Goal: Task Accomplishment & Management: Complete application form

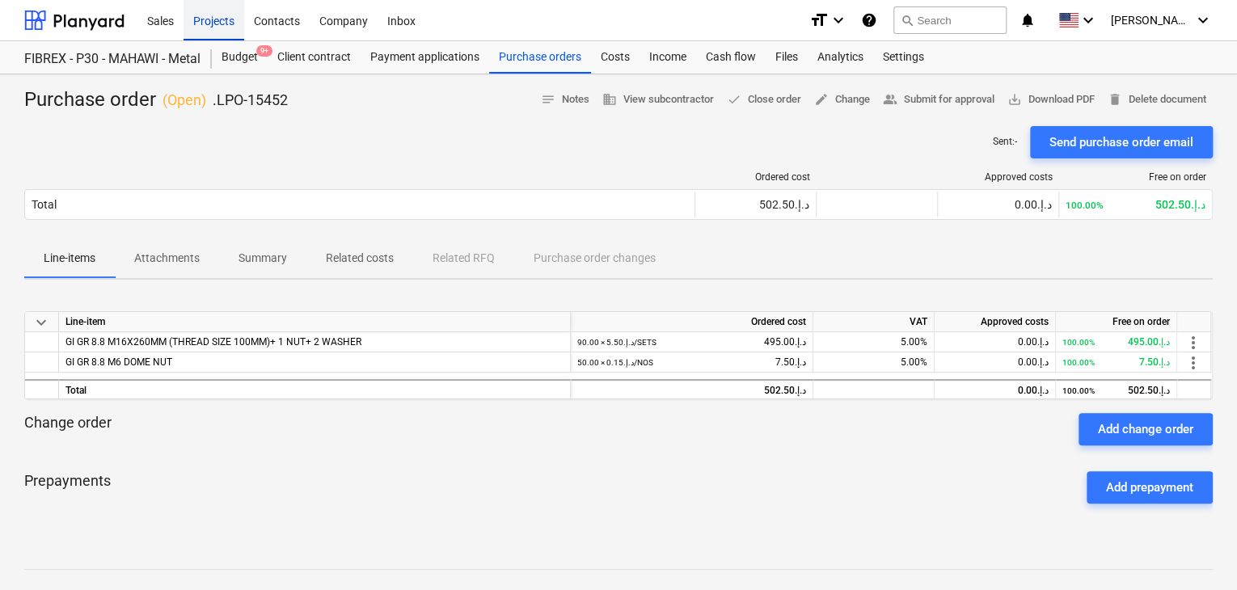
click at [196, 27] on div "Projects" at bounding box center [214, 19] width 61 height 41
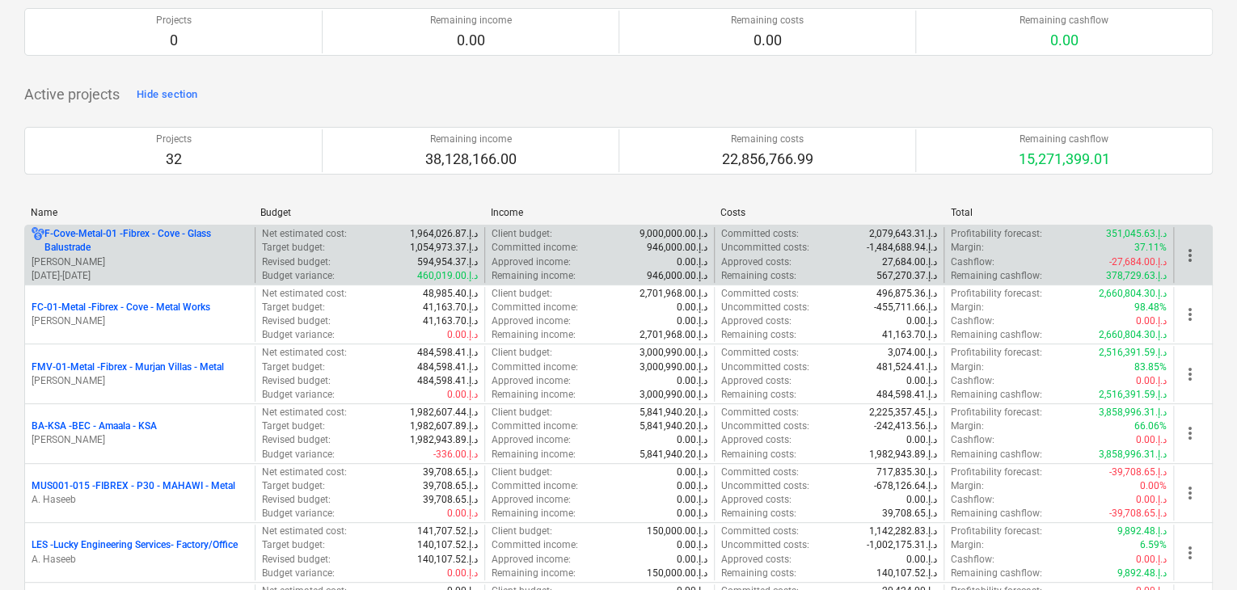
scroll to position [243, 0]
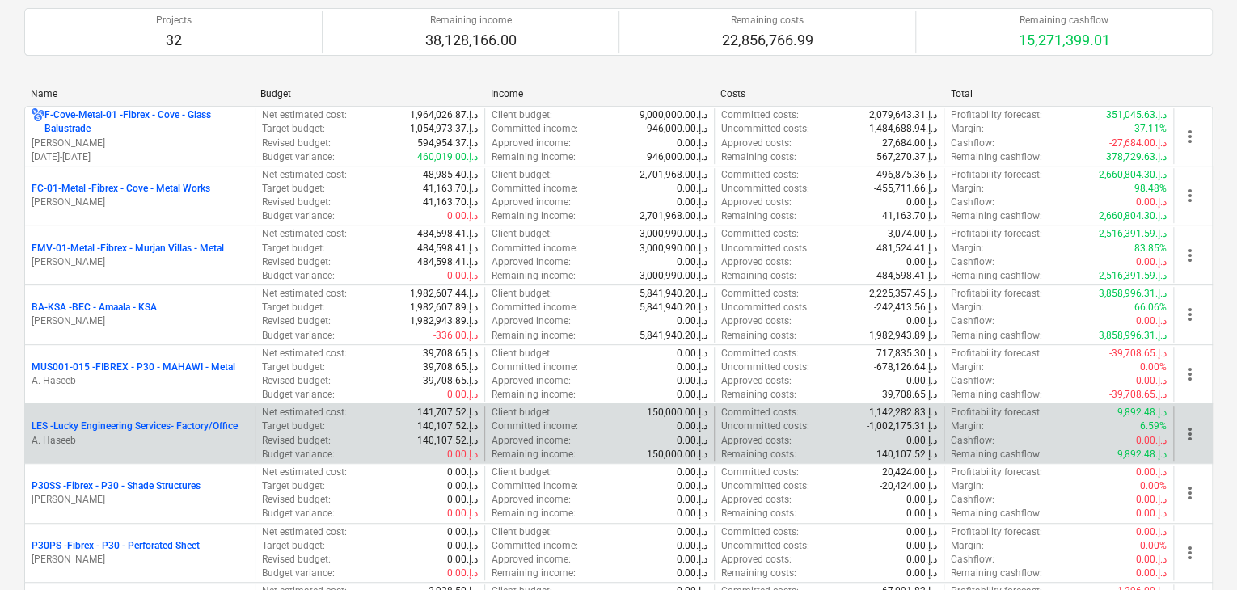
click at [103, 440] on p "A. Haseeb" at bounding box center [140, 441] width 217 height 14
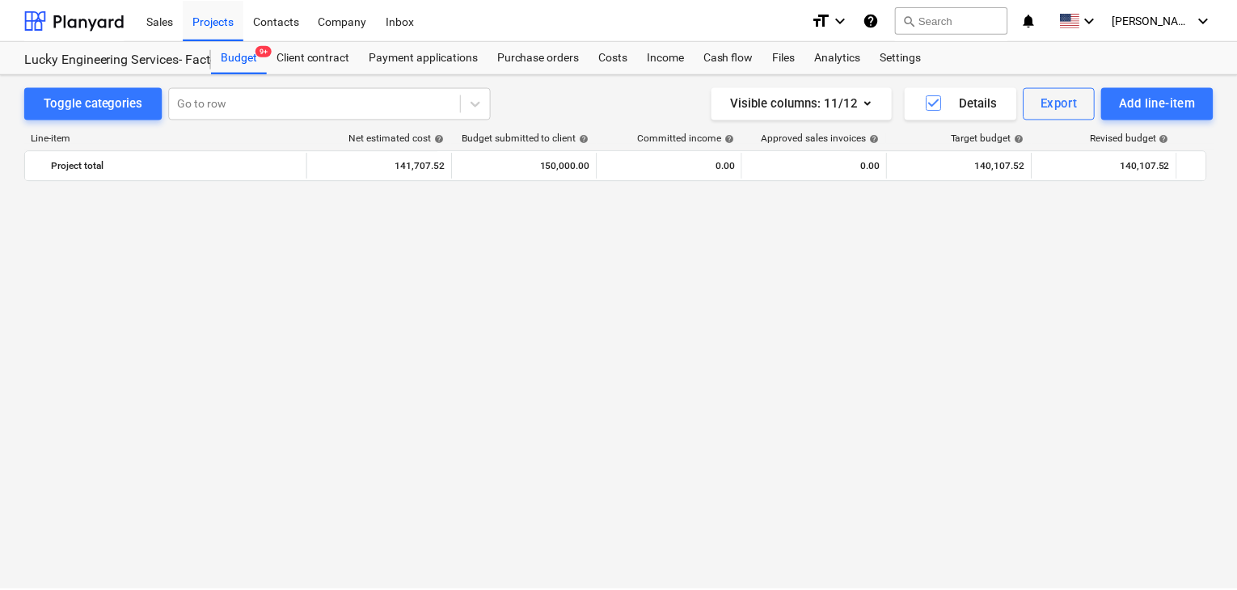
scroll to position [38834, 0]
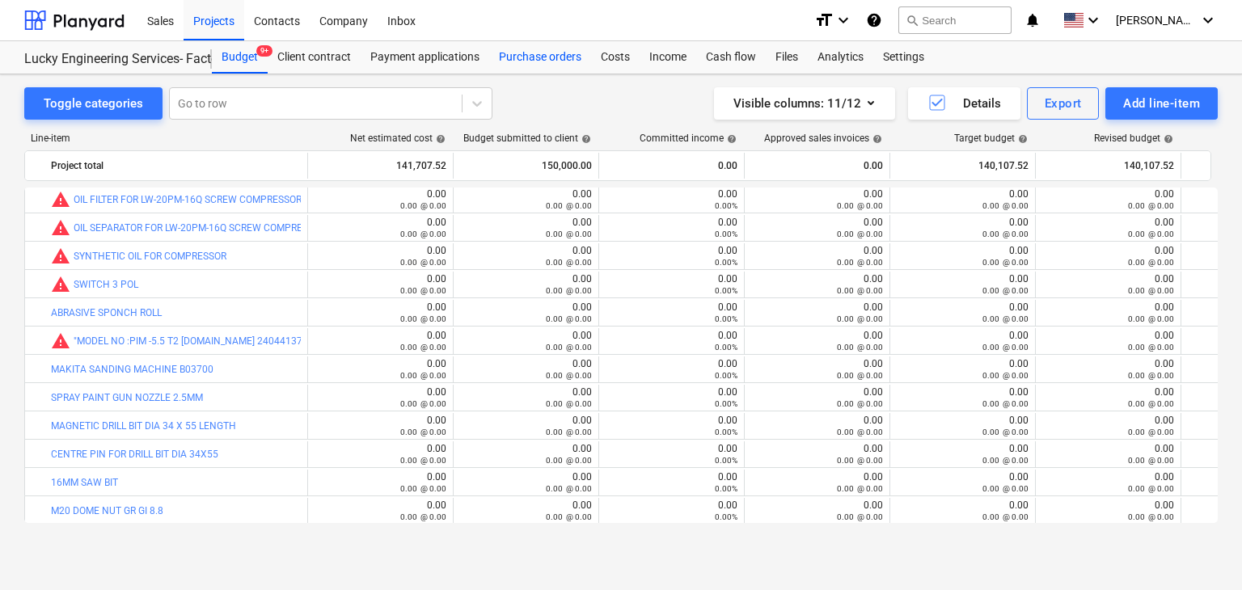
click at [545, 49] on div "Purchase orders" at bounding box center [540, 57] width 102 height 32
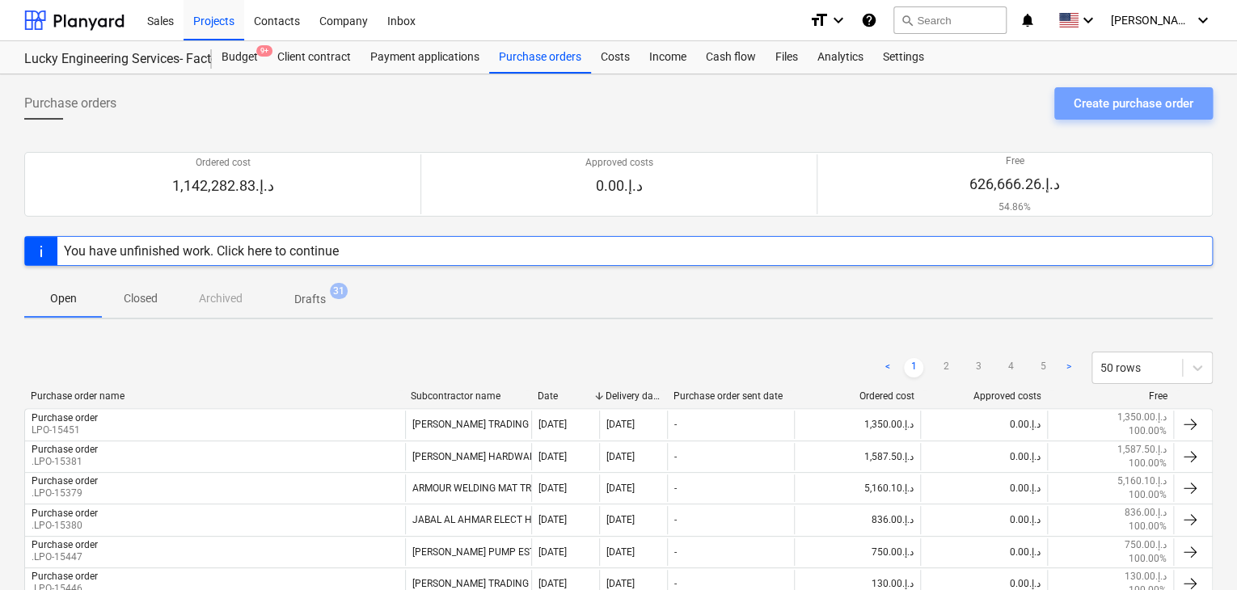
click at [1117, 103] on div "Create purchase order" at bounding box center [1134, 103] width 120 height 21
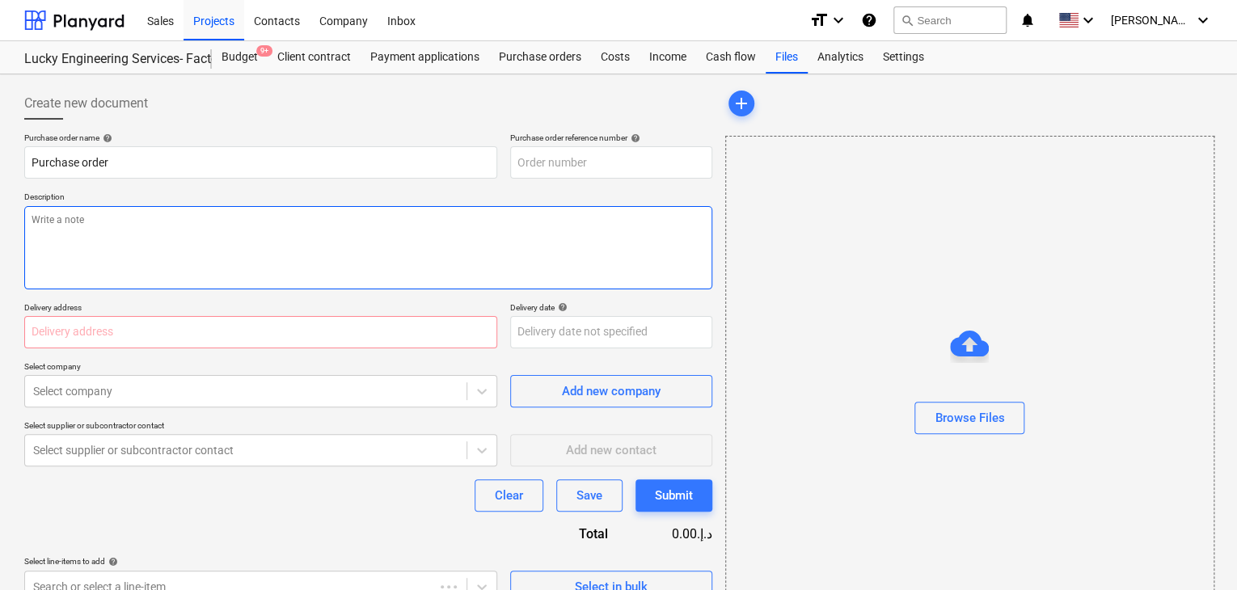
click at [506, 215] on textarea at bounding box center [368, 247] width 688 height 83
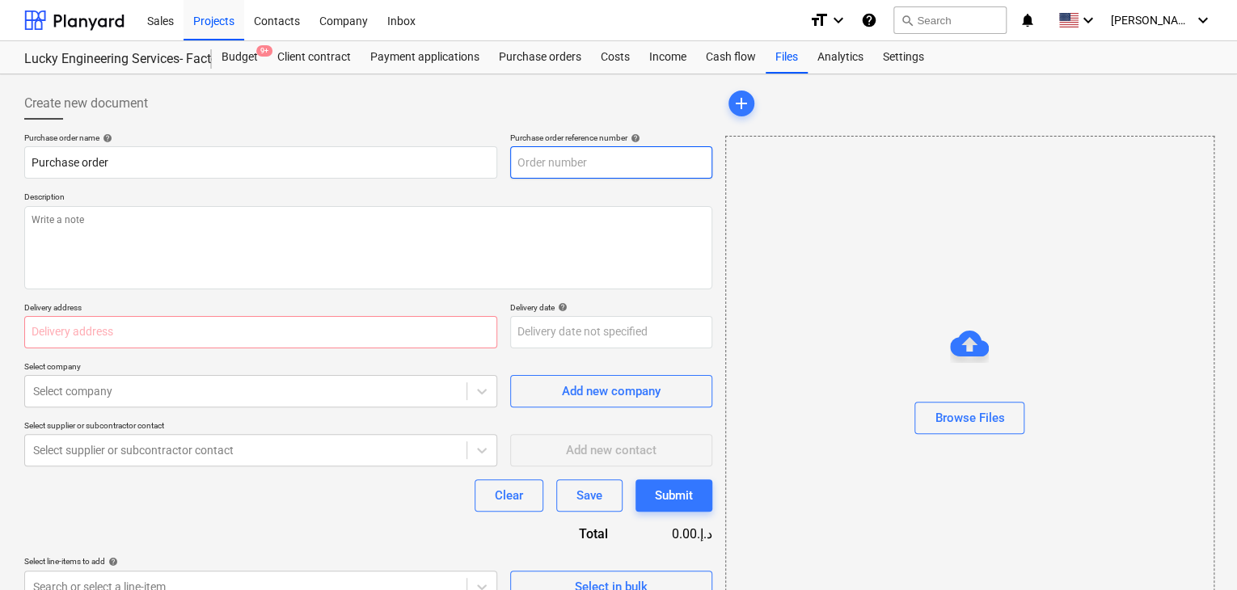
type textarea "x"
type input "LES-PO-517"
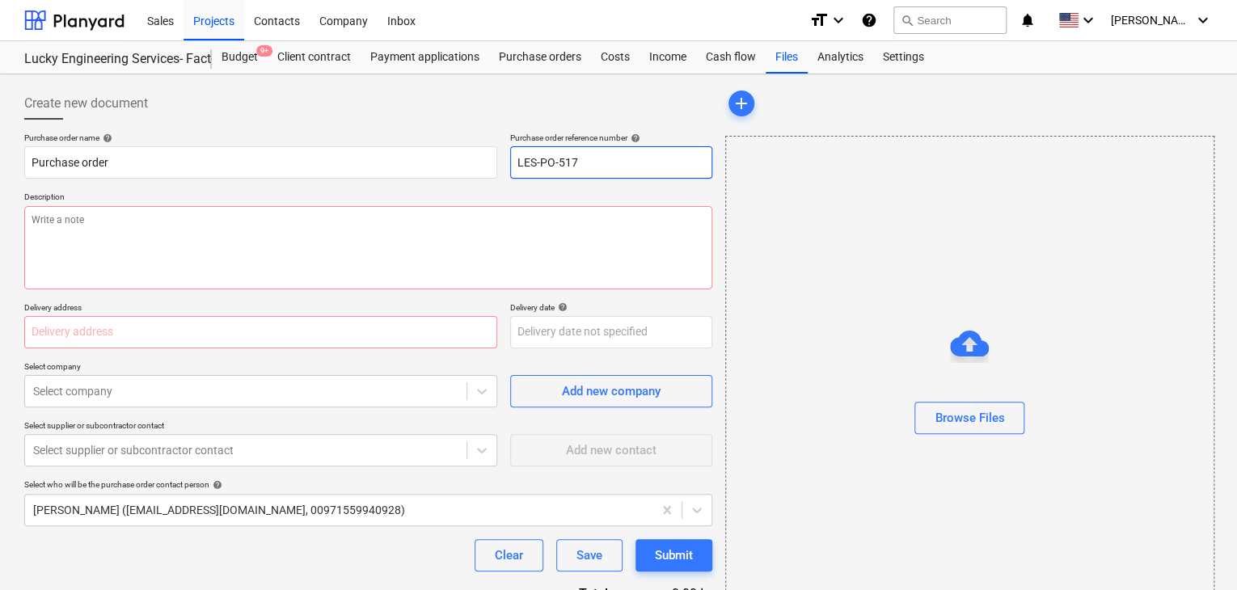
click at [600, 167] on input "LES-PO-517" at bounding box center [611, 162] width 202 height 32
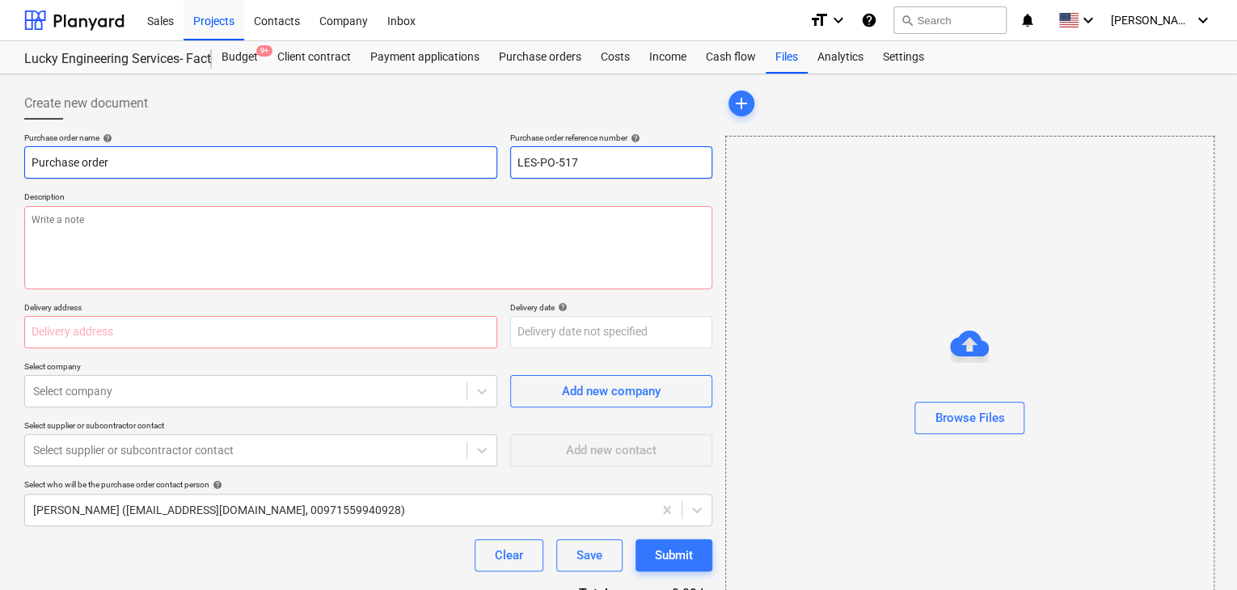
drag, startPoint x: 600, startPoint y: 167, endPoint x: 491, endPoint y: 167, distance: 109.2
click at [491, 167] on div "Purchase order name help Purchase order Purchase order reference number help LE…" at bounding box center [368, 156] width 688 height 46
type textarea "x"
type input "."
type textarea "x"
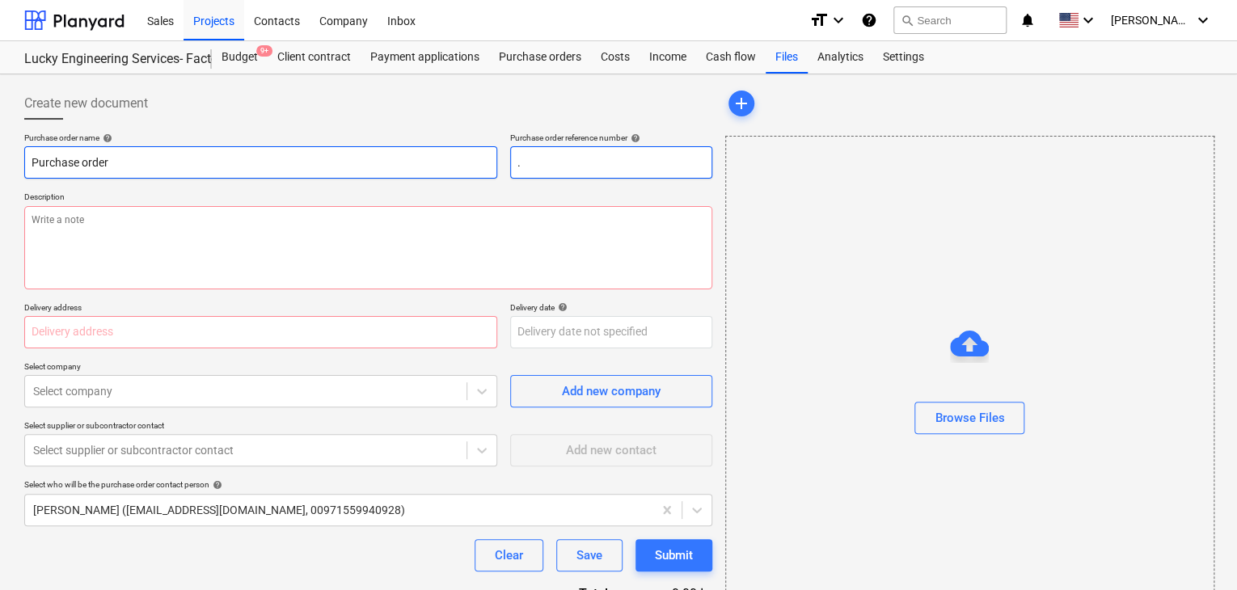
type input ".L"
type textarea "x"
type input ".LP"
type textarea "x"
type input ".LPO"
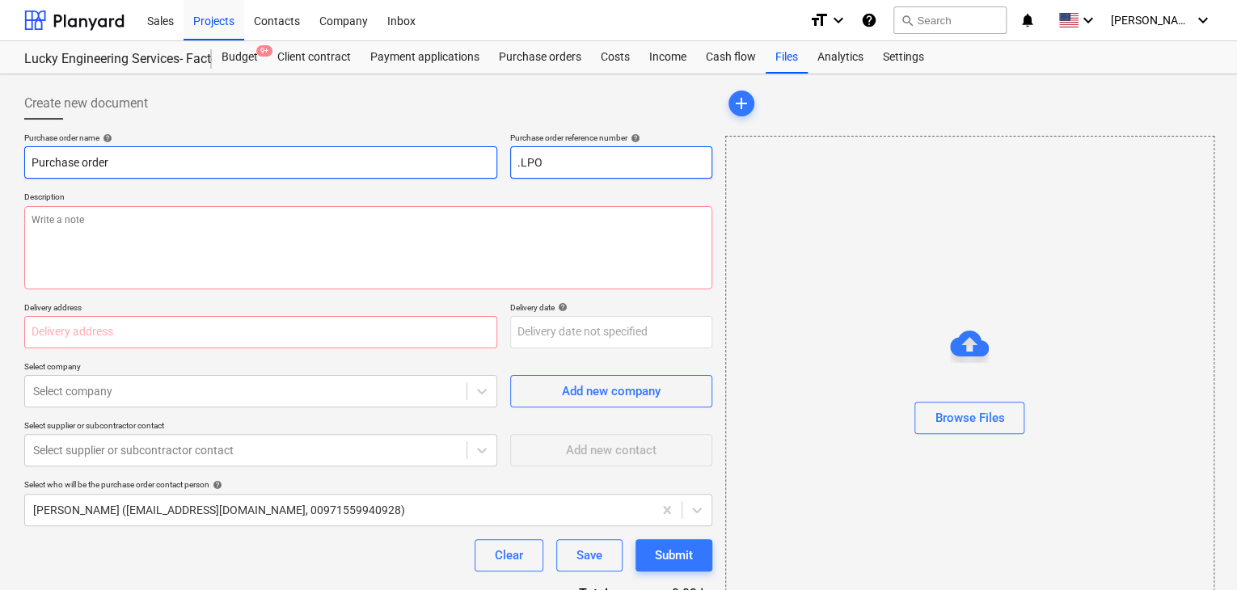
type textarea "x"
type input ".LPO-"
type textarea "x"
type input ".LPO-1"
type textarea "x"
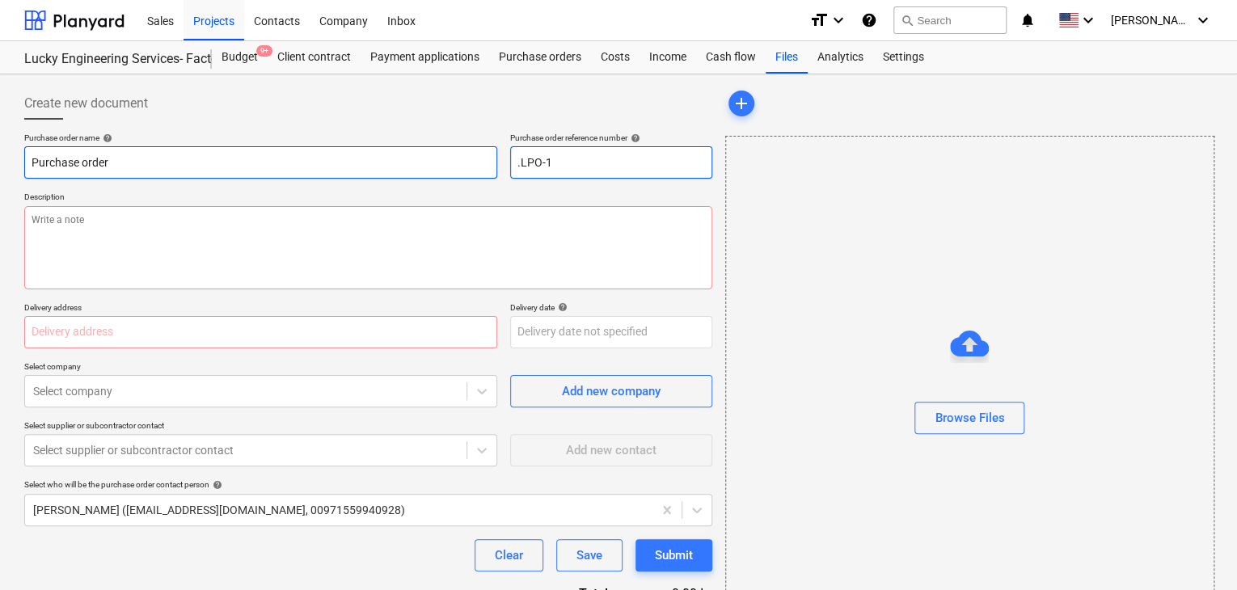
type input ".LPO-15"
type textarea "x"
type input ".LPO-154"
type textarea "x"
type input ".LPO-1544"
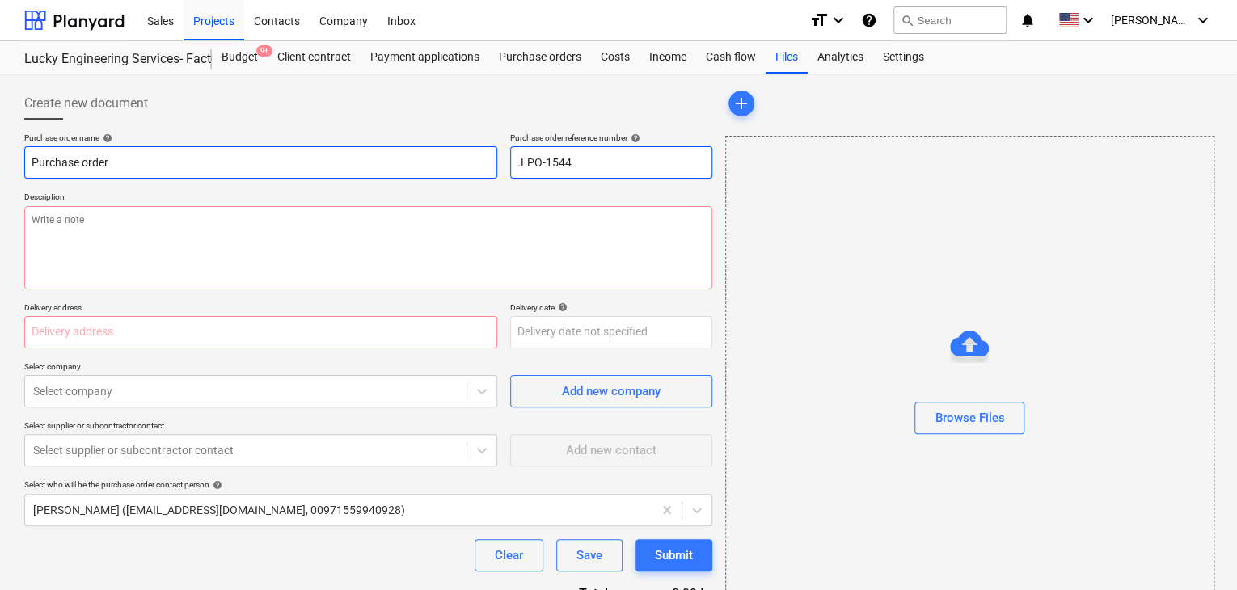
type textarea "x"
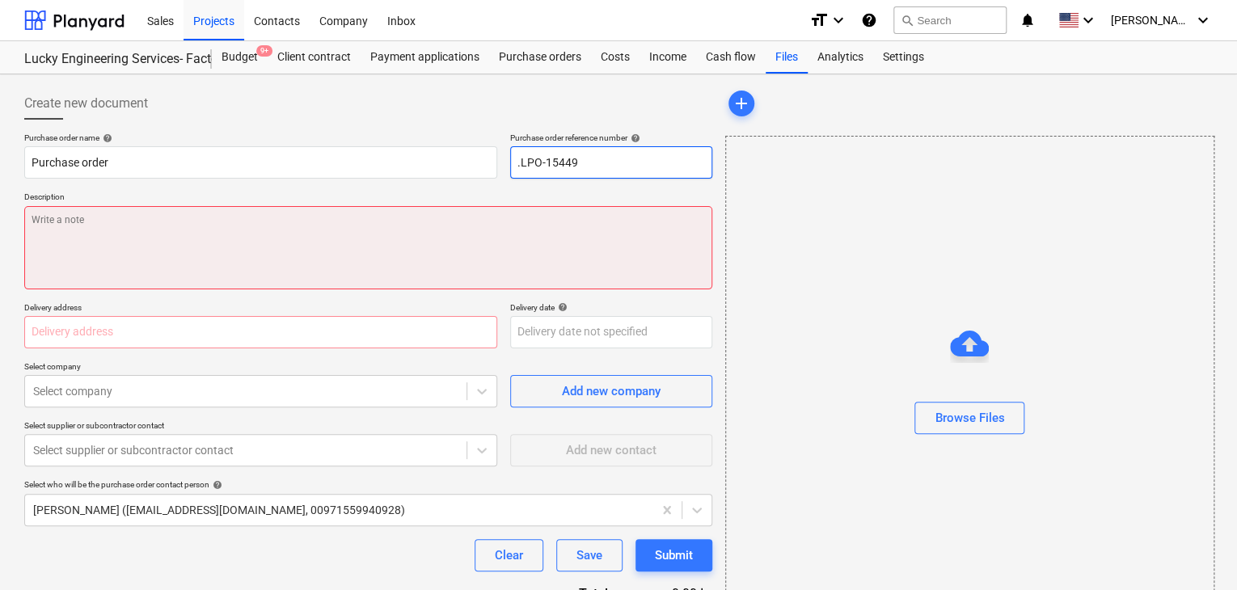
type input ".LPO-15449"
click at [311, 251] on textarea at bounding box center [368, 247] width 688 height 83
type textarea "x"
type textarea "0"
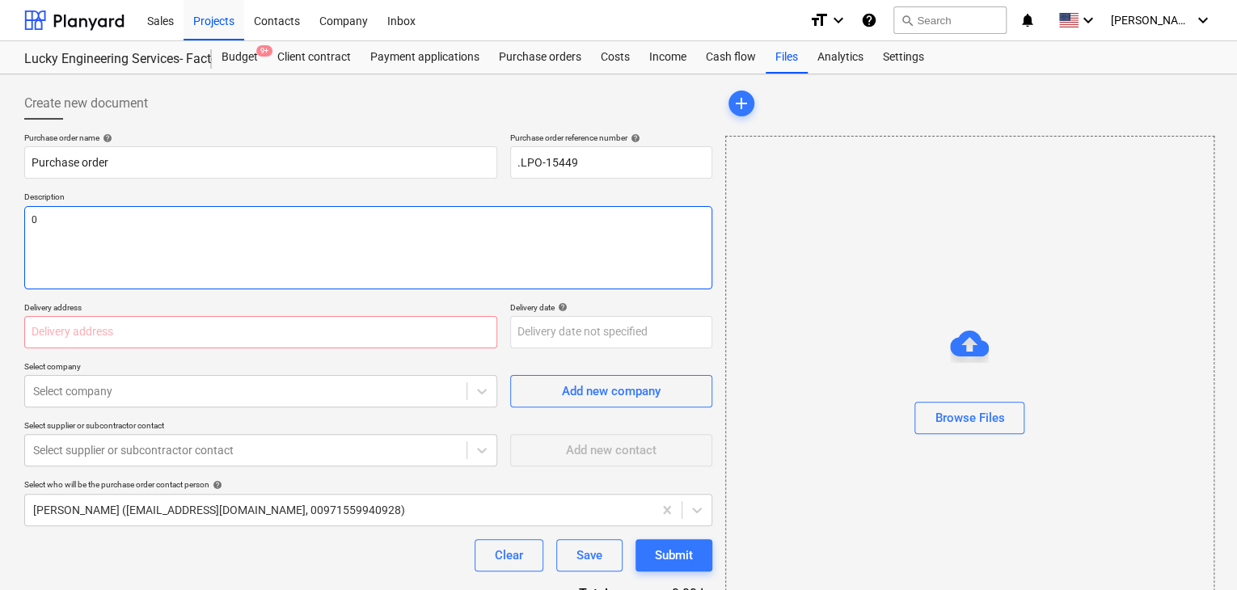
type textarea "x"
type textarea "01"
type textarea "x"
type textarea "01/"
type textarea "x"
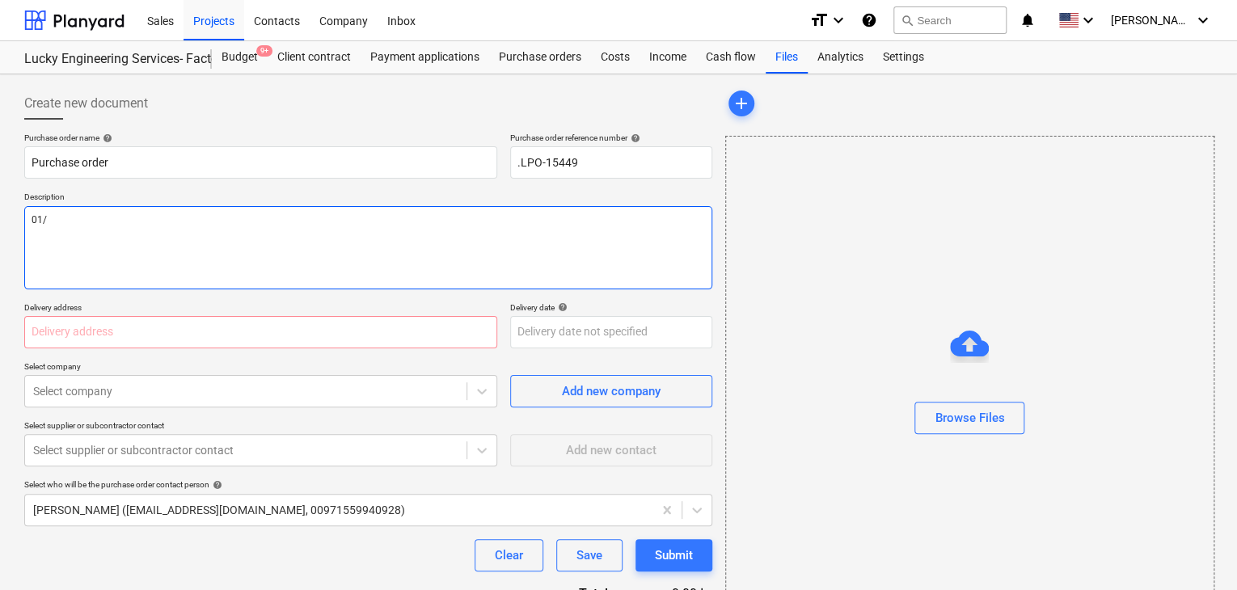
type textarea "01/S"
type textarea "x"
type textarea "01/SE"
type textarea "x"
type textarea "01/SEP"
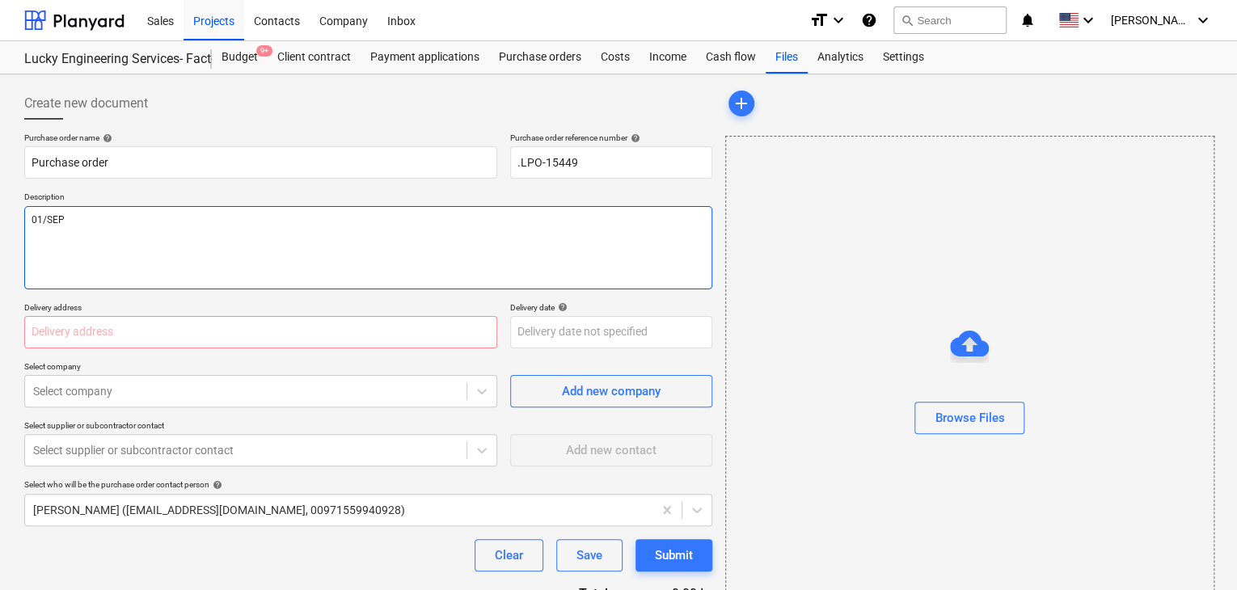
type textarea "x"
type textarea "01/SEP/"
type textarea "x"
type textarea "01/[DATE]"
type textarea "x"
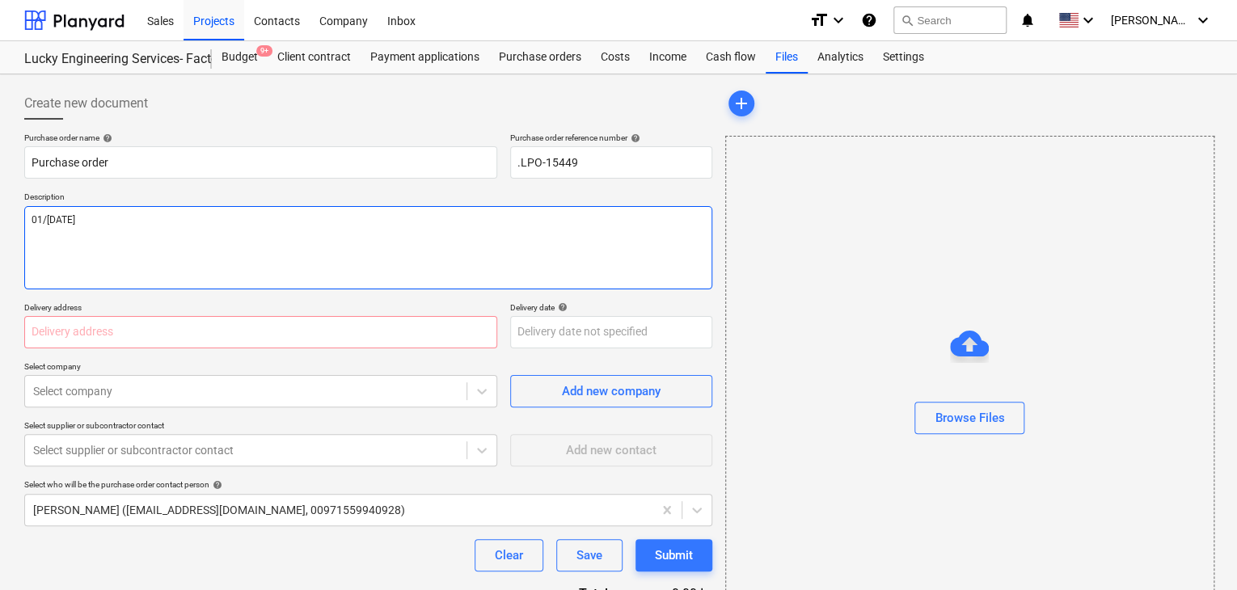
type textarea "[DATE]"
type textarea "x"
type textarea "[DATE]"
type textarea "x"
type textarea "[DATE]"
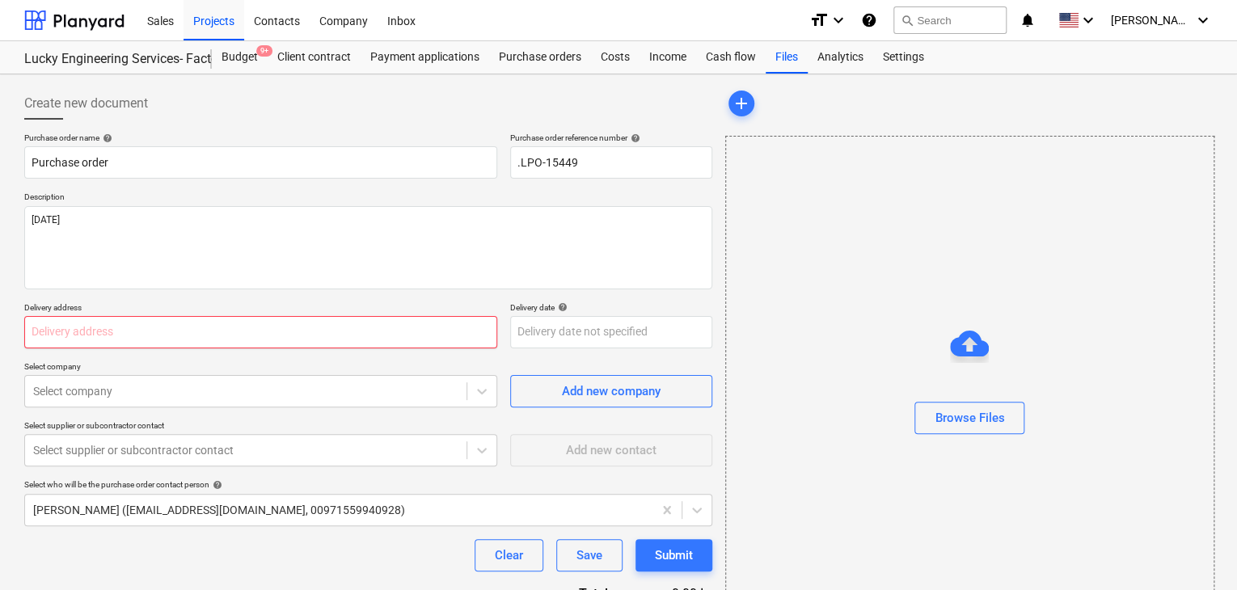
click at [69, 319] on input "text" at bounding box center [260, 332] width 473 height 32
type textarea "x"
type input "L"
type textarea "x"
type input "LU"
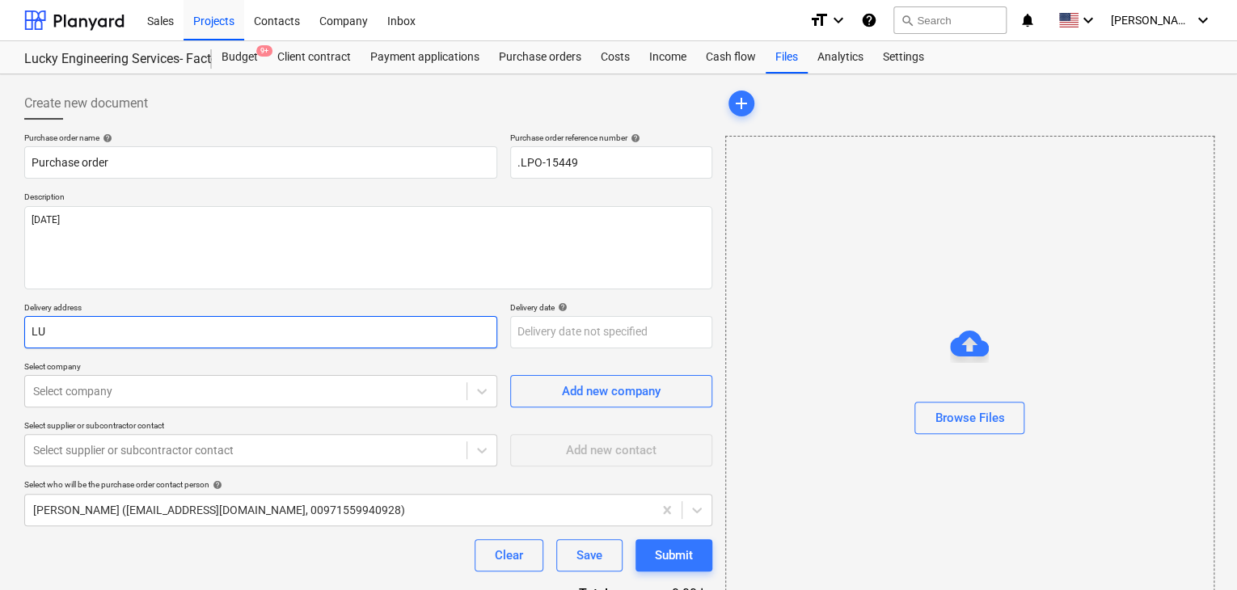
type textarea "x"
type input "LUC"
type textarea "x"
type input "LUCK"
type textarea "x"
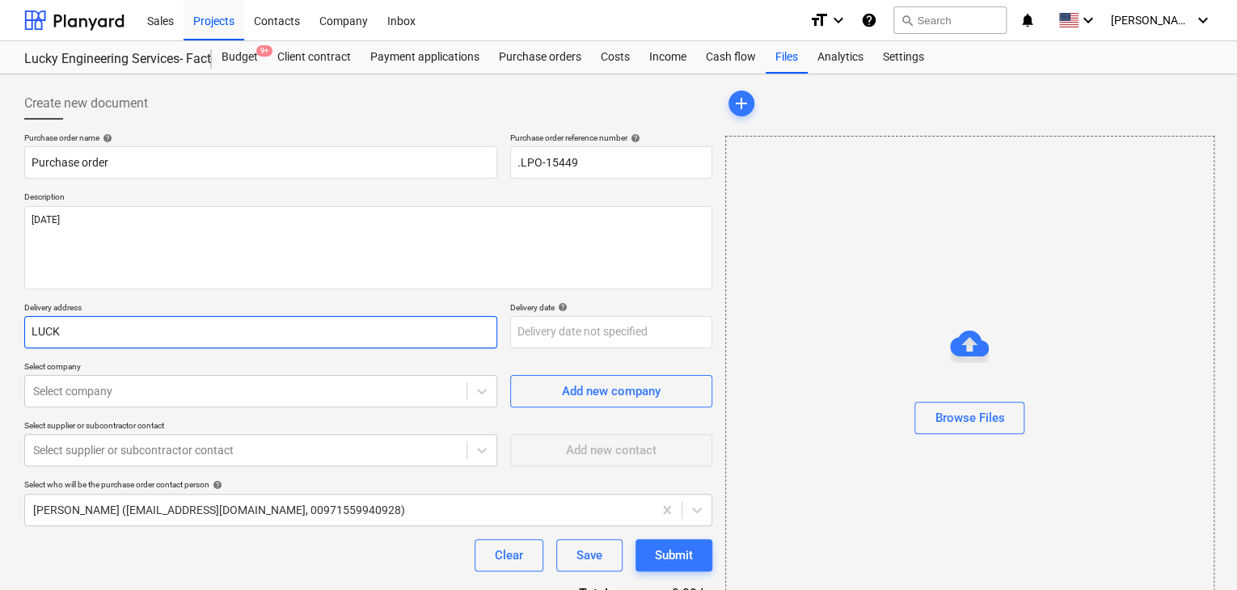
type input "LUCKY"
type textarea "x"
type input "LUCKY"
type textarea "x"
type input "LUCKY E"
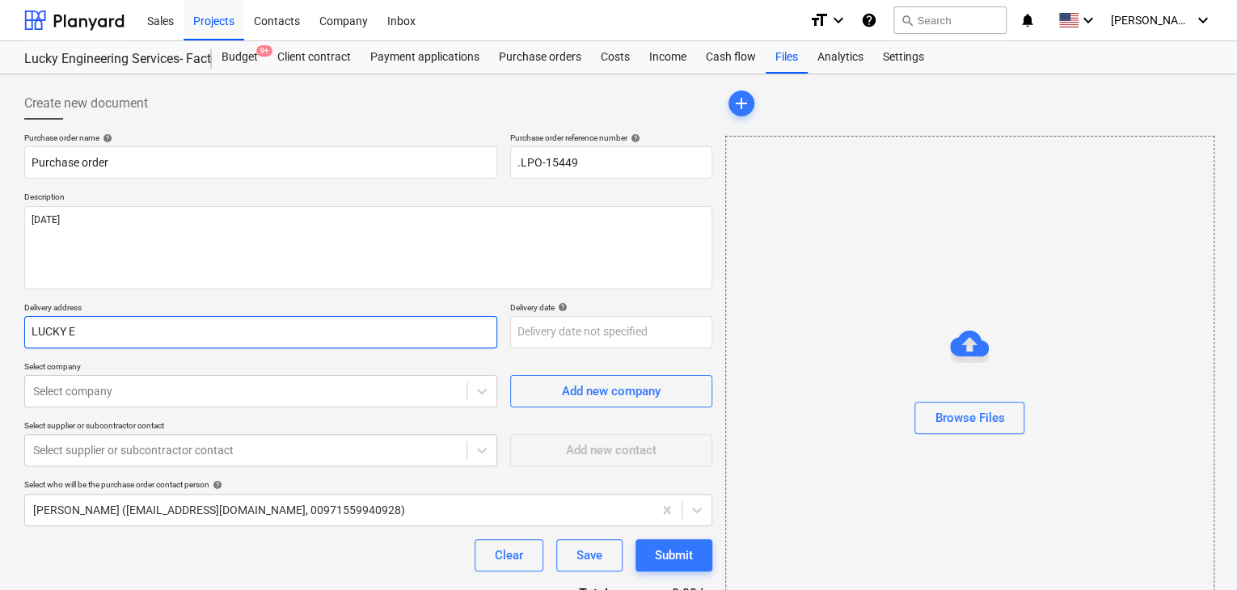
type textarea "x"
type input "LUCKY EN"
type textarea "x"
type input "LUCKY ENG"
type textarea "x"
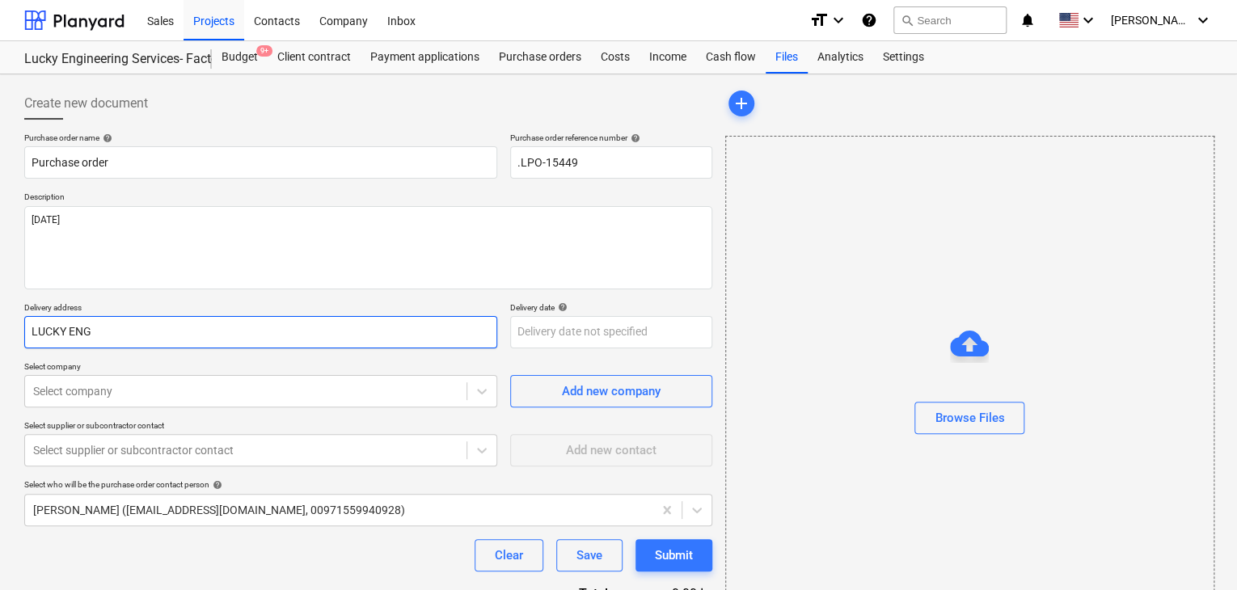
type input "LUCKY ENGI"
type textarea "x"
type input "LUCKY ENGIN"
type textarea "x"
type input "LUCKY ENGINE"
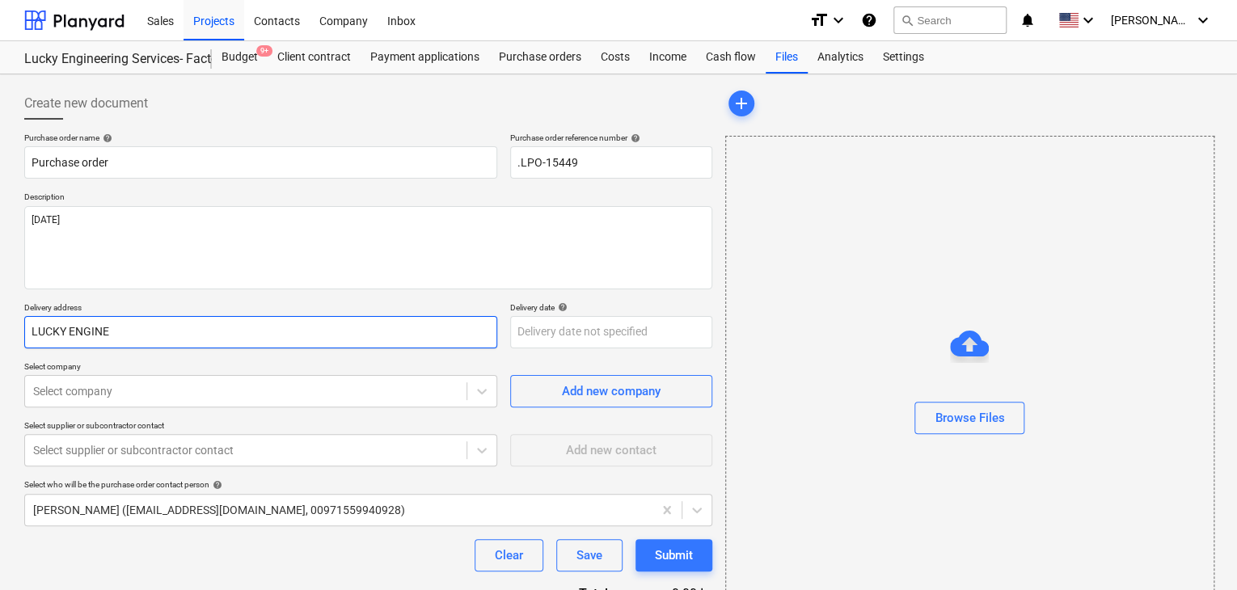
type textarea "x"
type input "LUCKY ENGINEE"
type textarea "x"
type input "LUCKY ENGINEER"
type textarea "x"
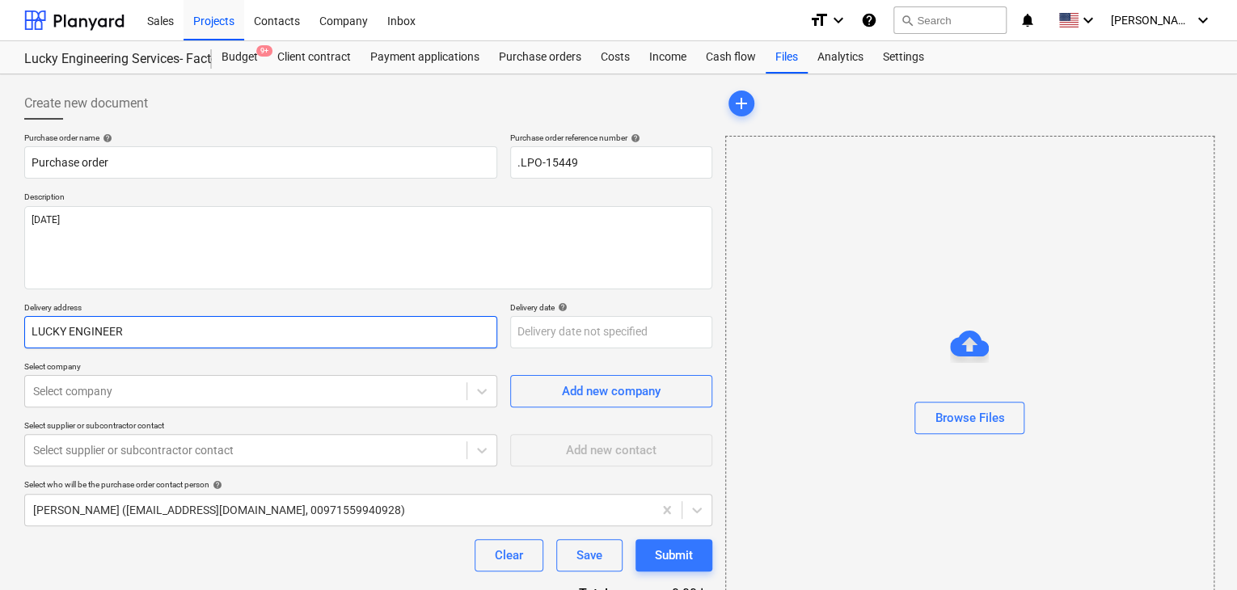
type input "LUCKY ENGINEERI"
type textarea "x"
type input "LUCKY ENGINEERIN"
type textarea "x"
type input "LUCKY ENGINEERING"
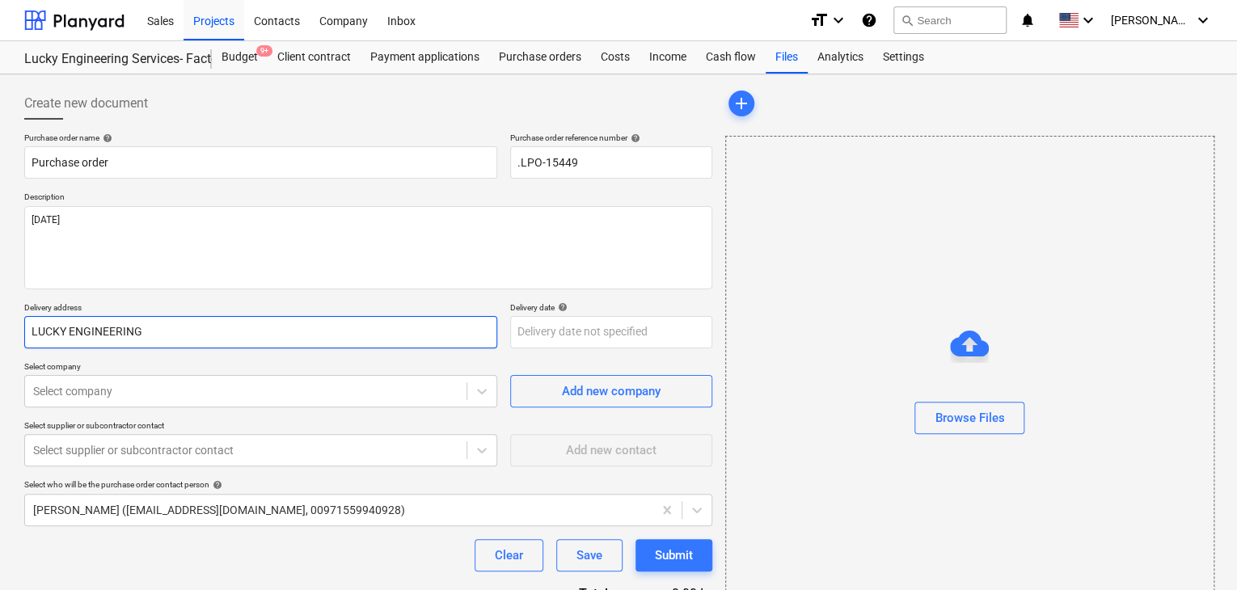
type textarea "x"
type input "LUCKY ENGINEERING"
type textarea "x"
type input "LUCKY ENGINEERING S"
type textarea "x"
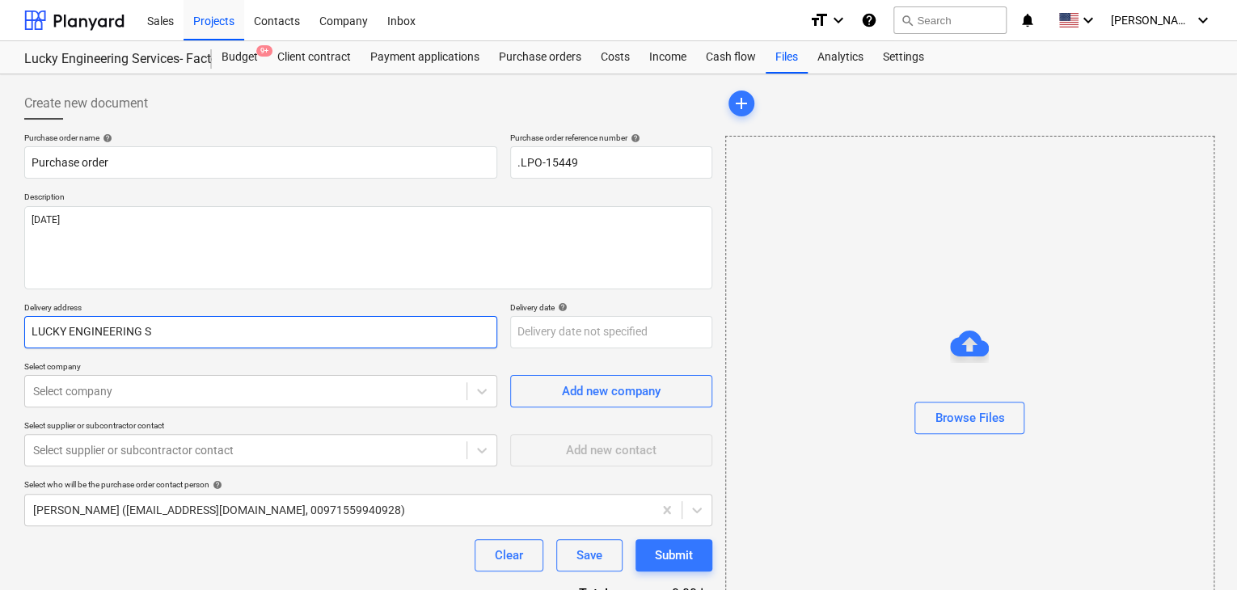
type input "LUCKY ENGINEERING SE"
type textarea "x"
type input "LUCKY ENGINEERING SEF"
type textarea "x"
type input "LUCKY ENGINEERING SE"
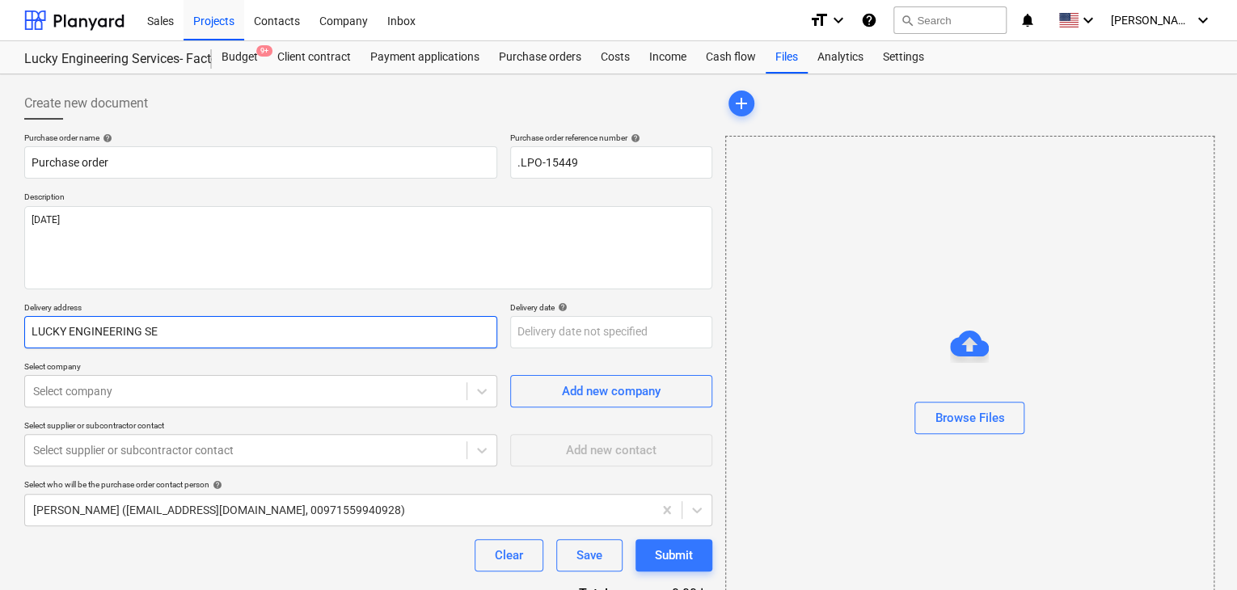
type textarea "x"
type input "LUCKY ENGINEERING SER"
type textarea "x"
type input "LUCKY ENGINEERING SERV"
type textarea "x"
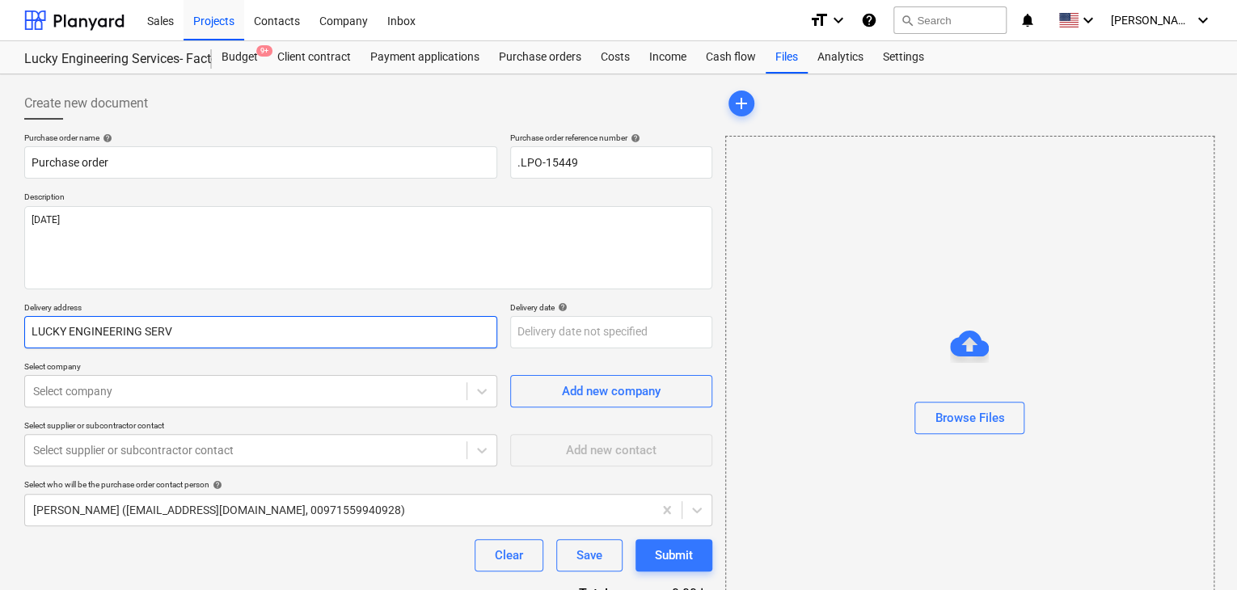
type input "LUCKY ENGINEERING SERVI"
type textarea "x"
type input "LUCKY ENGINEERING SERVIC"
type textarea "x"
type input "LUCKY ENGINEERING SERVICE"
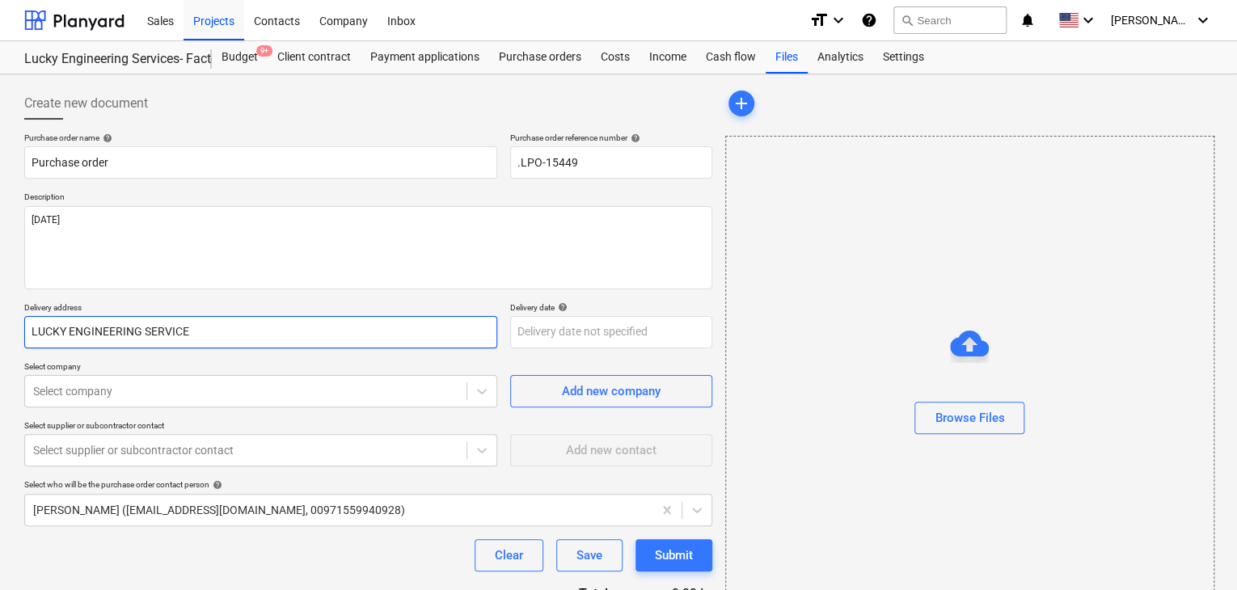
type textarea "x"
type input "LUCKY ENGINEERING SERVICES"
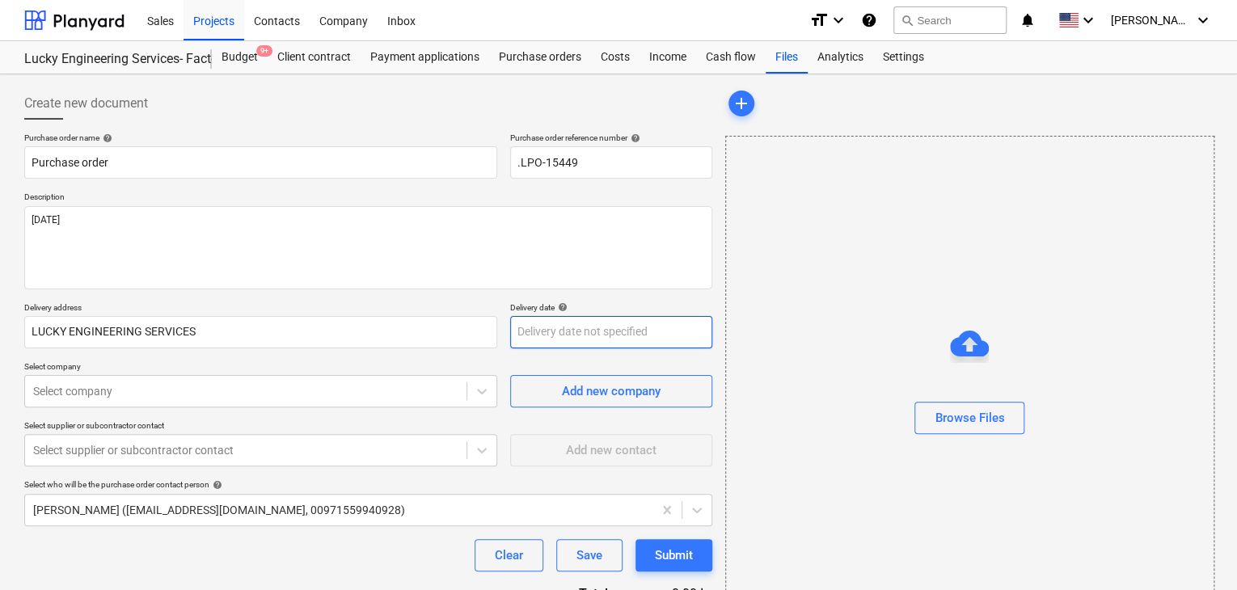
click at [527, 331] on body "Sales Projects Contacts Company Inbox format_size keyboard_arrow_down help sear…" at bounding box center [618, 295] width 1237 height 590
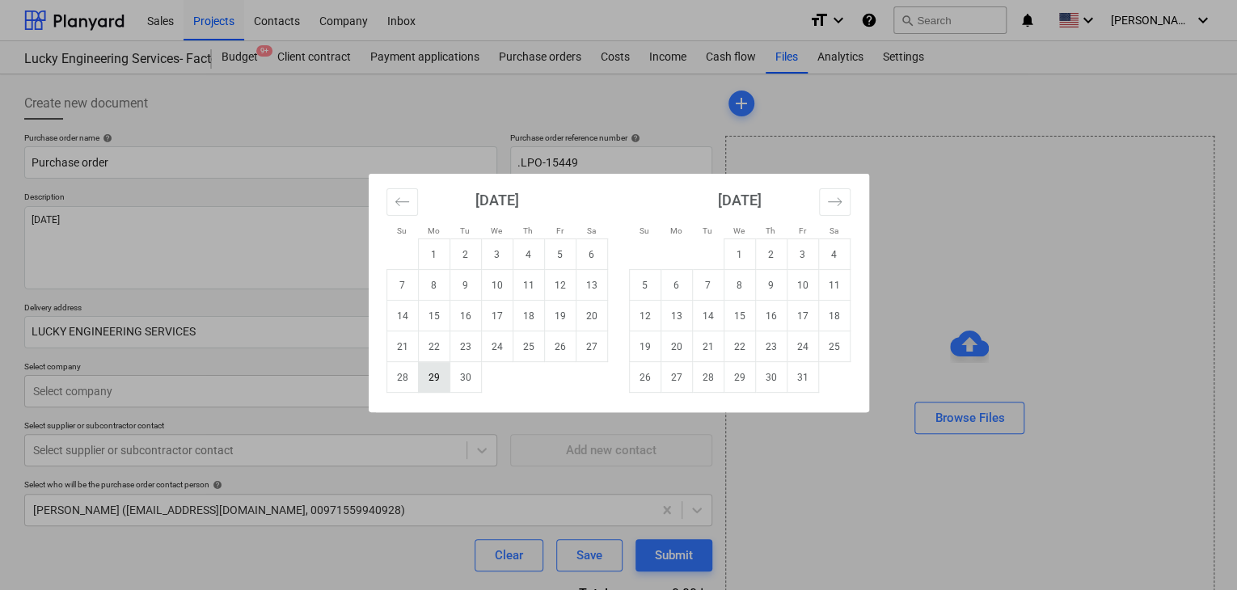
click at [442, 379] on td "29" at bounding box center [434, 377] width 32 height 31
type textarea "x"
type input "[DATE]"
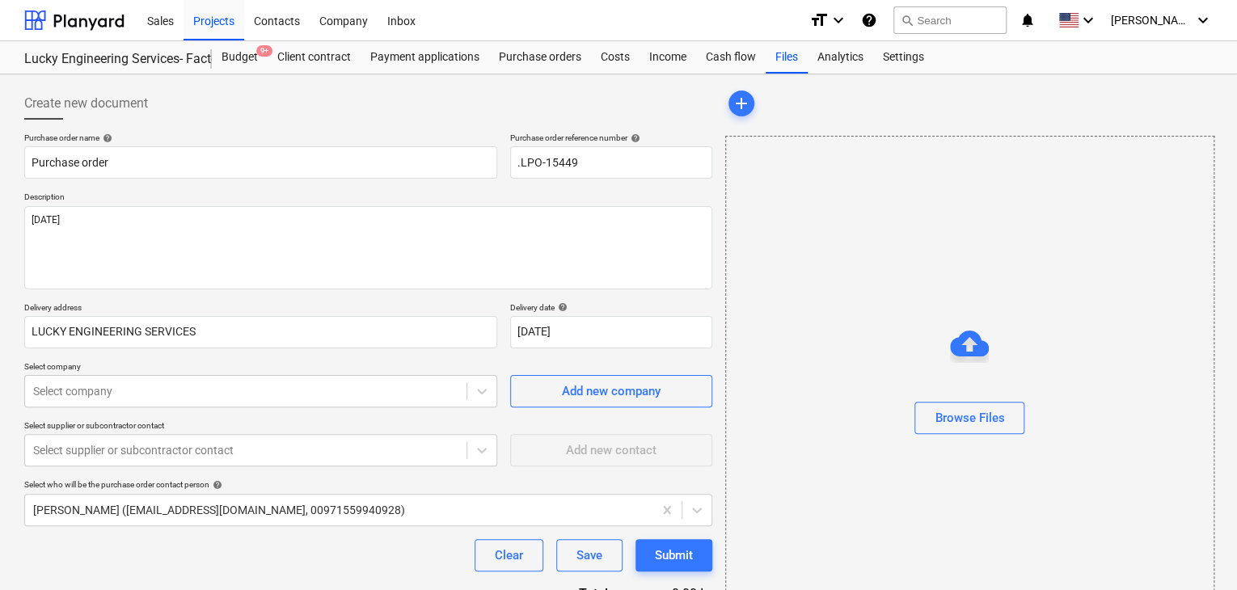
type textarea "x"
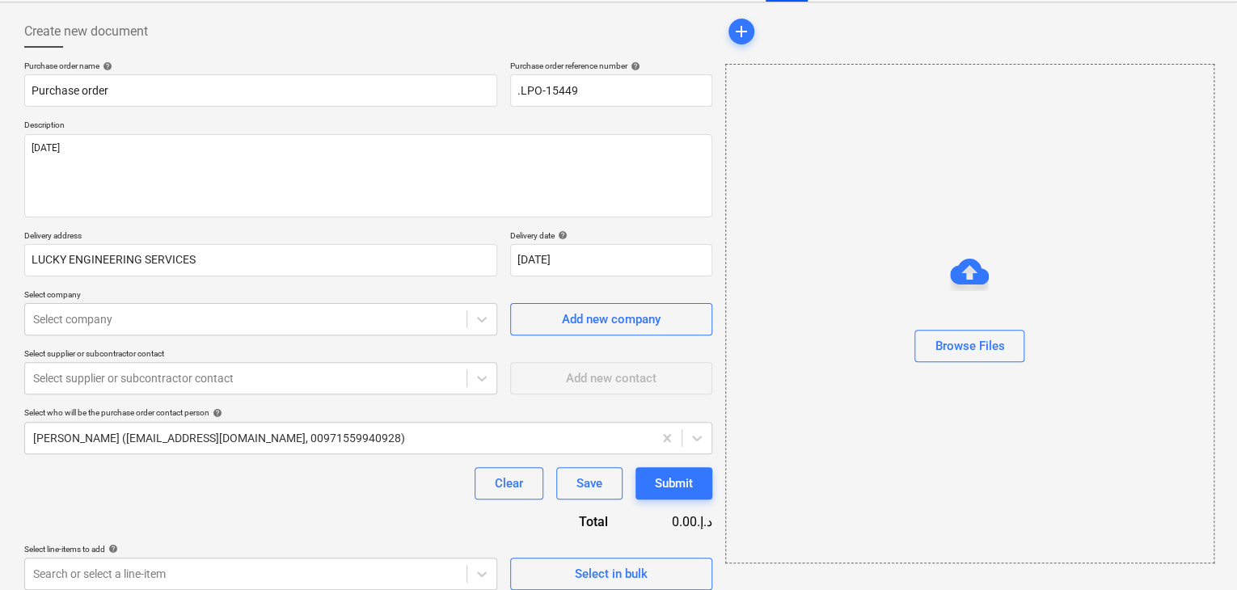
click at [114, 393] on body "Sales Projects Contacts Company Inbox format_size keyboard_arrow_down help sear…" at bounding box center [618, 223] width 1237 height 590
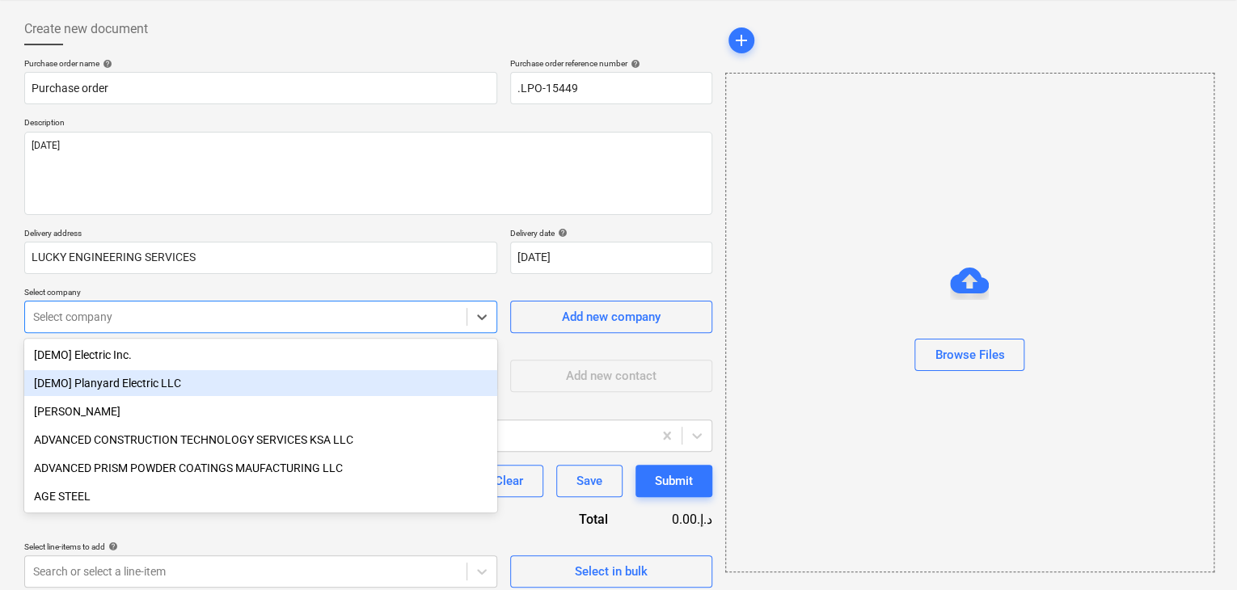
scroll to position [75, 0]
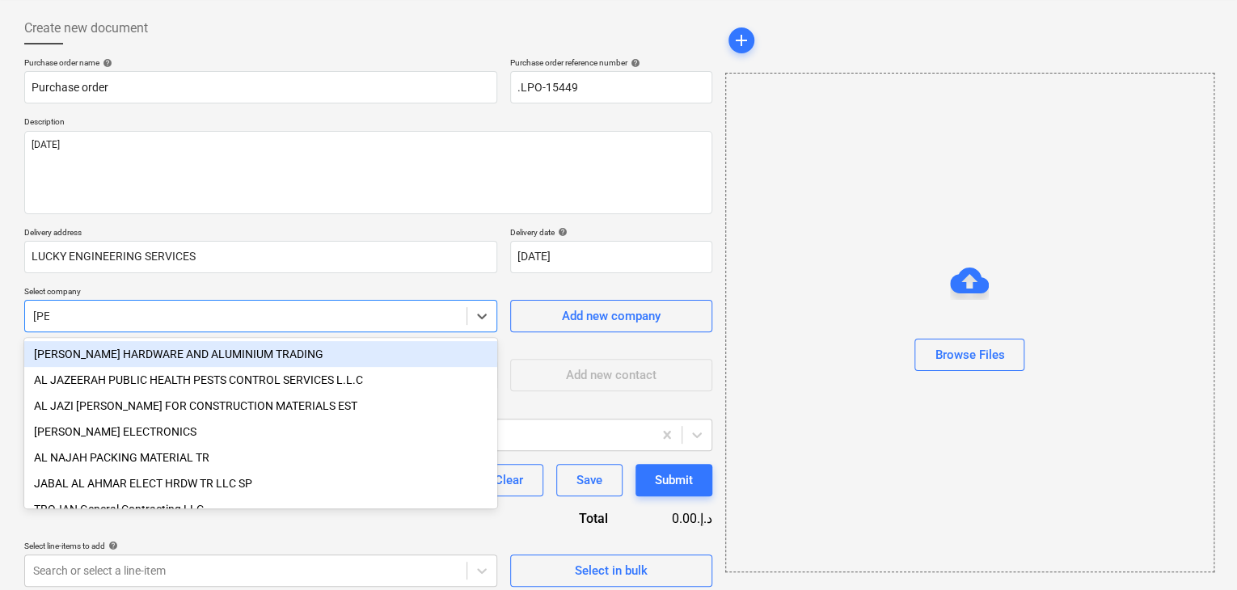
type input "JAB"
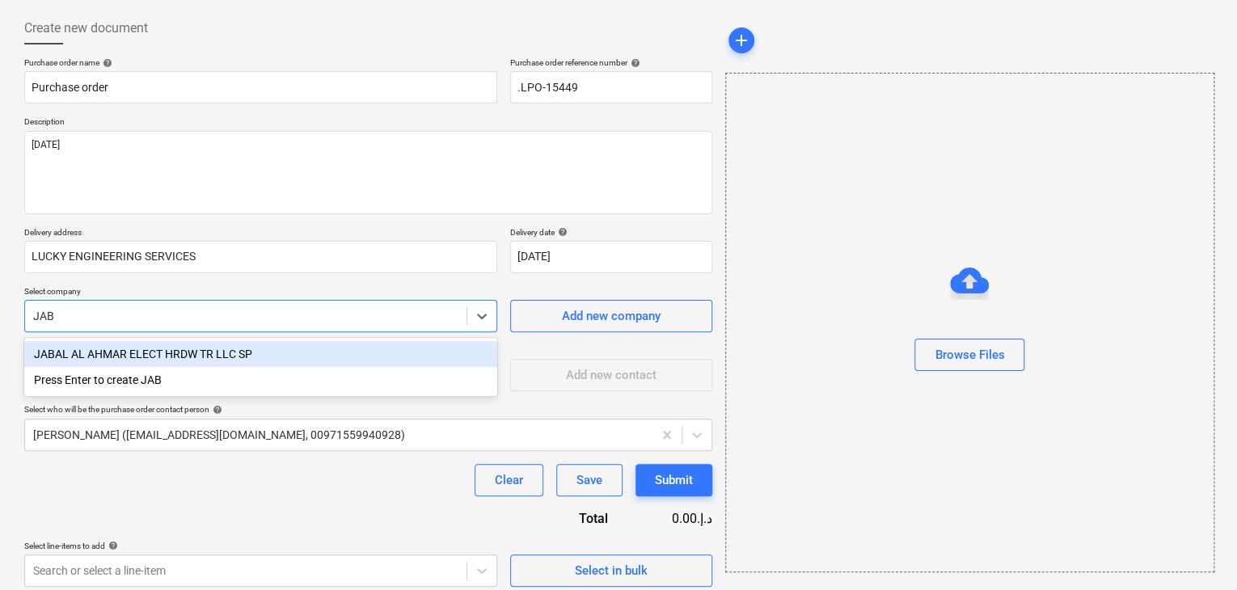
click at [162, 344] on div "JABAL AL AHMAR ELECT HRDW TR LLC SP" at bounding box center [260, 354] width 473 height 26
type textarea "x"
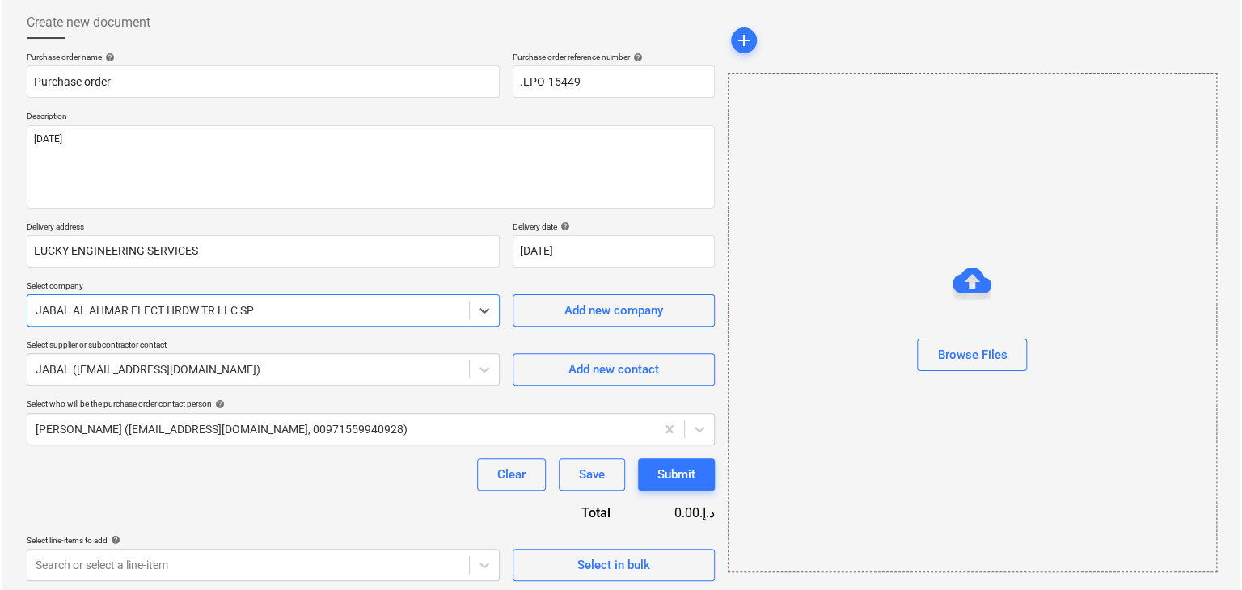
scroll to position [84, 0]
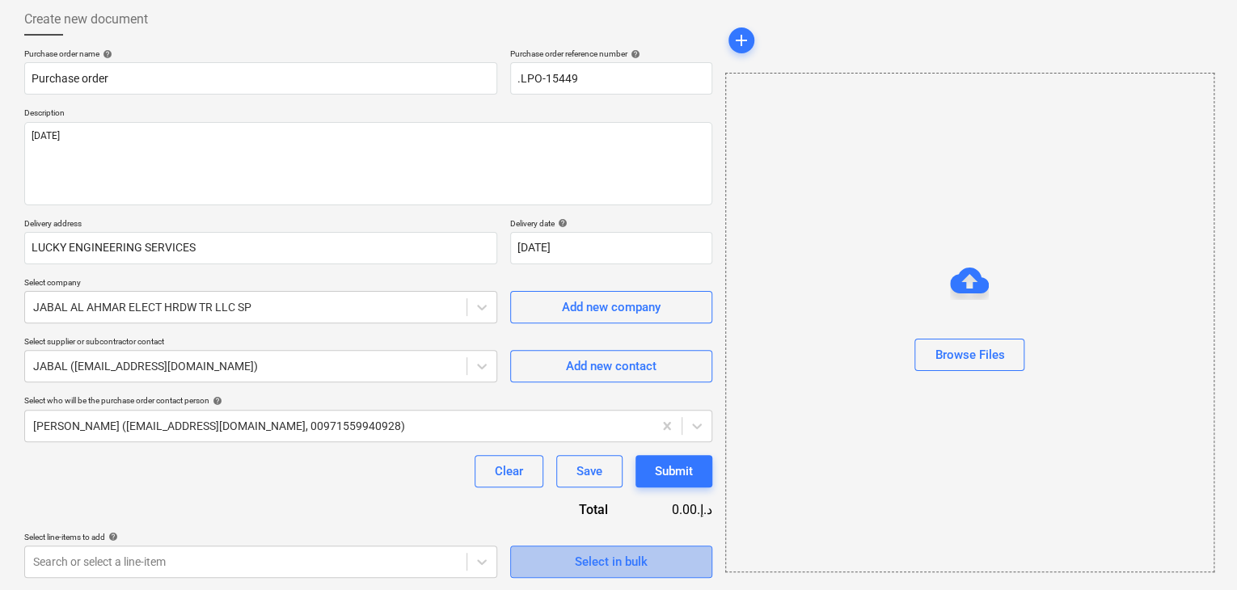
click at [579, 556] on div "Select in bulk" at bounding box center [611, 561] width 73 height 21
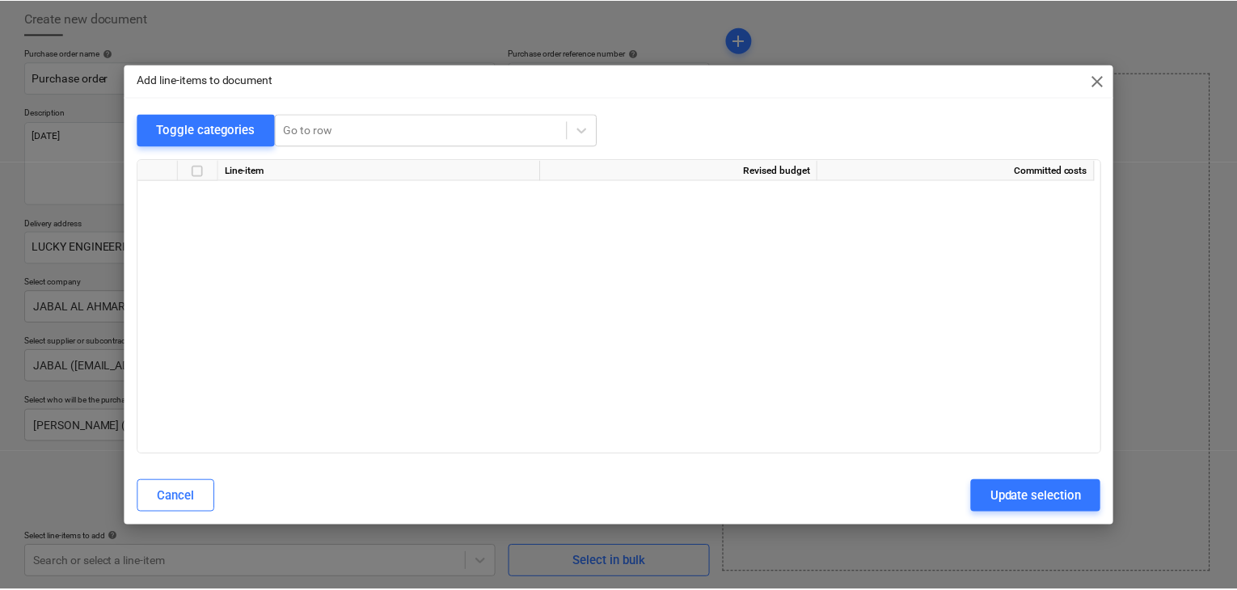
scroll to position [32739, 0]
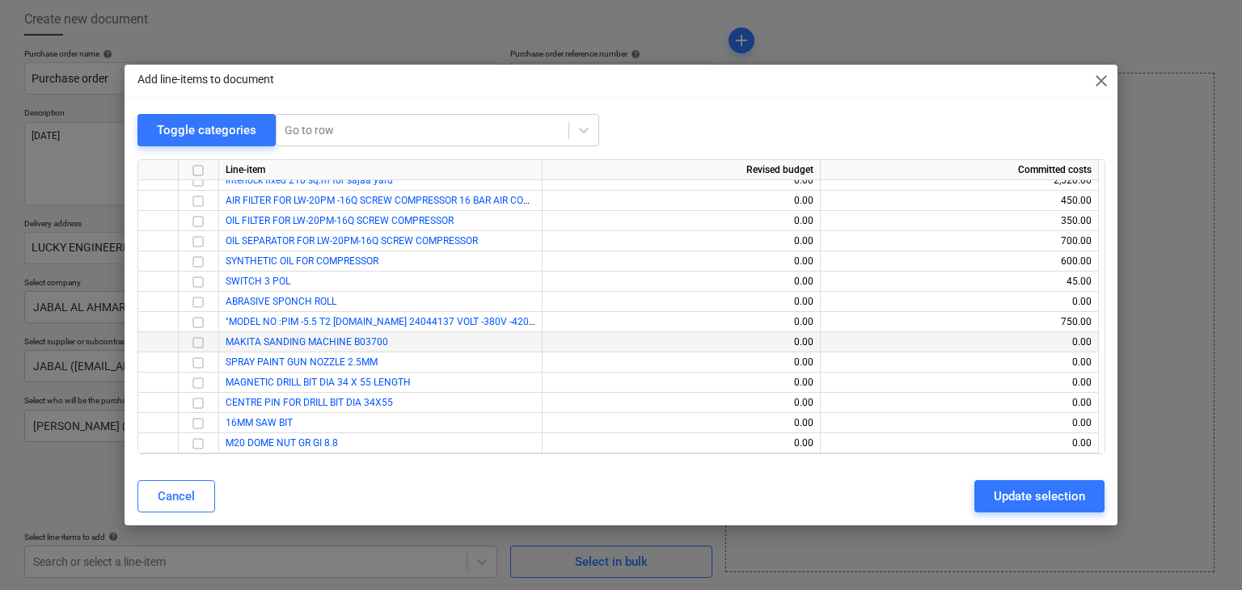
click at [201, 342] on input "checkbox" at bounding box center [197, 342] width 19 height 19
click at [1072, 502] on div "Update selection" at bounding box center [1039, 496] width 91 height 21
type textarea "x"
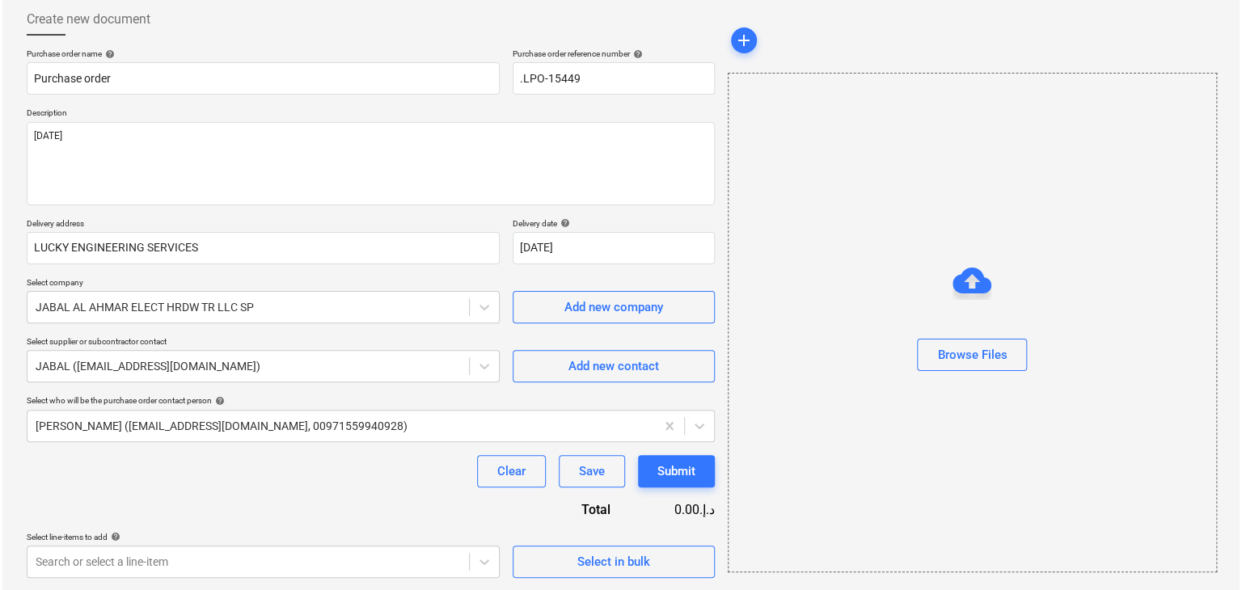
scroll to position [236, 0]
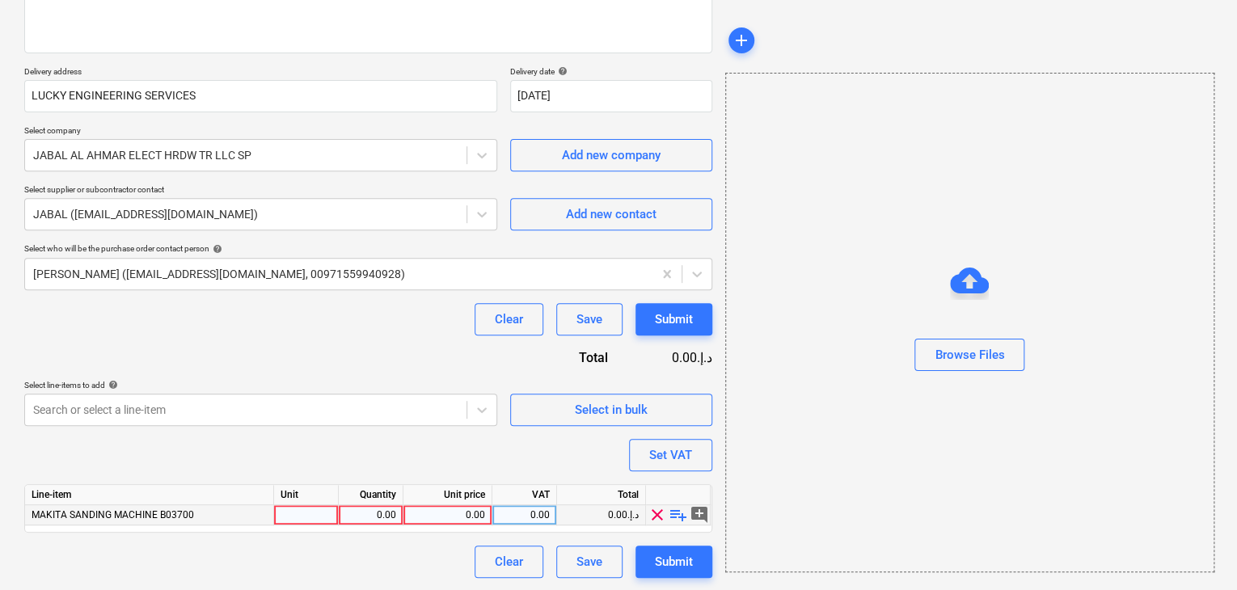
click at [311, 512] on div at bounding box center [306, 515] width 65 height 20
type input "NO"
type textarea "x"
click at [358, 509] on div "0.00" at bounding box center [370, 515] width 51 height 20
type input "1"
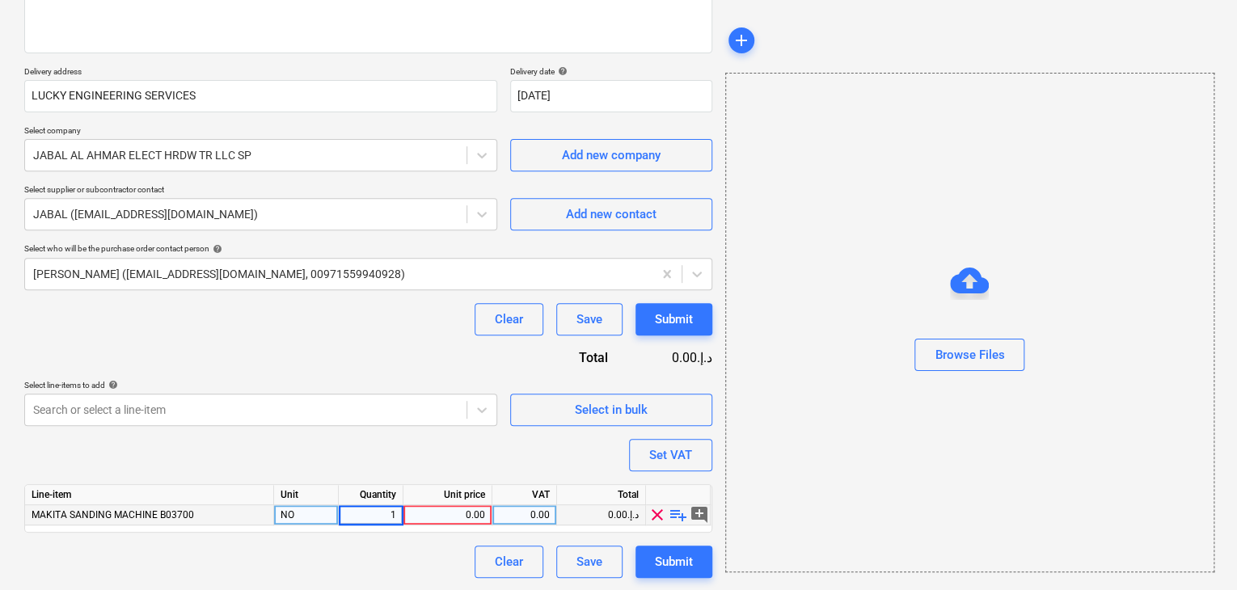
type textarea "x"
click at [443, 512] on div "0.00" at bounding box center [447, 515] width 75 height 20
type input "245"
type textarea "x"
drag, startPoint x: 770, startPoint y: 482, endPoint x: 728, endPoint y: 481, distance: 42.1
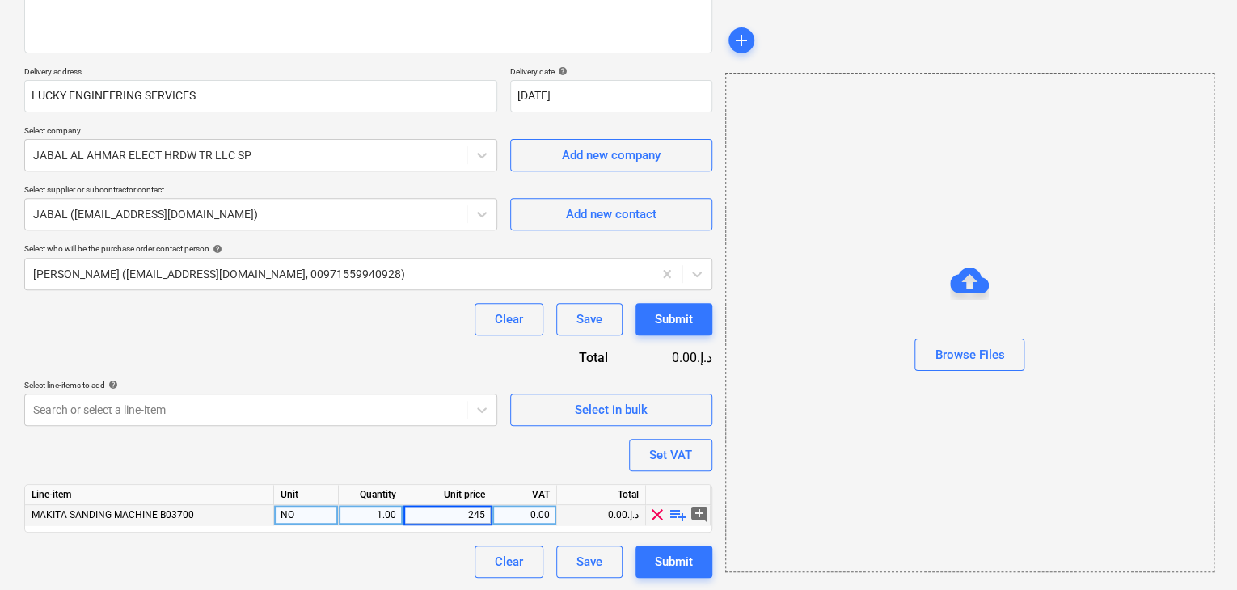
click at [769, 482] on div "Browse Files" at bounding box center [969, 323] width 489 height 500
click at [680, 469] on button "Set VAT" at bounding box center [670, 455] width 83 height 32
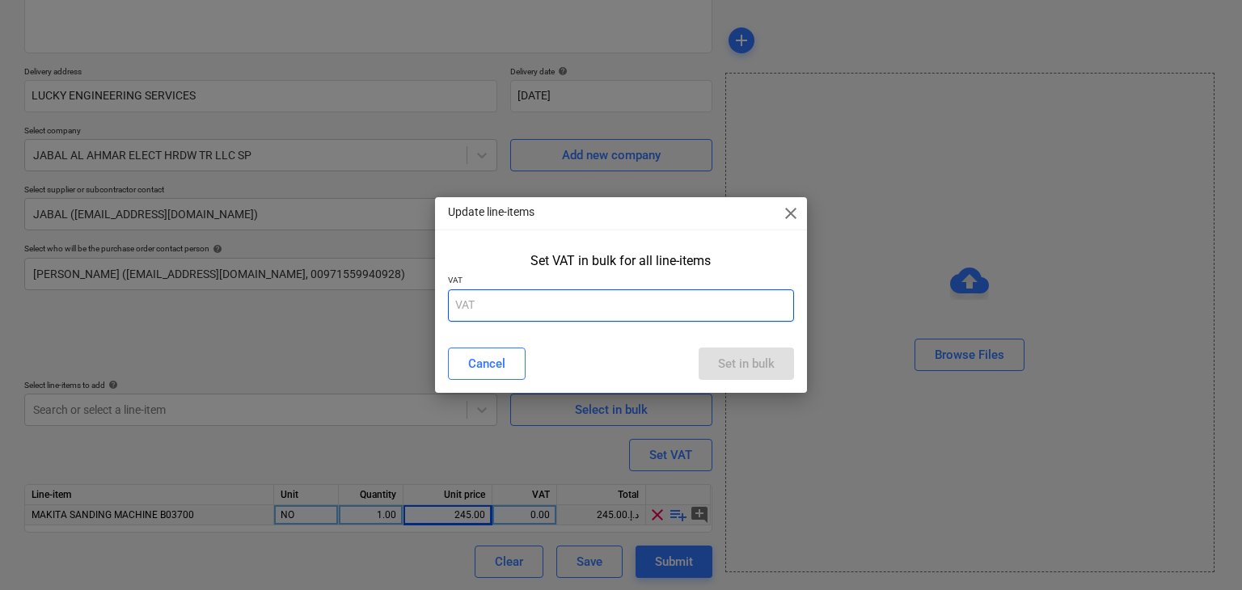
click at [546, 319] on input "text" at bounding box center [621, 305] width 347 height 32
type input "5"
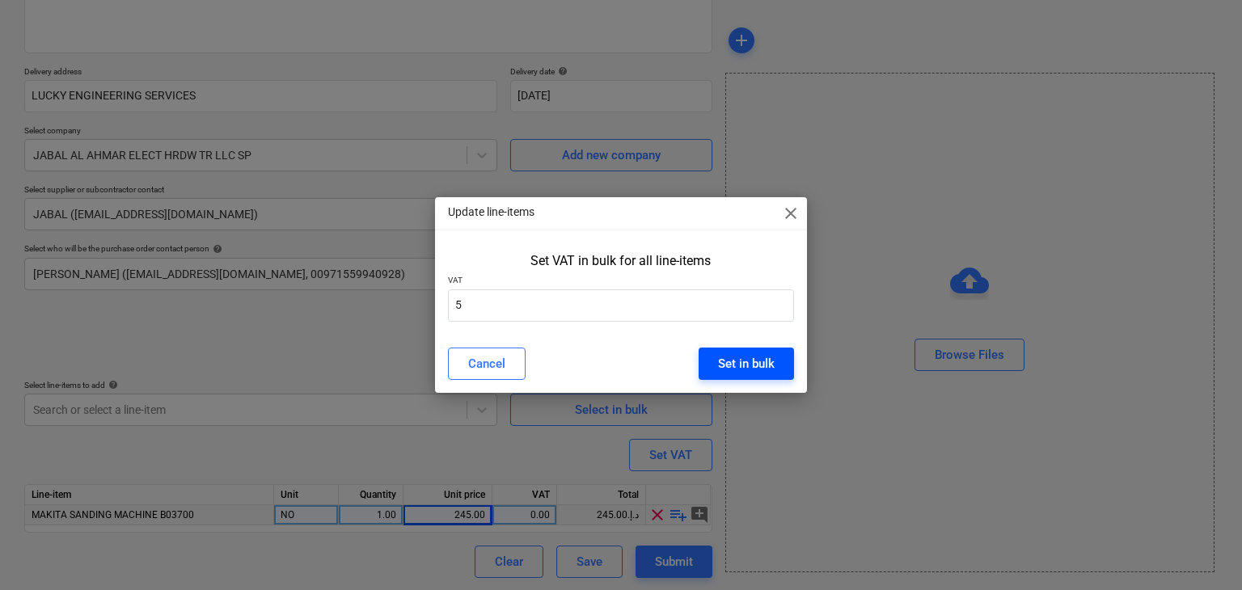
click at [731, 375] on button "Set in bulk" at bounding box center [746, 364] width 95 height 32
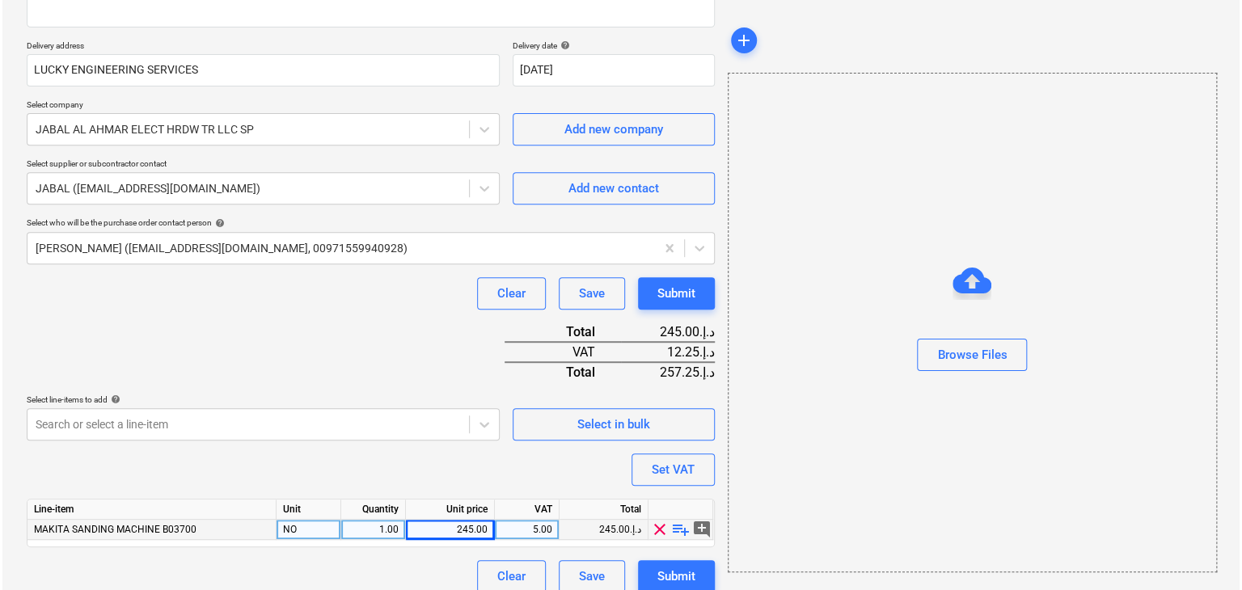
scroll to position [277, 0]
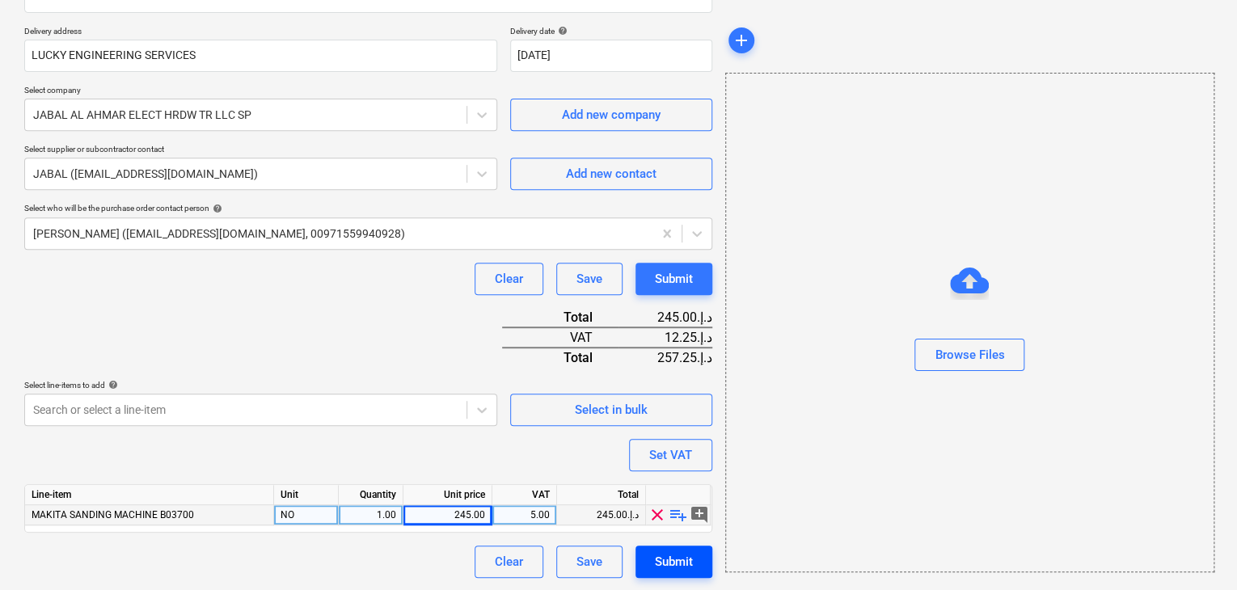
click at [666, 554] on div "Submit" at bounding box center [674, 561] width 38 height 21
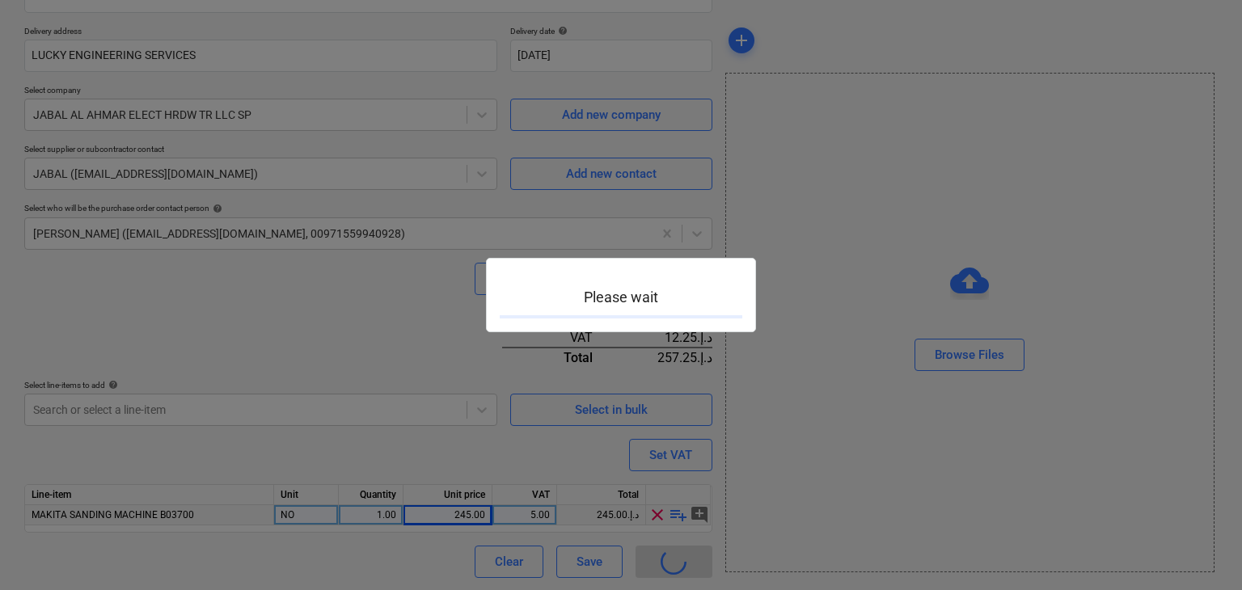
click at [666, 553] on div at bounding box center [621, 295] width 1242 height 590
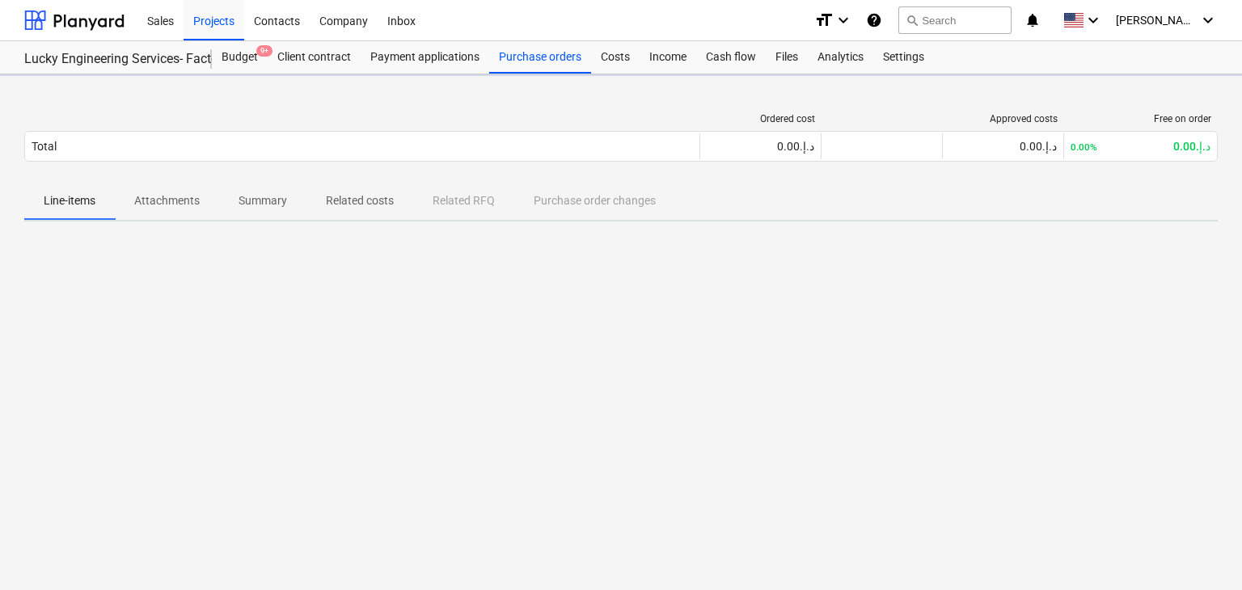
click at [668, 550] on div "Ordered cost Approved costs Free on order Total 0.00د.إ.‏ 0.00د.إ.‏ 0.00% 0.00د…" at bounding box center [621, 332] width 1242 height 516
click at [847, 387] on div "Ordered cost Approved costs Free on order Total 0.00د.إ.‏ 0.00د.إ.‏ 0.00% 0.00د…" at bounding box center [621, 332] width 1242 height 516
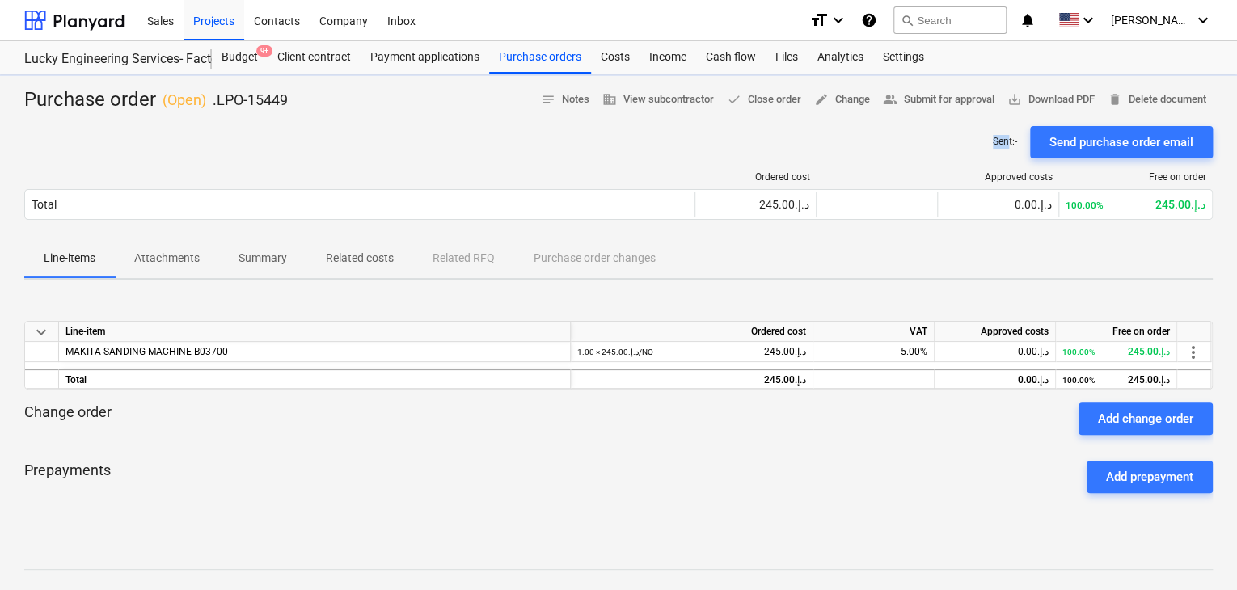
drag, startPoint x: 1009, startPoint y: 120, endPoint x: 1017, endPoint y: 112, distance: 12.0
click at [1014, 114] on div "Purchase order ( Open ) .LPO-15449 notes Notes business View subcontractor done…" at bounding box center [618, 424] width 1237 height 701
click at [1042, 88] on button "save_alt Download PDF" at bounding box center [1051, 99] width 100 height 25
click at [532, 62] on div "Purchase orders" at bounding box center [540, 57] width 102 height 32
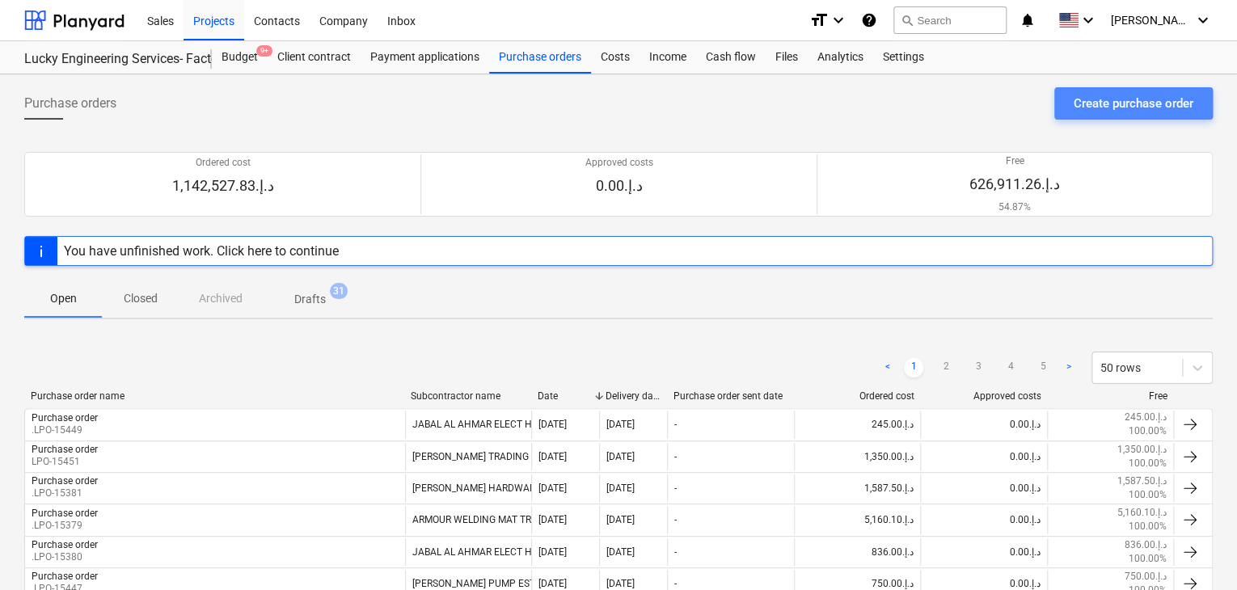
click at [1090, 98] on div "Create purchase order" at bounding box center [1134, 103] width 120 height 21
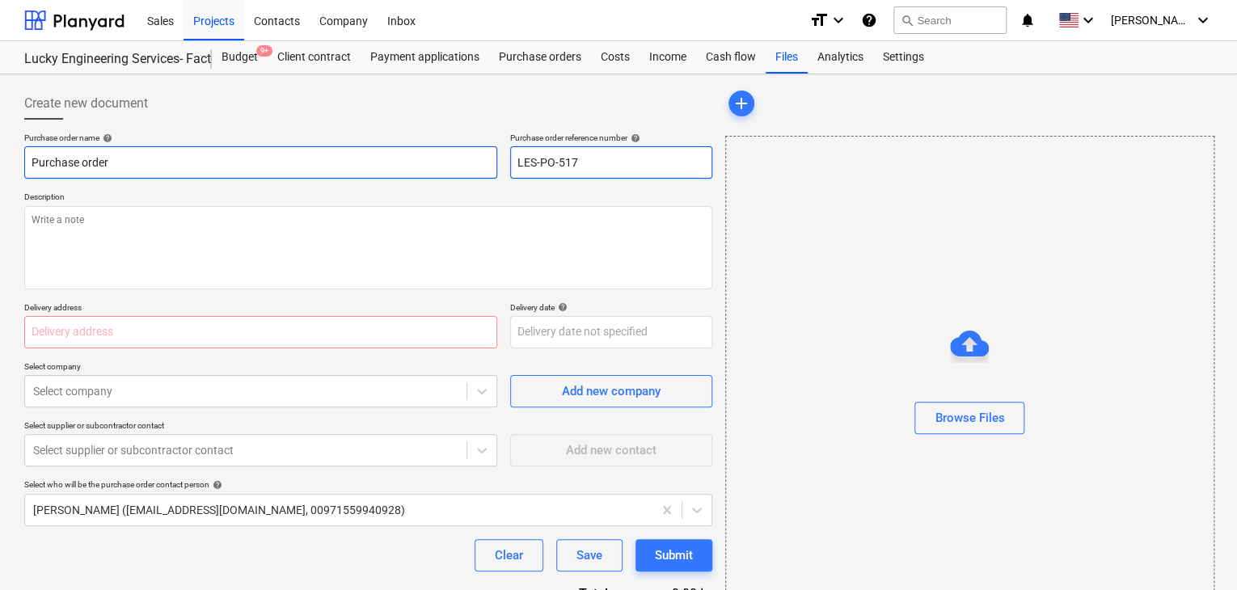
drag, startPoint x: 589, startPoint y: 167, endPoint x: 492, endPoint y: 154, distance: 97.8
click at [492, 154] on div "Purchase order name help Purchase order Purchase order reference number help LE…" at bounding box center [368, 156] width 688 height 46
type textarea "x"
type input "."
type textarea "x"
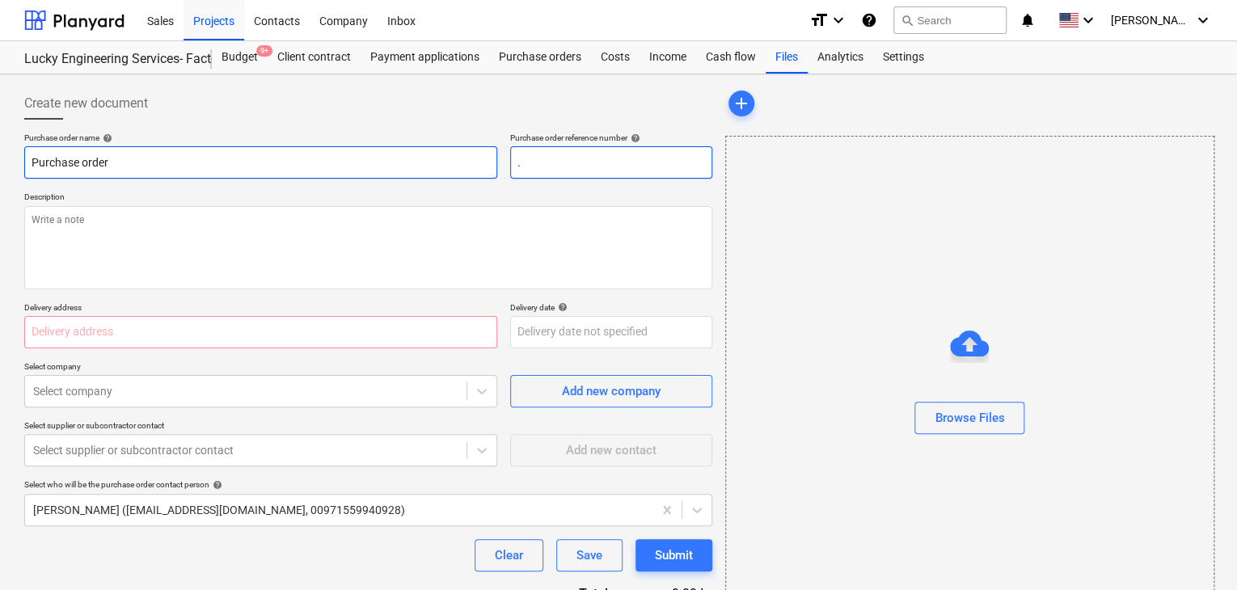
type input ".L"
type textarea "x"
type input ".LP"
type textarea "x"
type input ".LPO"
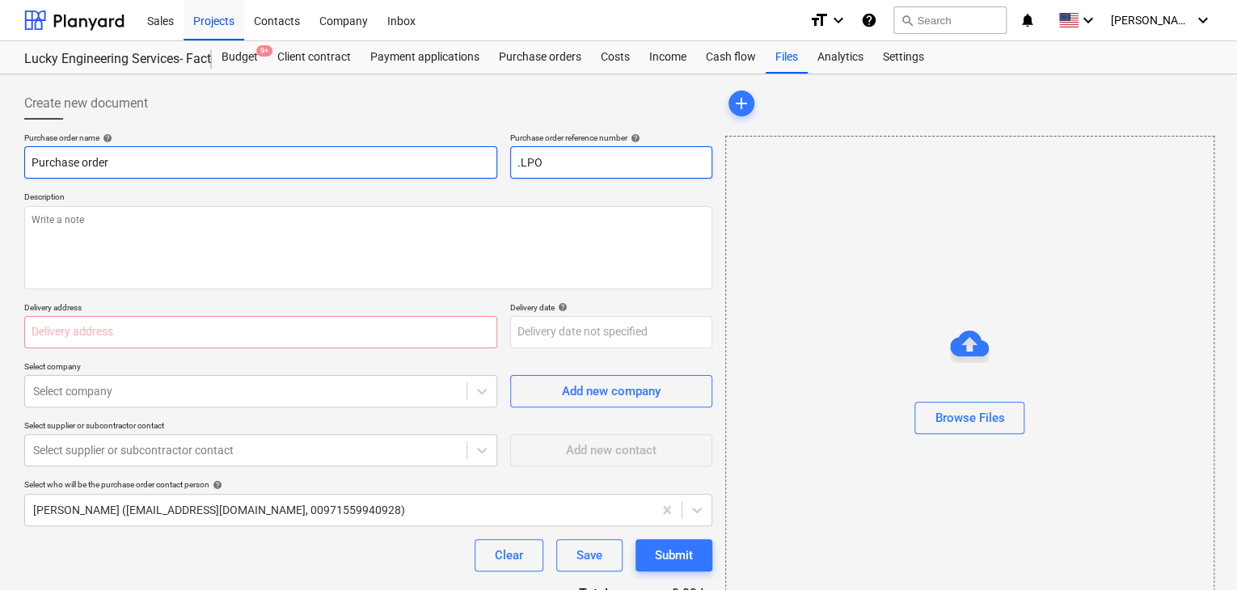
type textarea "x"
type input ".LPO"
type textarea "x"
type input ".LPO-"
type textarea "x"
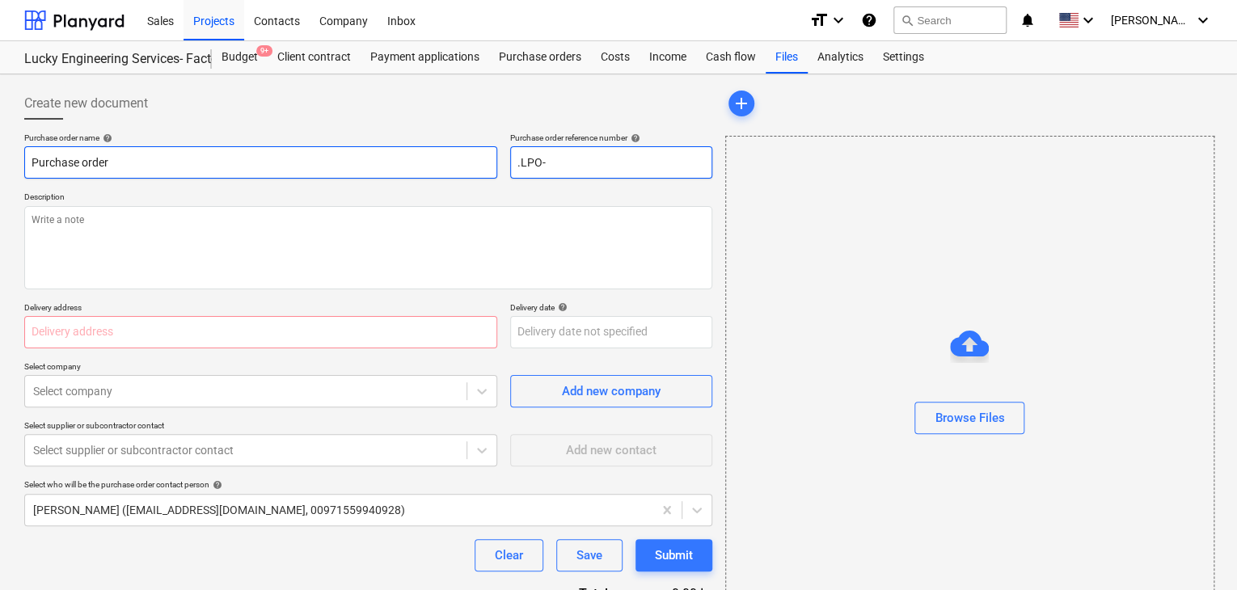
type input ".LPO-1"
type textarea "x"
type input ".LPO-15"
type textarea "x"
type input ".LPO-154"
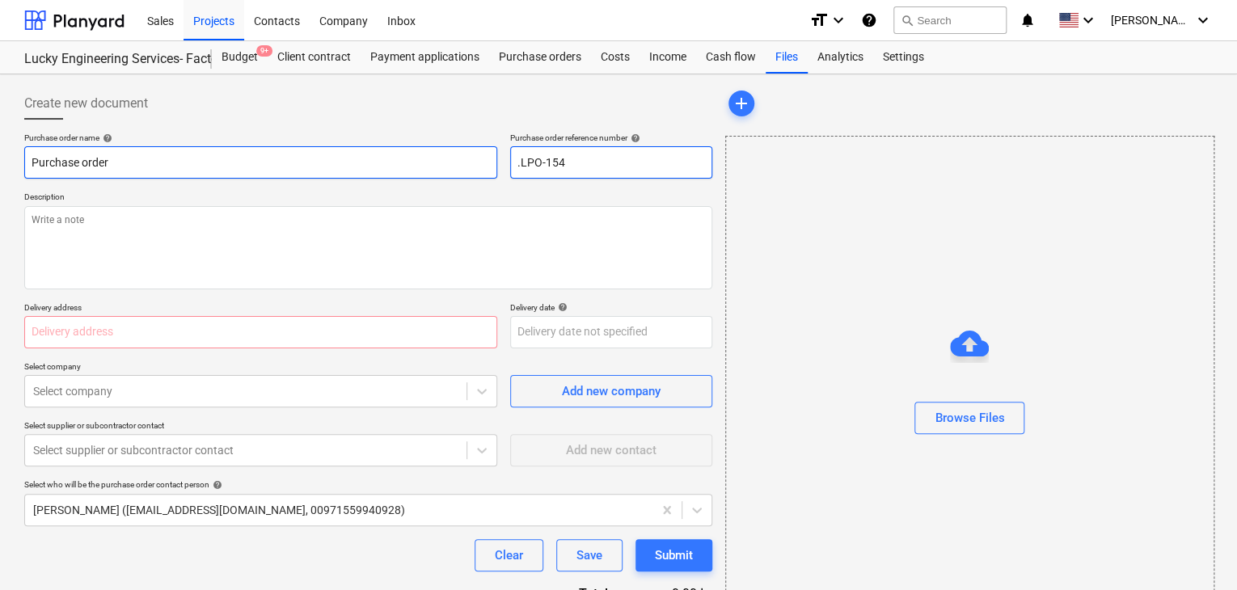
type textarea "x"
type input ".LPO-1545"
type textarea "x"
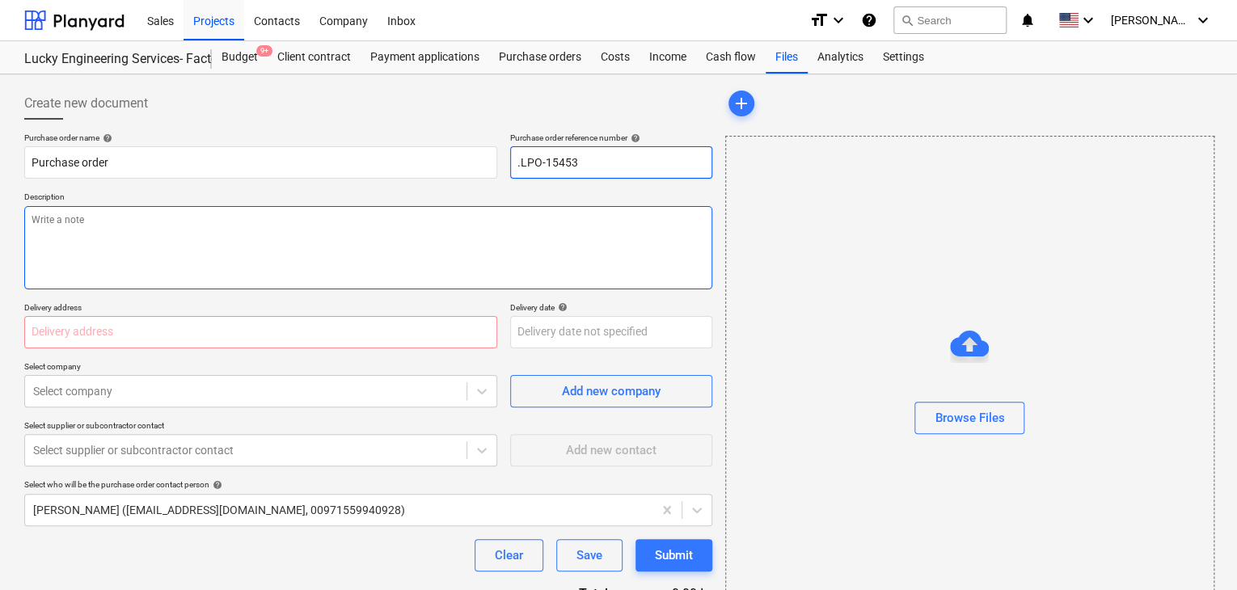
type input ".LPO-15453"
click at [142, 219] on textarea at bounding box center [368, 247] width 688 height 83
type textarea "x"
type textarea "0"
type textarea "x"
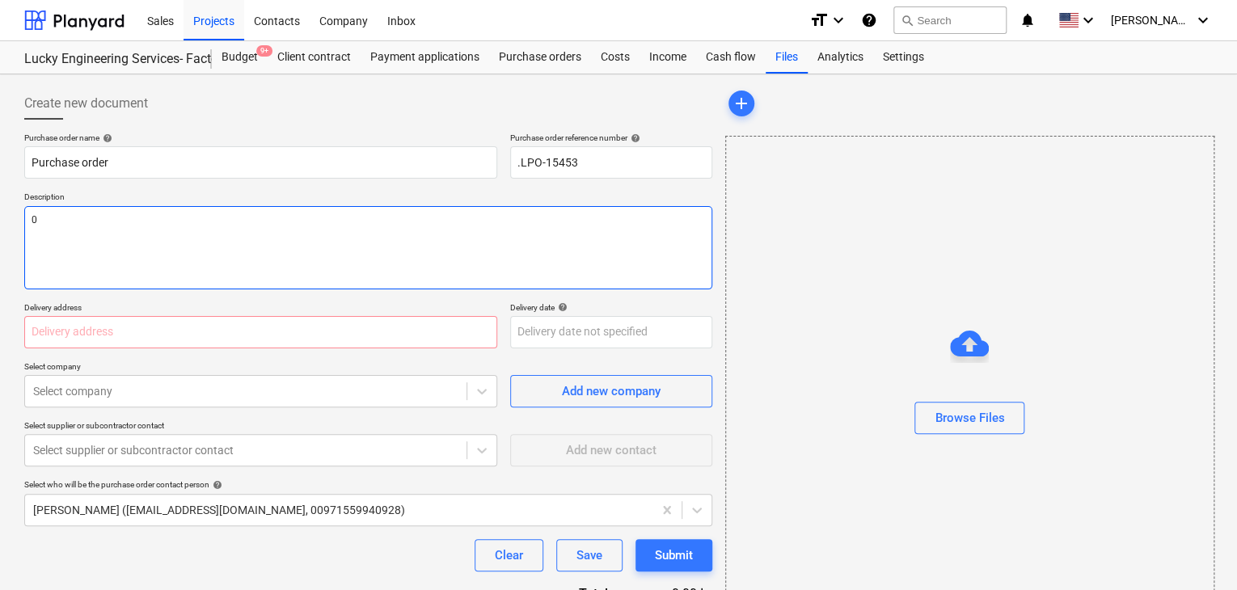
type textarea "01"
type textarea "x"
type textarea "01/"
type textarea "x"
type textarea "01/S"
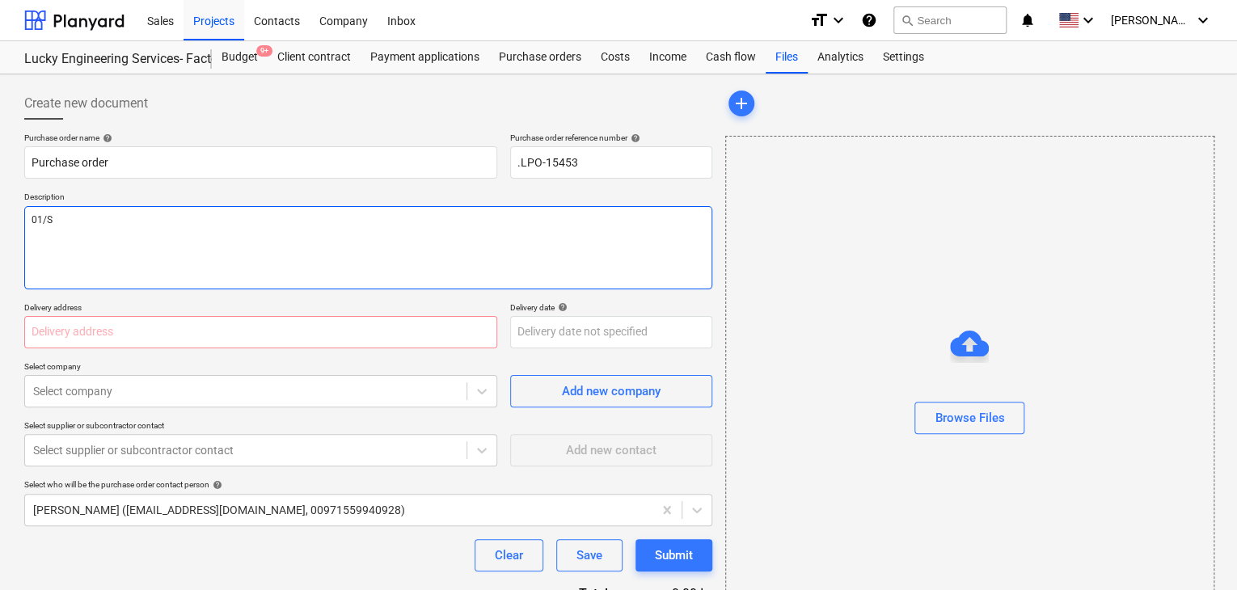
type textarea "x"
type textarea "01/SE"
type textarea "x"
type textarea "01/SEP"
type textarea "x"
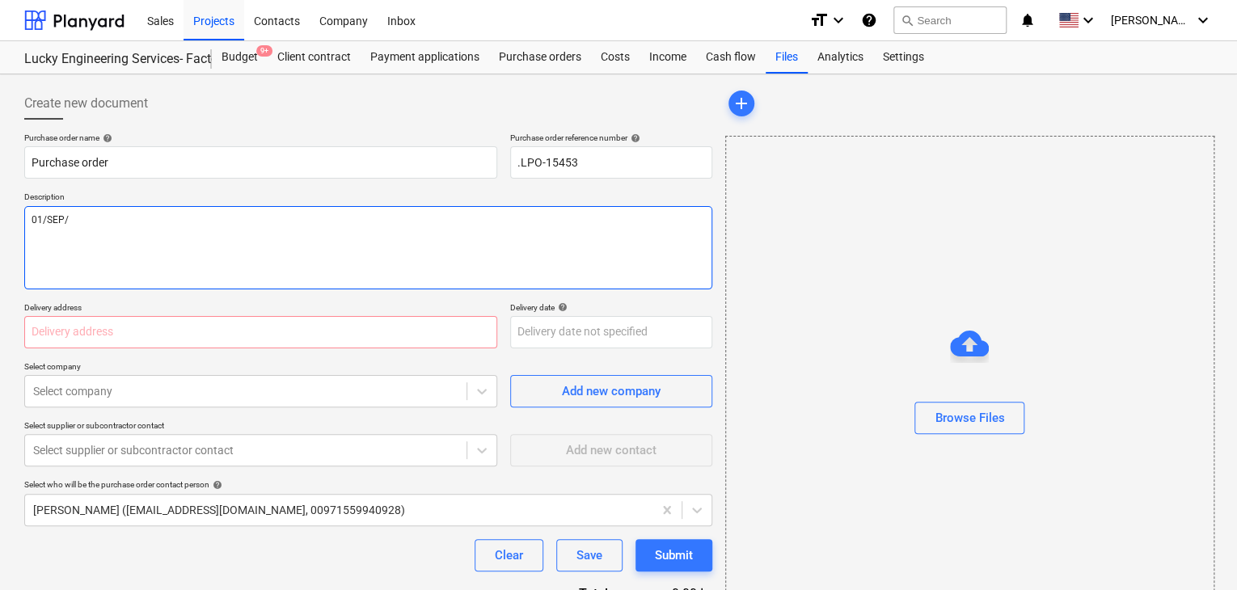
type textarea "01/[DATE]"
type textarea "x"
type textarea "[DATE]"
type textarea "x"
type textarea "[DATE]"
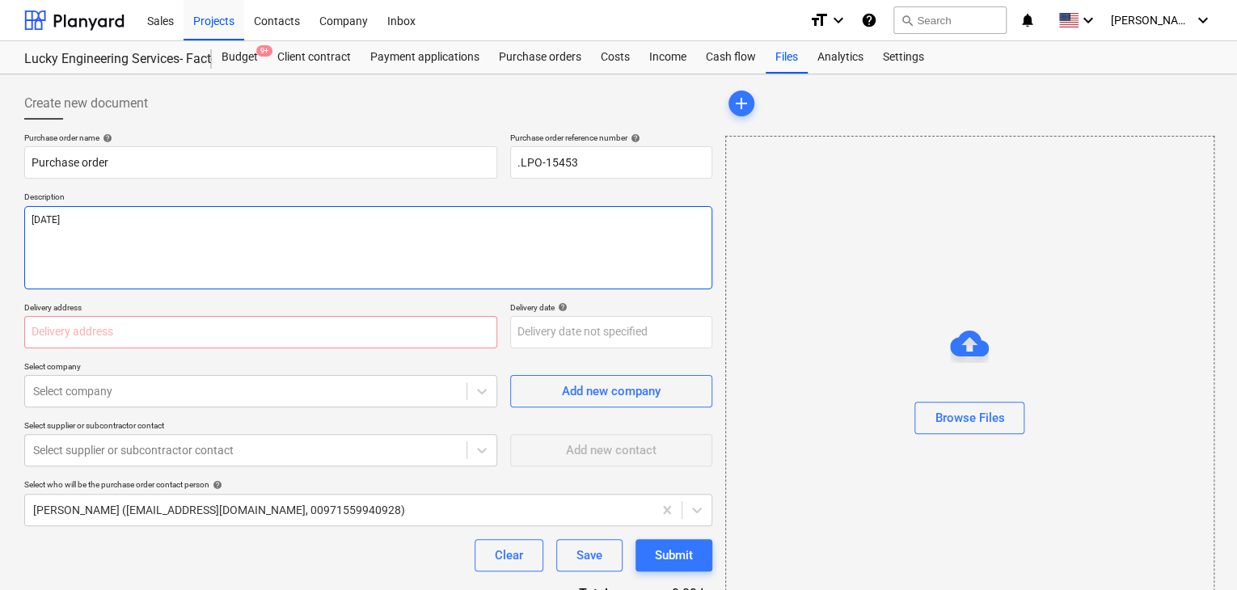
type textarea "x"
type textarea "[DATE]"
click at [58, 328] on input "text" at bounding box center [260, 332] width 473 height 32
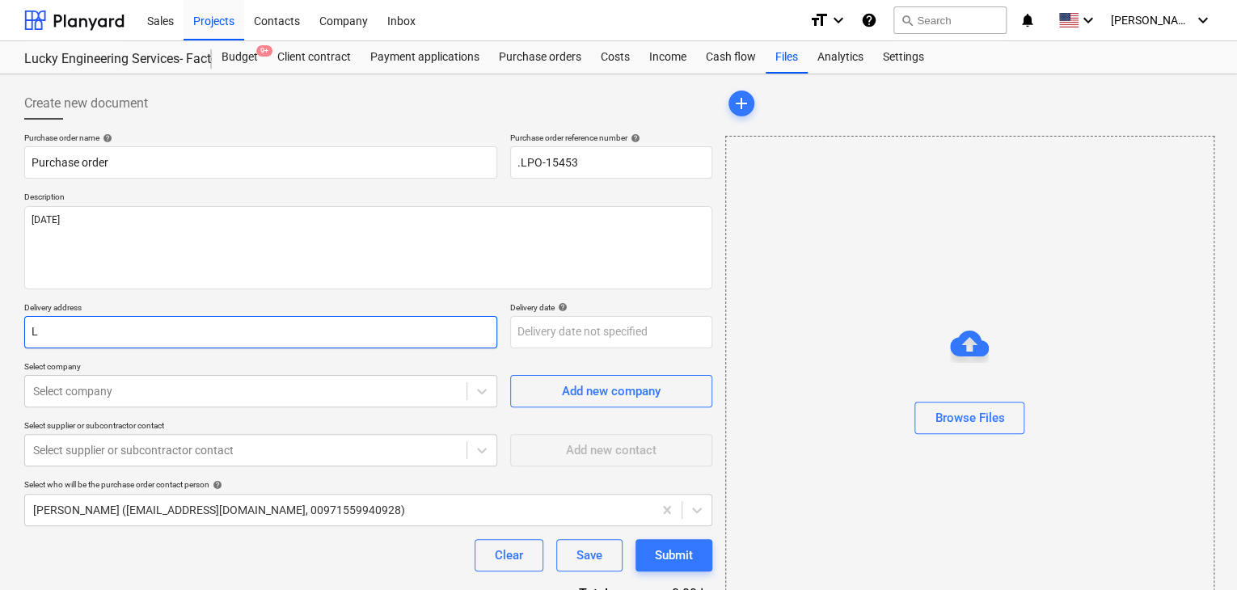
type textarea "x"
type input "L"
type textarea "x"
type input "LU"
type textarea "x"
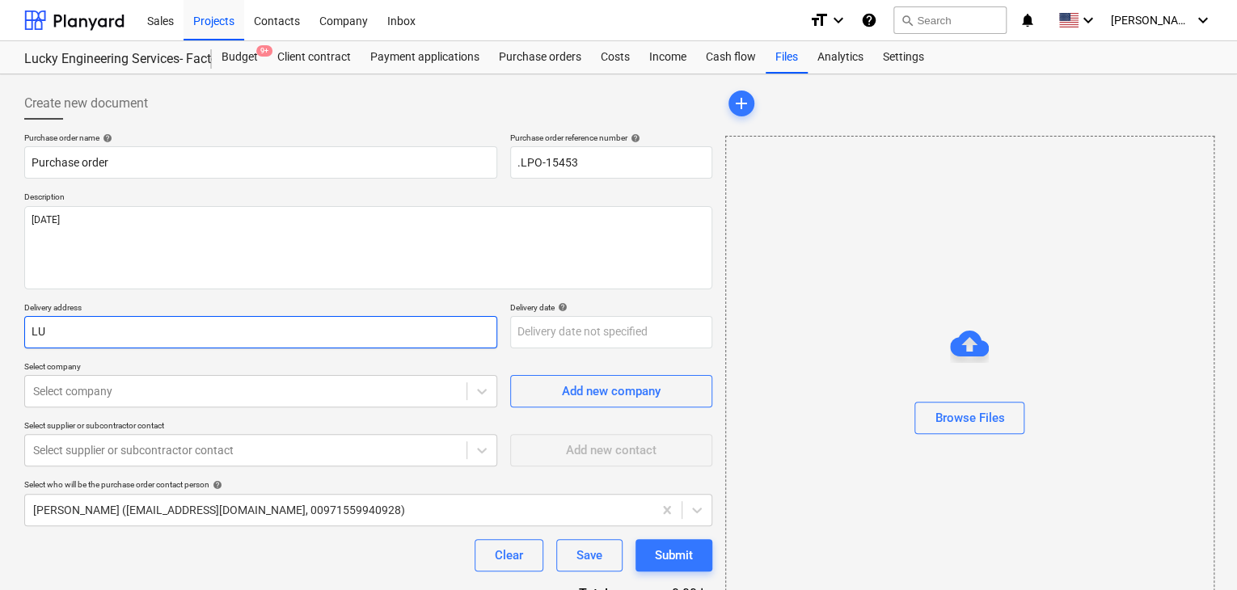
type input "LUC"
type textarea "x"
type input "LUCK"
type textarea "x"
type input "LUCKY"
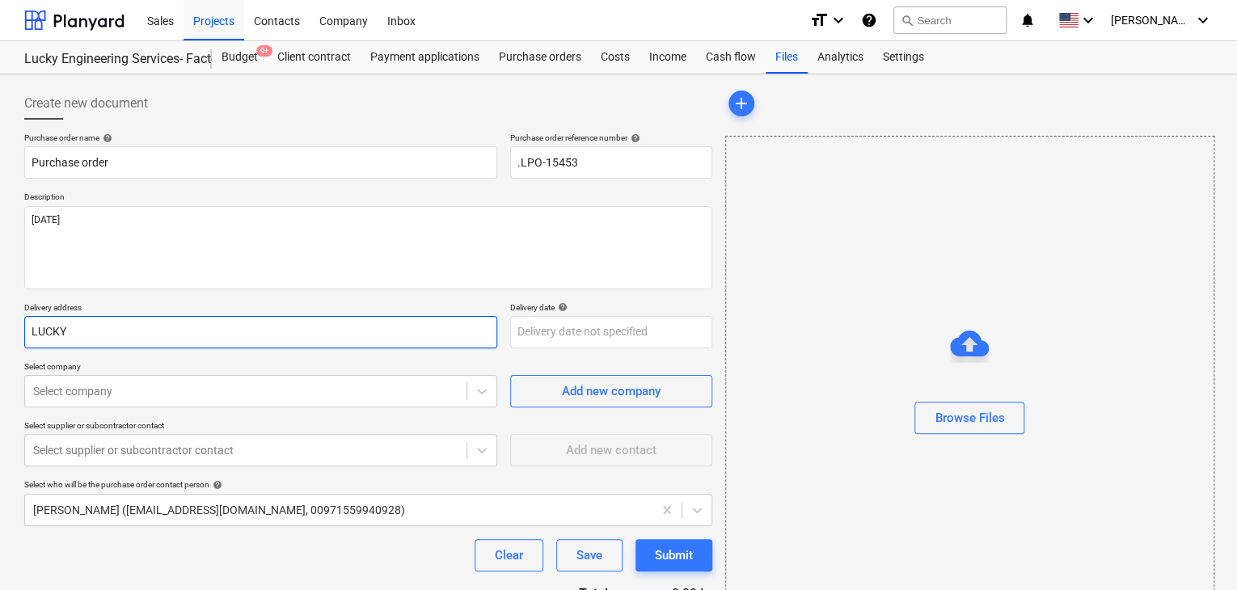
type textarea "x"
type input "LUCKY"
type textarea "x"
type input "LUCKY E"
type textarea "x"
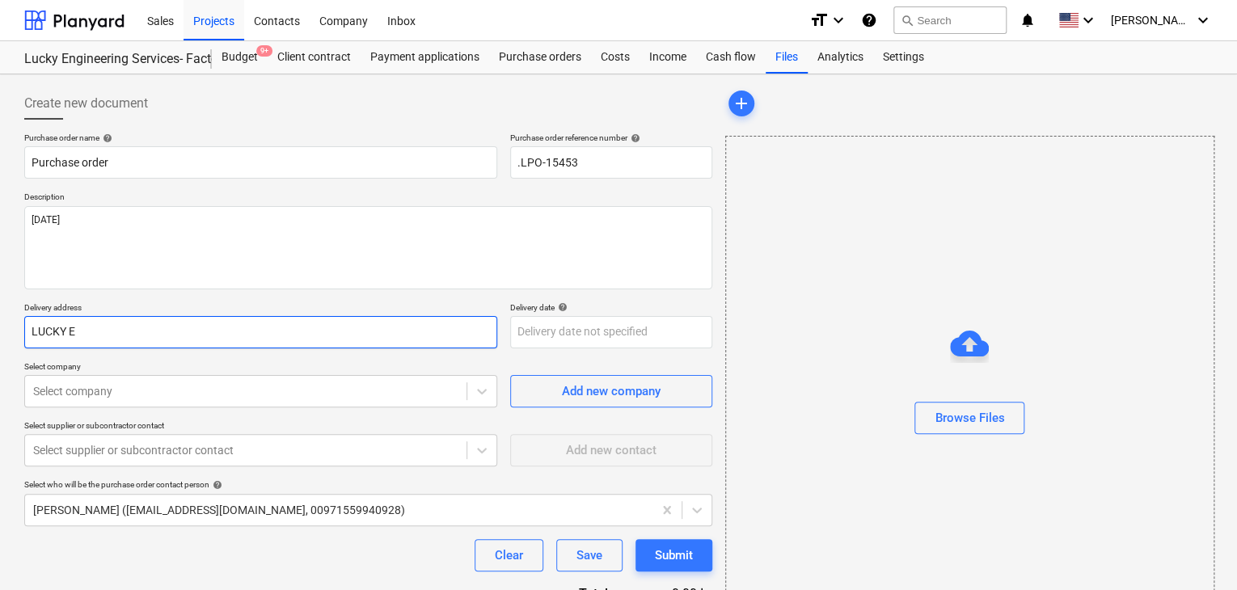
type input "LUCKY EN"
type textarea "x"
type input "LUCKY ENG"
type textarea "x"
type input "LUCKY ENGI"
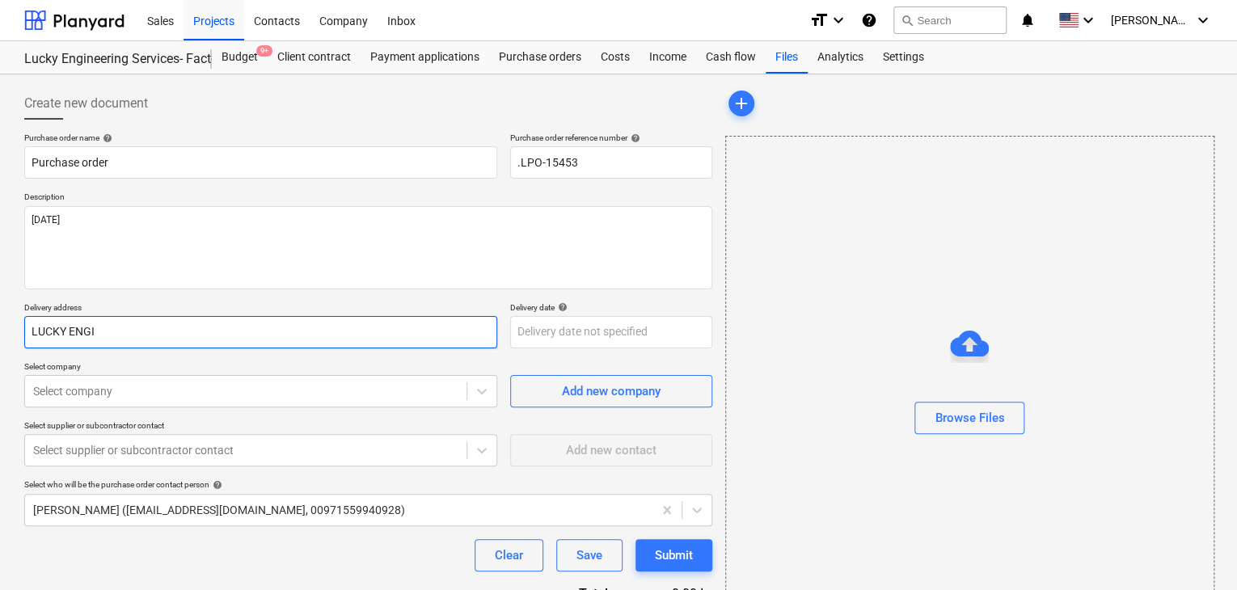
type textarea "x"
type input "LUCKY ENGIN"
type textarea "x"
type input "LUCKY ENGINE"
type textarea "x"
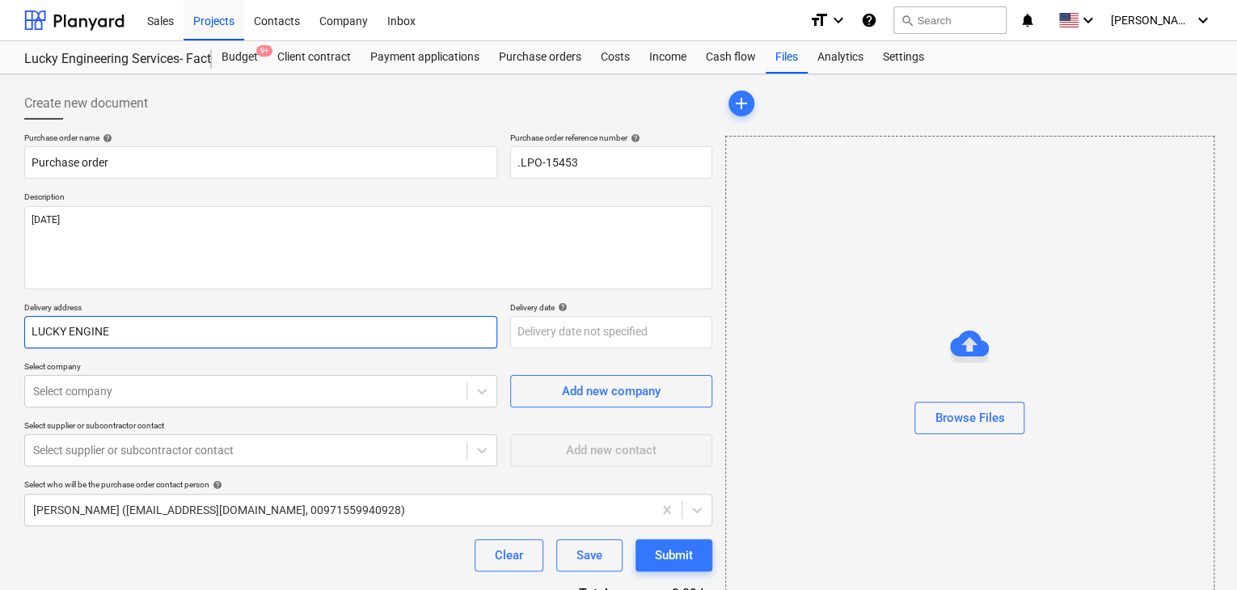
type input "LUCKY ENGINEE"
type textarea "x"
type input "LUCKY ENGINEER"
type textarea "x"
type input "LUCKY ENGINEERI"
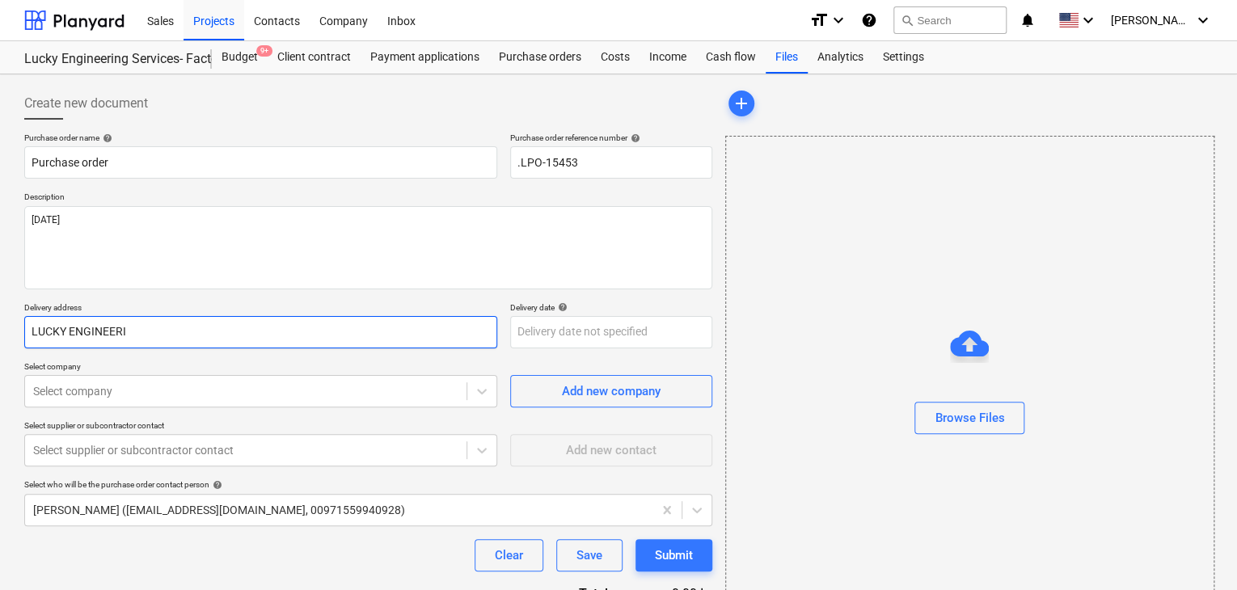
type textarea "x"
type input "LUCKY ENGINEERIN"
type textarea "x"
type input "LUCKY ENGINEERING"
type textarea "x"
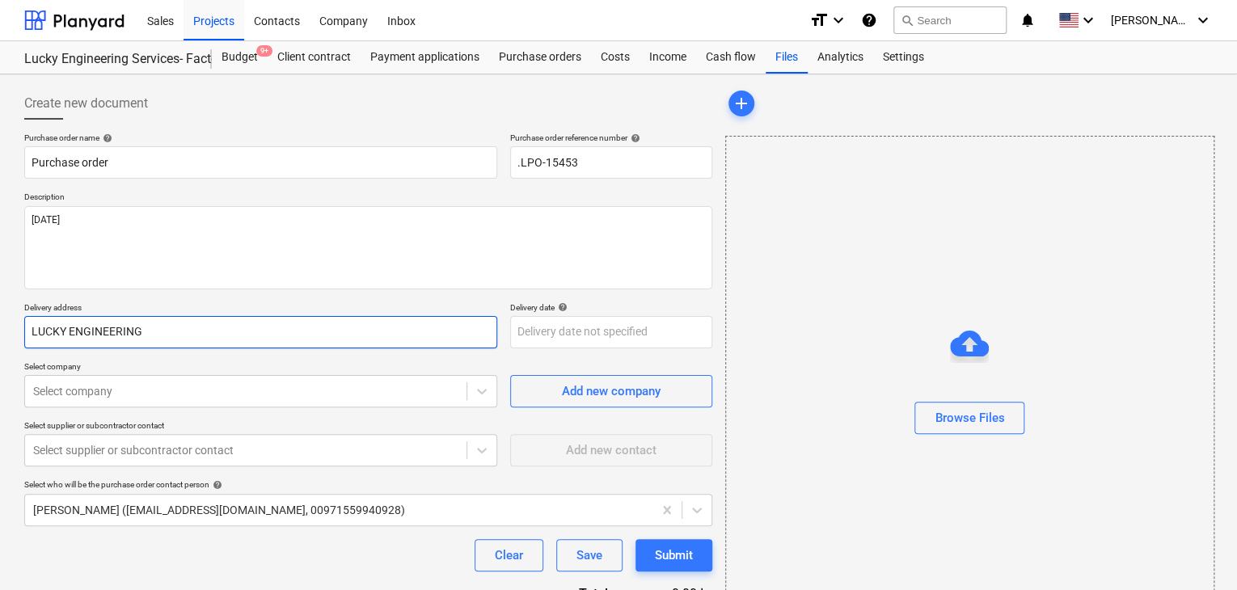
type input "LUCKY ENGINEERING"
type textarea "x"
type input "LUCKY ENGINEERING S"
type textarea "x"
type input "LUCKY ENGINEERING SE"
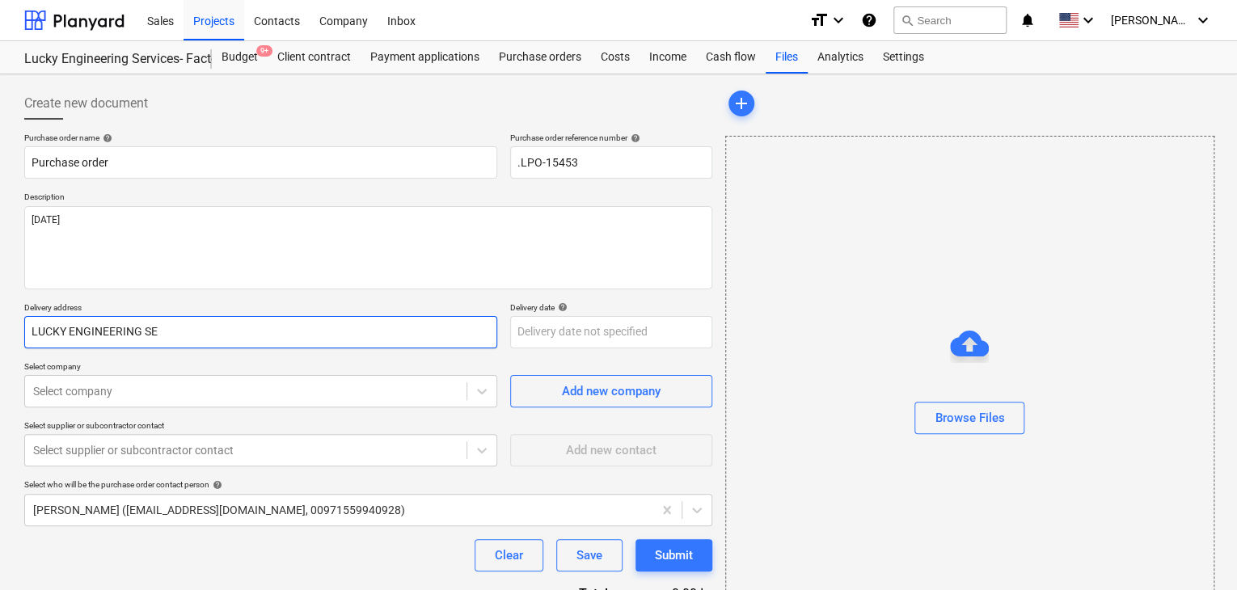
type textarea "x"
type input "LUCKY ENGINEERING SER"
type textarea "x"
type input "LUCKY ENGINEERING SERV"
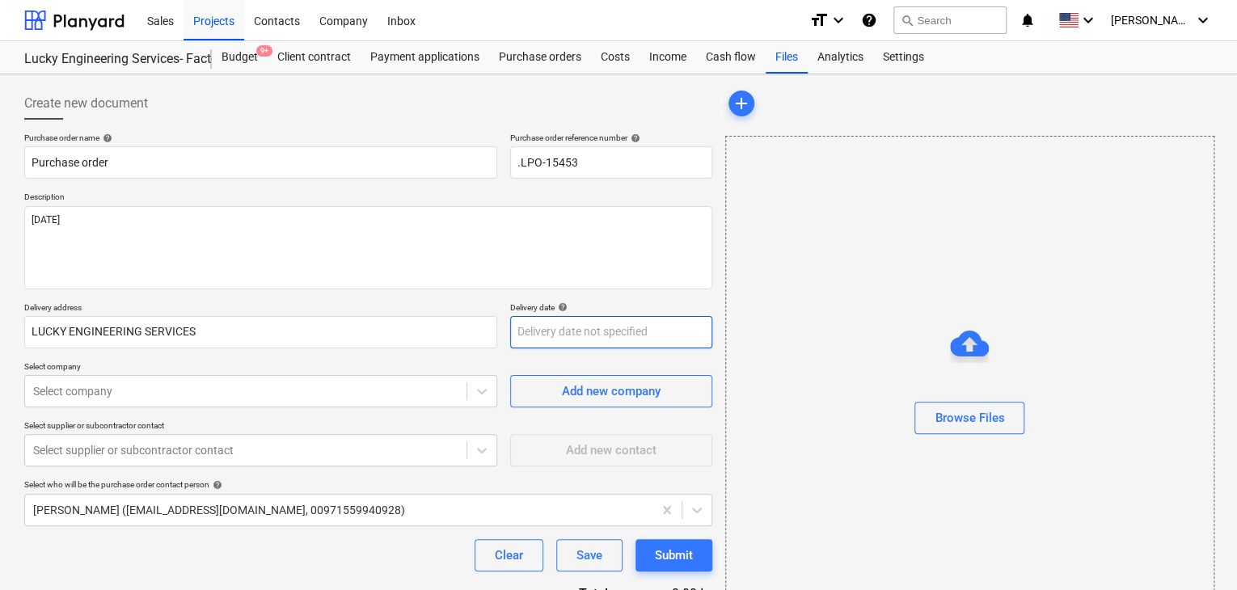
click at [585, 344] on body "Sales Projects Contacts Company Inbox format_size keyboard_arrow_down help sear…" at bounding box center [618, 295] width 1237 height 590
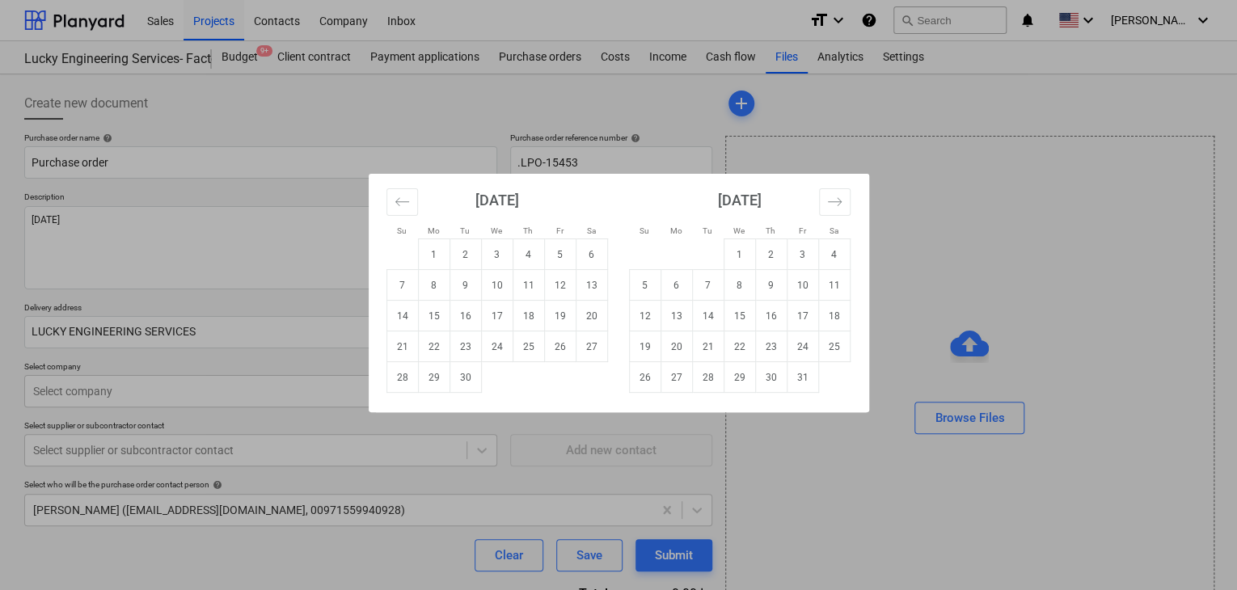
drag, startPoint x: 477, startPoint y: 378, endPoint x: 72, endPoint y: 409, distance: 406.3
click at [467, 381] on td "30" at bounding box center [466, 377] width 32 height 31
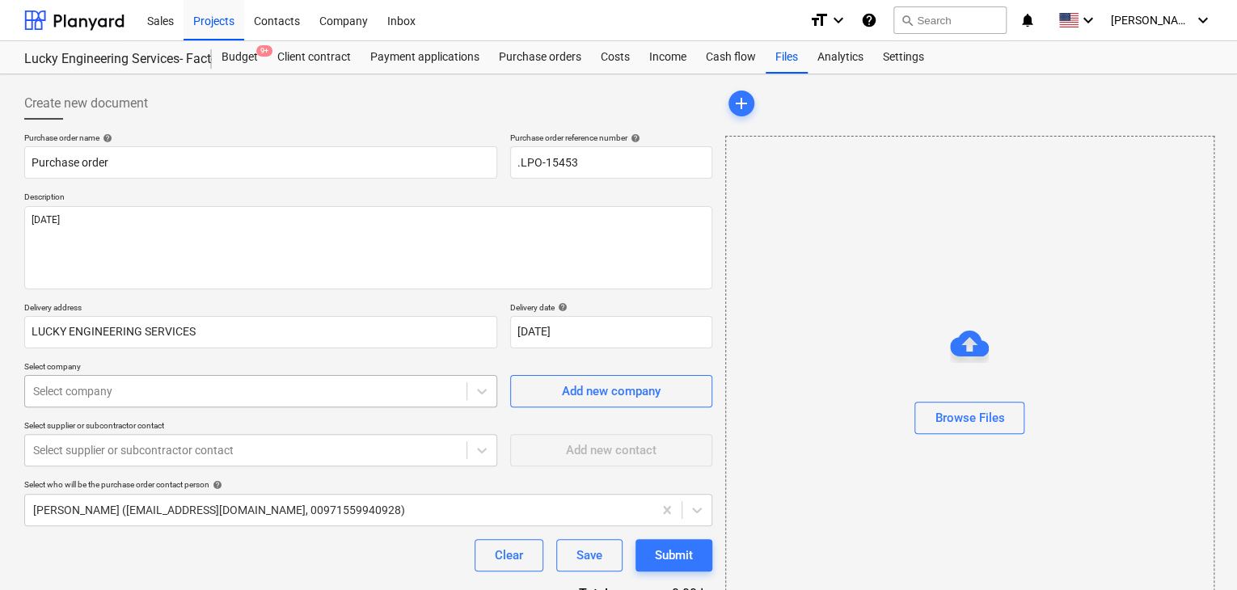
click at [69, 393] on body "Sales Projects Contacts Company Inbox format_size keyboard_arrow_down help sear…" at bounding box center [618, 295] width 1237 height 590
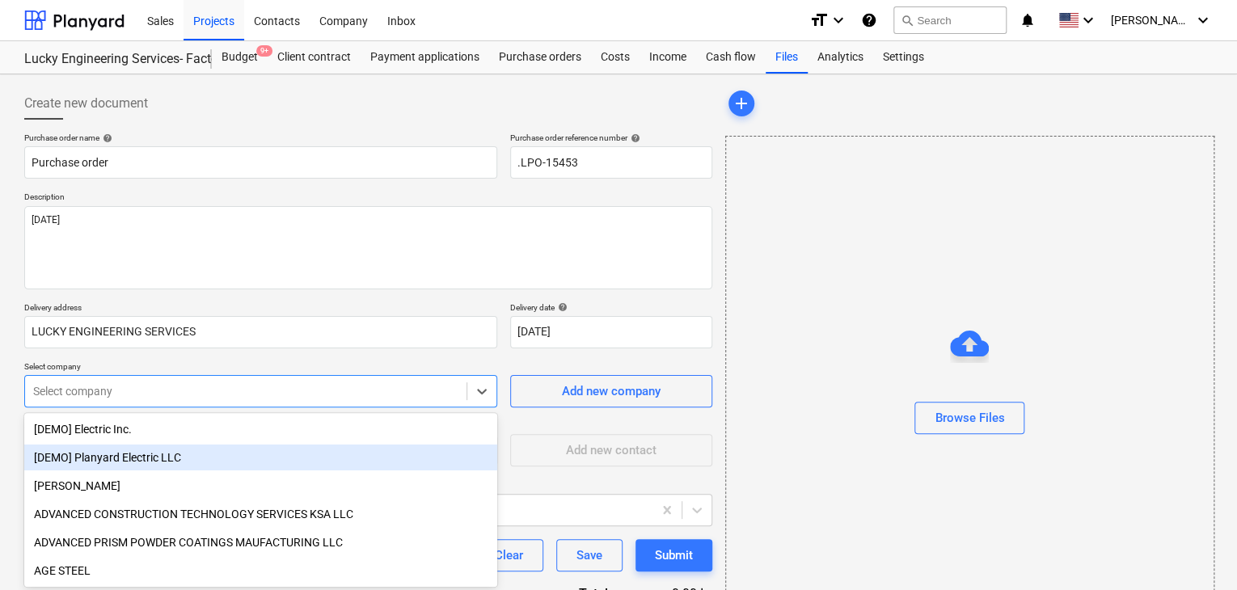
scroll to position [75, 0]
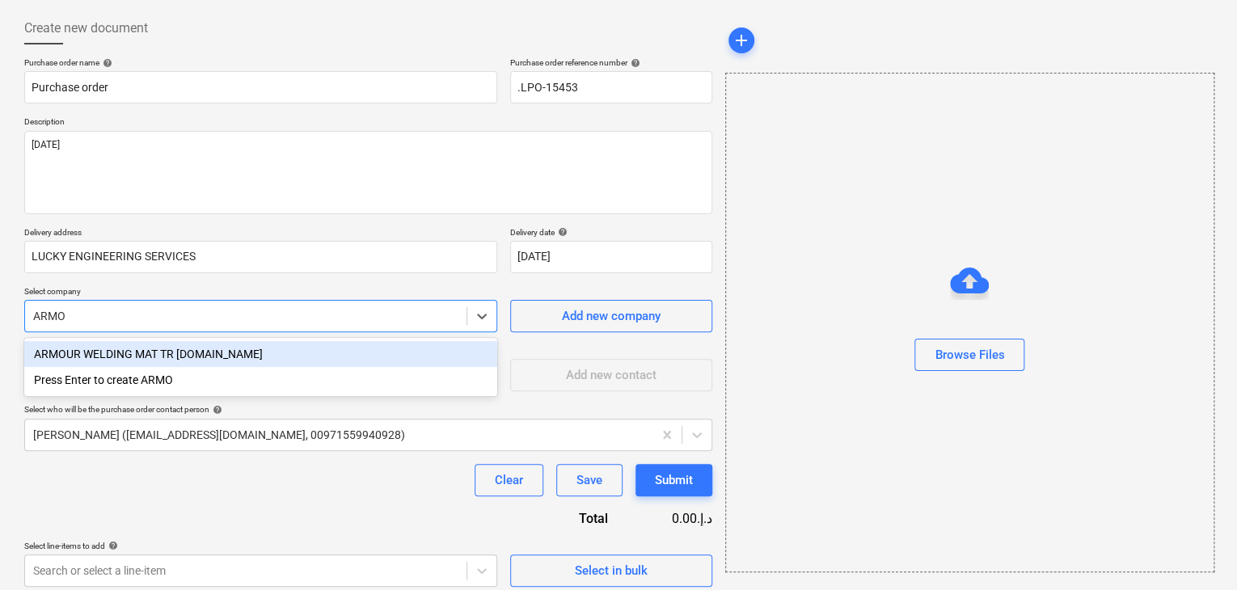
click at [98, 360] on div "ARMOUR WELDING MAT TR [DOMAIN_NAME]" at bounding box center [260, 354] width 473 height 26
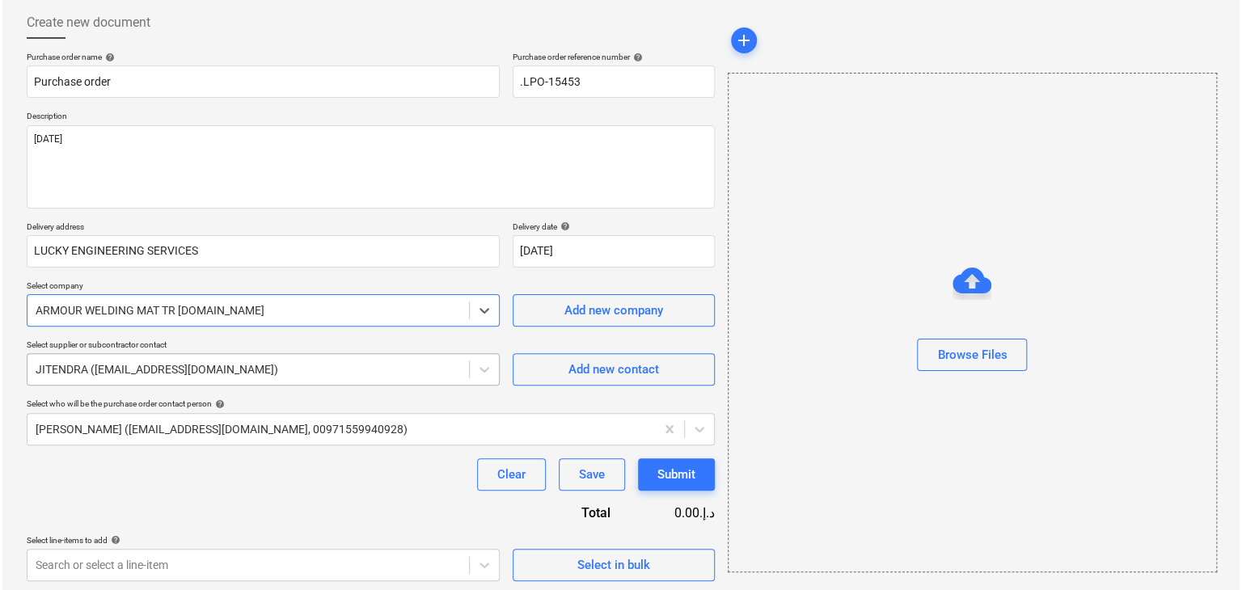
scroll to position [84, 0]
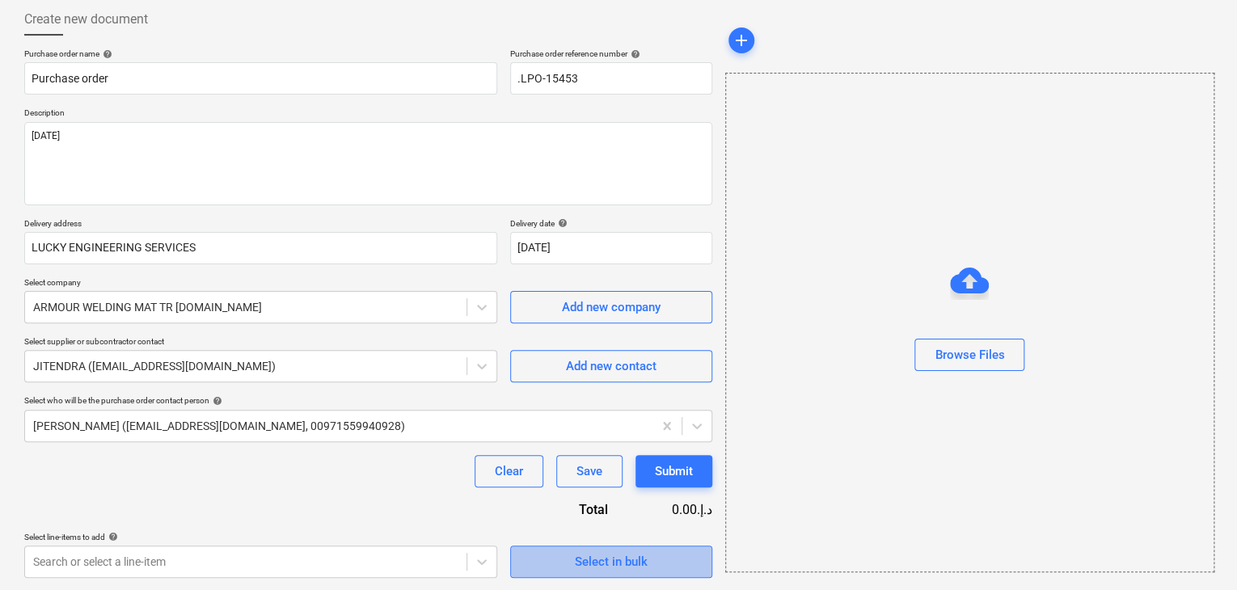
click at [547, 562] on span "Select in bulk" at bounding box center [611, 561] width 162 height 21
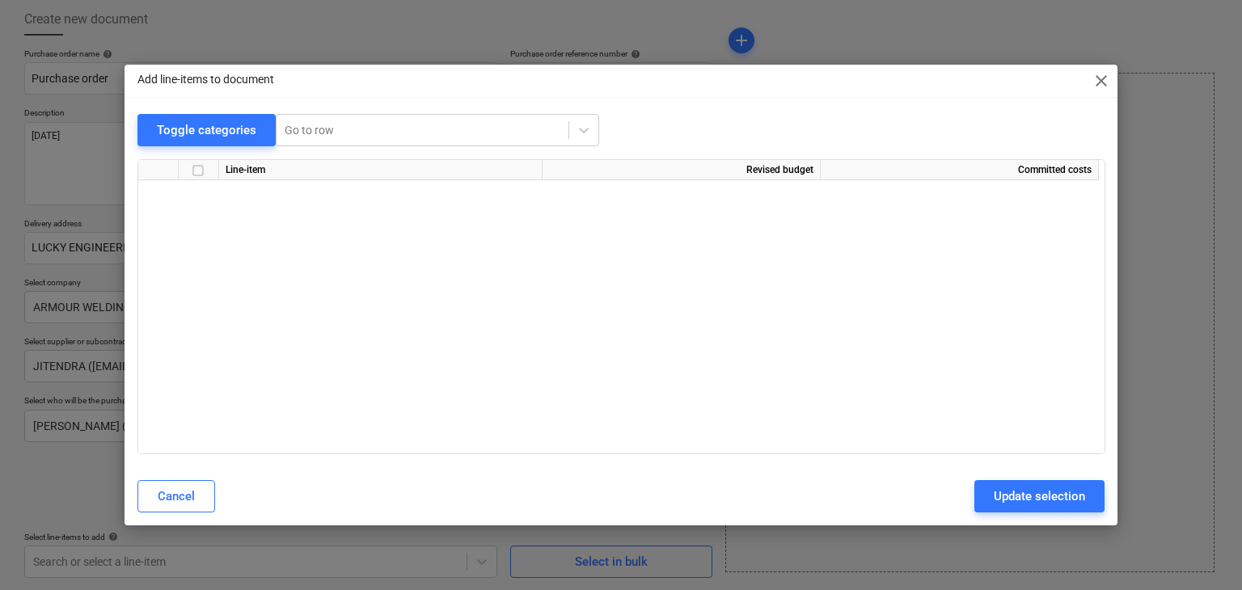
scroll to position [32739, 0]
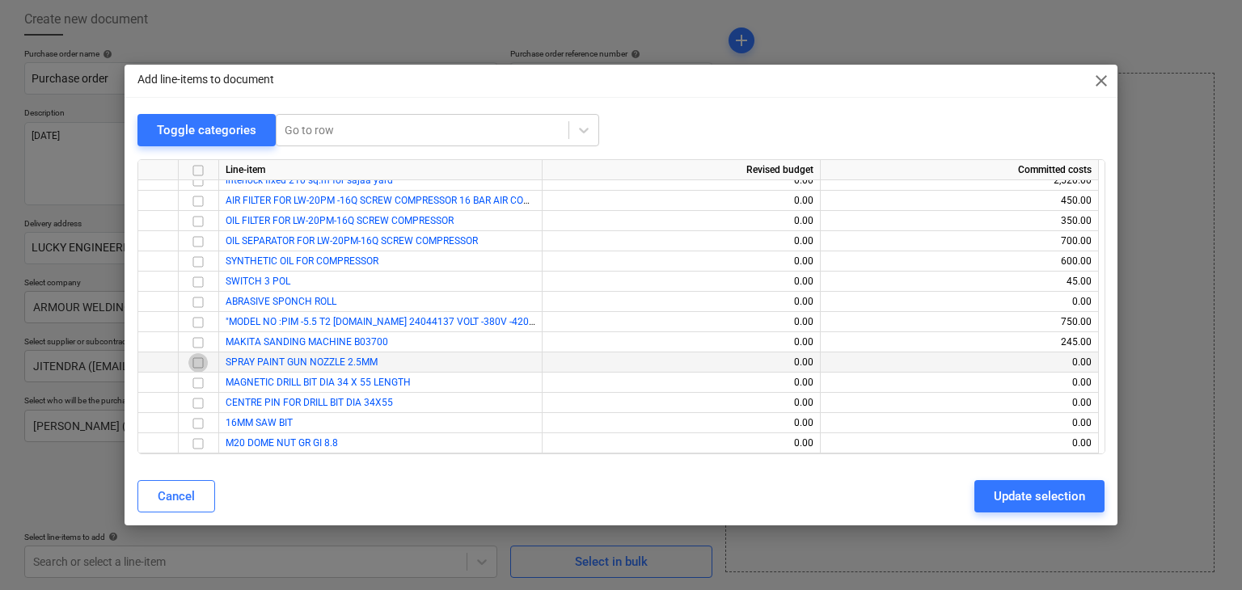
click at [197, 360] on input "checkbox" at bounding box center [197, 362] width 19 height 19
click at [189, 387] on input "checkbox" at bounding box center [197, 383] width 19 height 19
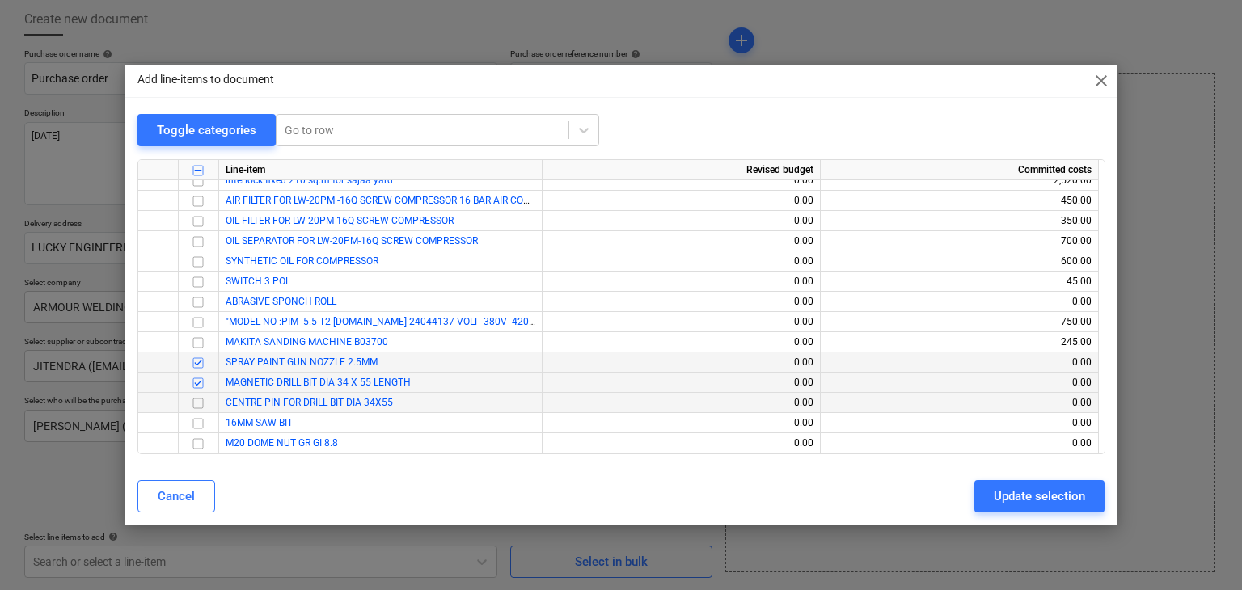
click at [194, 401] on input "checkbox" at bounding box center [197, 403] width 19 height 19
click at [200, 425] on input "checkbox" at bounding box center [197, 423] width 19 height 19
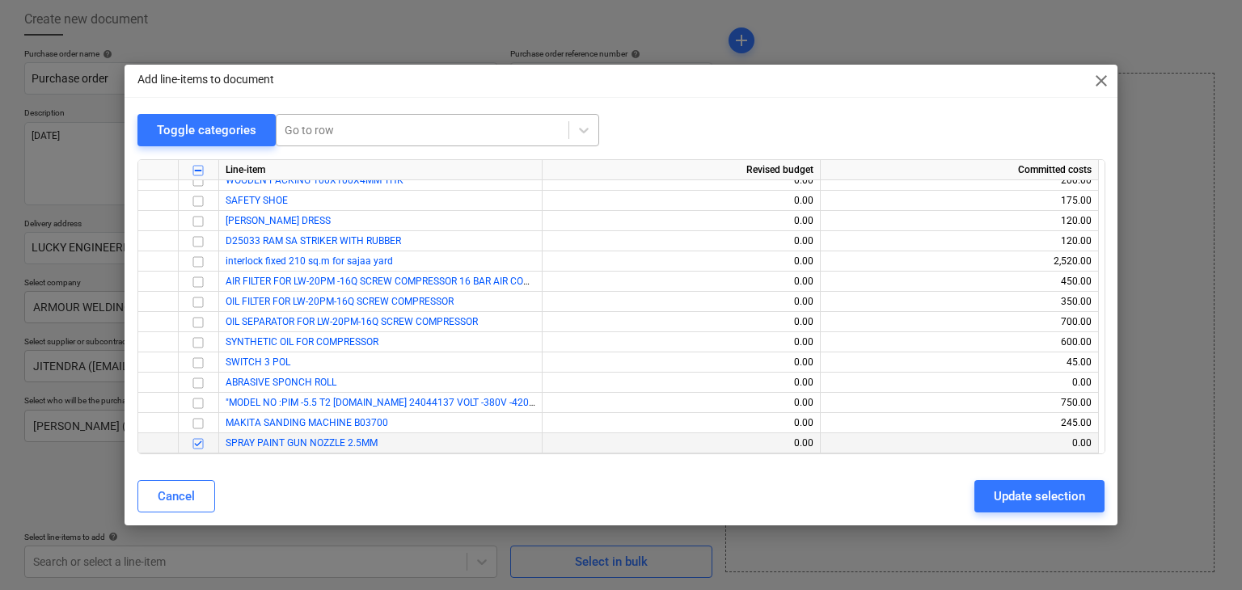
click at [299, 131] on div at bounding box center [423, 130] width 276 height 16
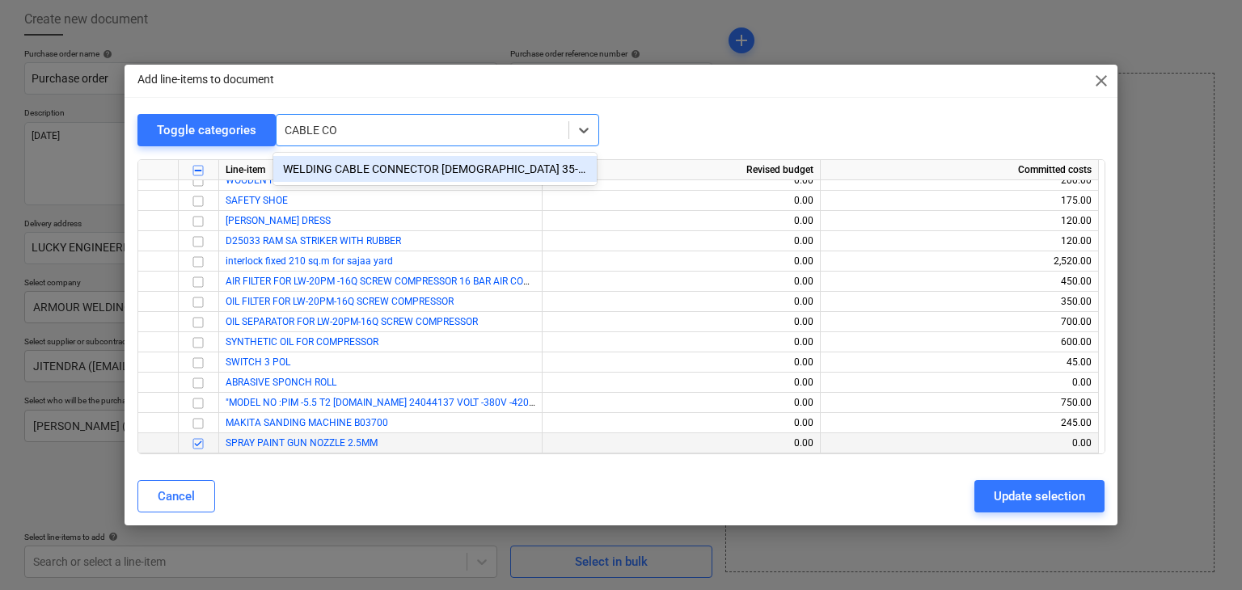
click at [333, 169] on div "WELDING CABLE CONNECTOR [DEMOGRAPHIC_DATA] 35-50MM" at bounding box center [434, 169] width 323 height 26
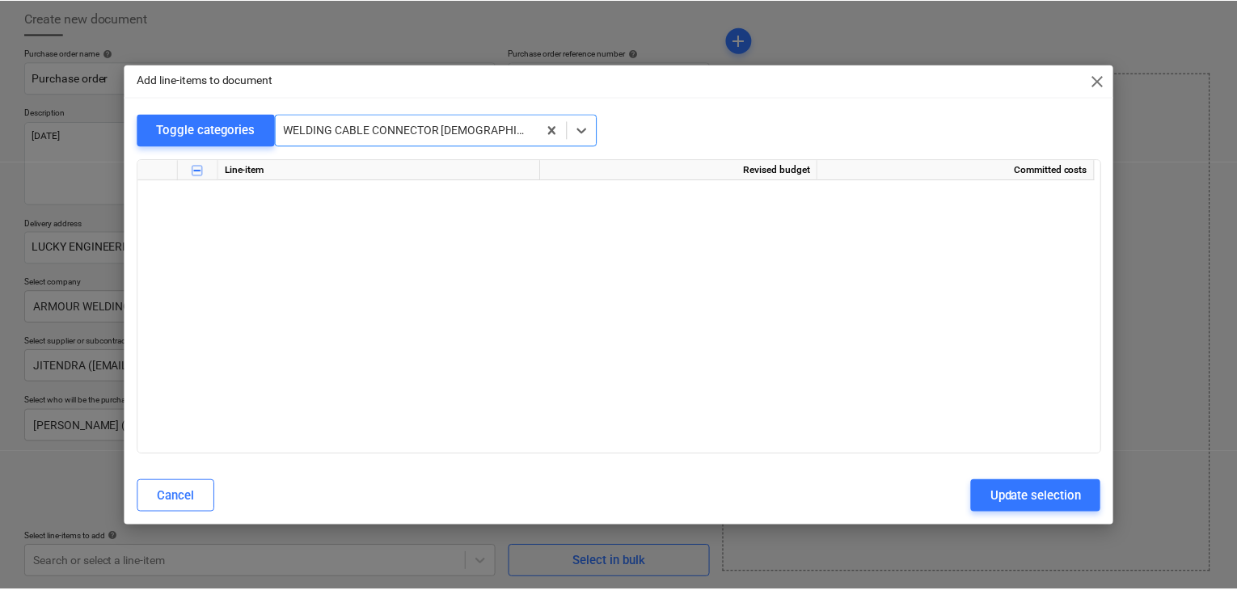
scroll to position [6024, 0]
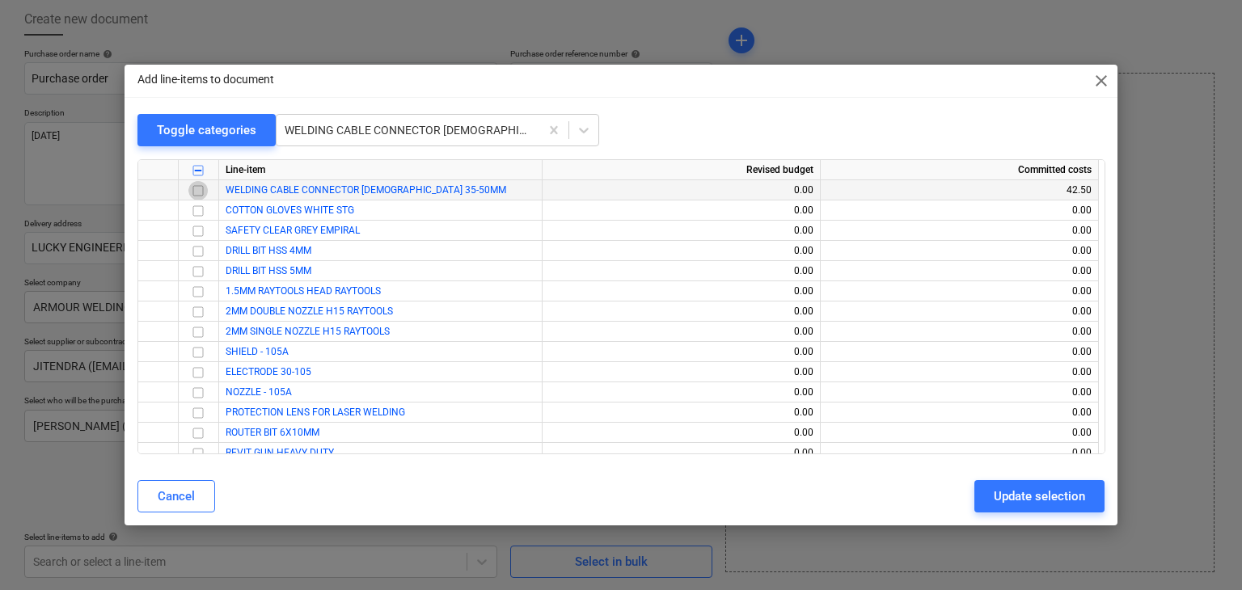
click at [195, 192] on input "checkbox" at bounding box center [197, 190] width 19 height 19
click at [1009, 500] on div "Update selection" at bounding box center [1039, 496] width 91 height 21
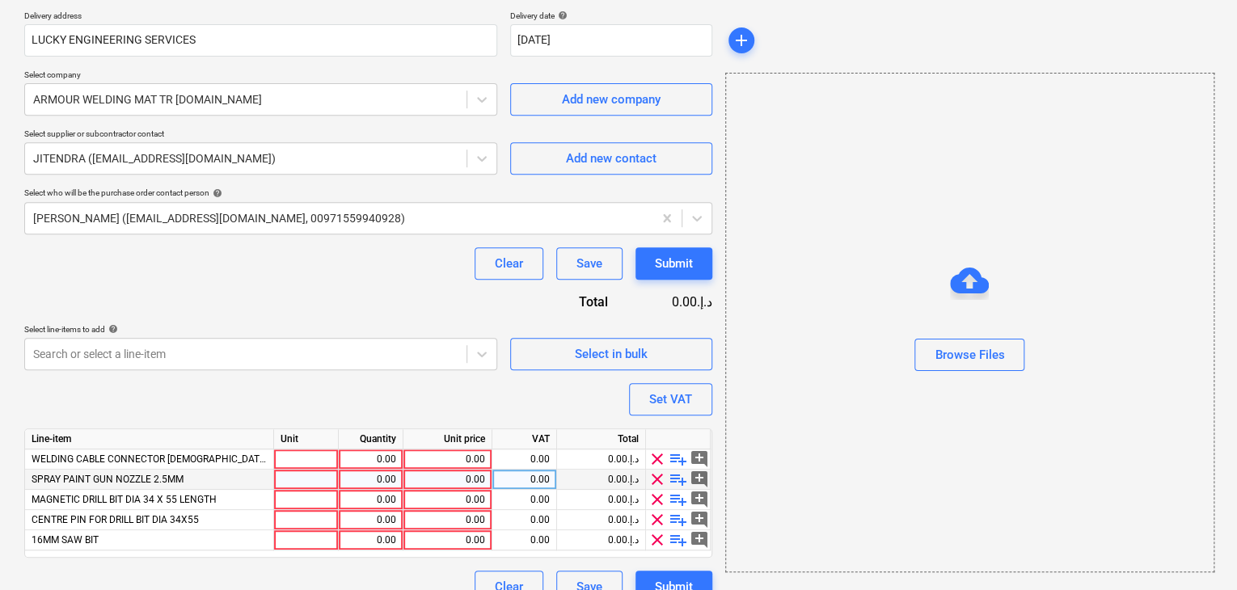
scroll to position [317, 0]
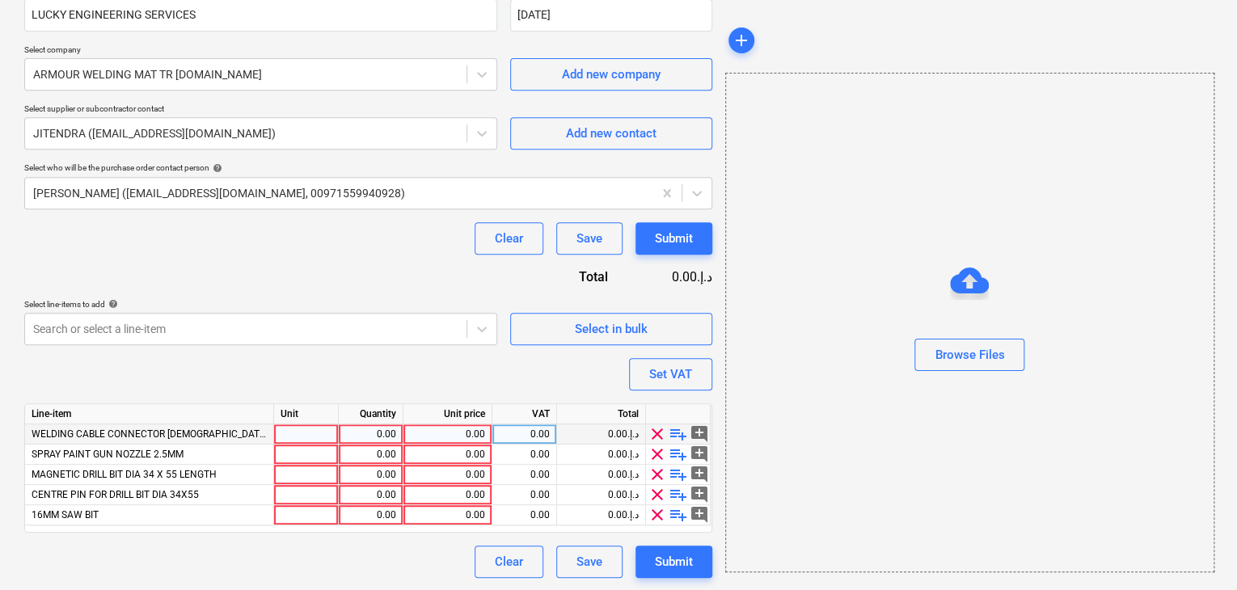
click at [304, 433] on div at bounding box center [306, 435] width 65 height 20
click at [294, 459] on div at bounding box center [306, 455] width 65 height 20
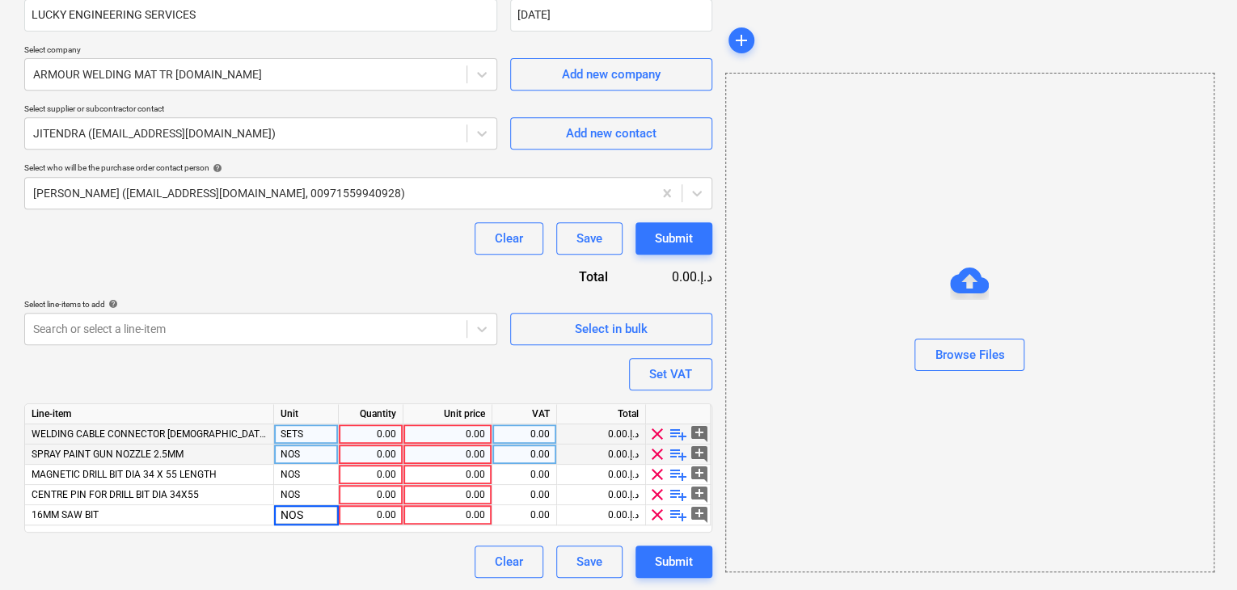
click at [356, 435] on div "0.00" at bounding box center [370, 435] width 51 height 20
click at [454, 434] on div "0.00" at bounding box center [447, 435] width 75 height 20
click at [381, 456] on div "0.00" at bounding box center [370, 455] width 51 height 20
click at [441, 454] on div "0.00" at bounding box center [447, 455] width 75 height 20
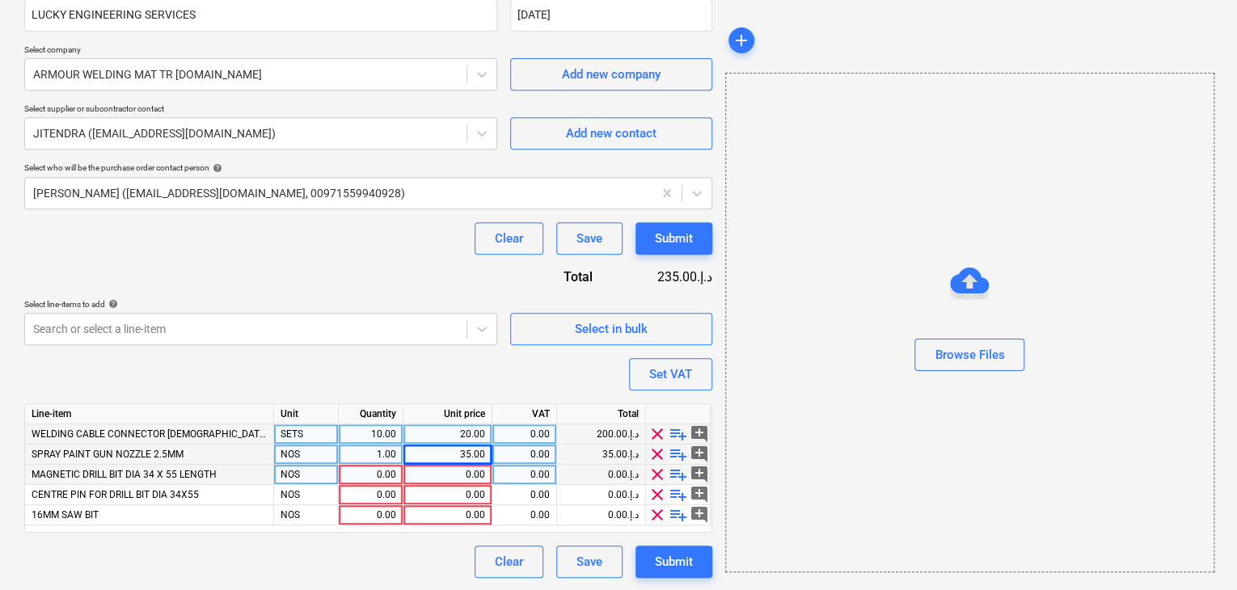
click at [353, 471] on div "0.00" at bounding box center [370, 475] width 51 height 20
click at [468, 472] on div "0.00" at bounding box center [447, 475] width 75 height 20
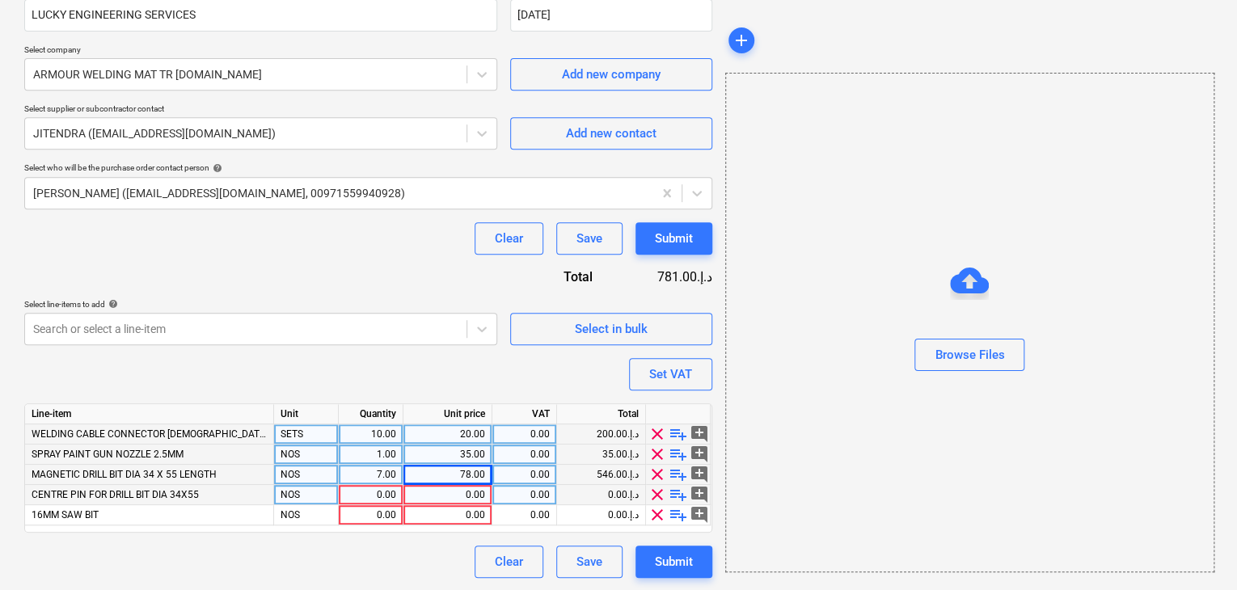
click at [375, 492] on div "0.00" at bounding box center [370, 495] width 51 height 20
click at [432, 496] on div "0.00" at bounding box center [447, 495] width 75 height 20
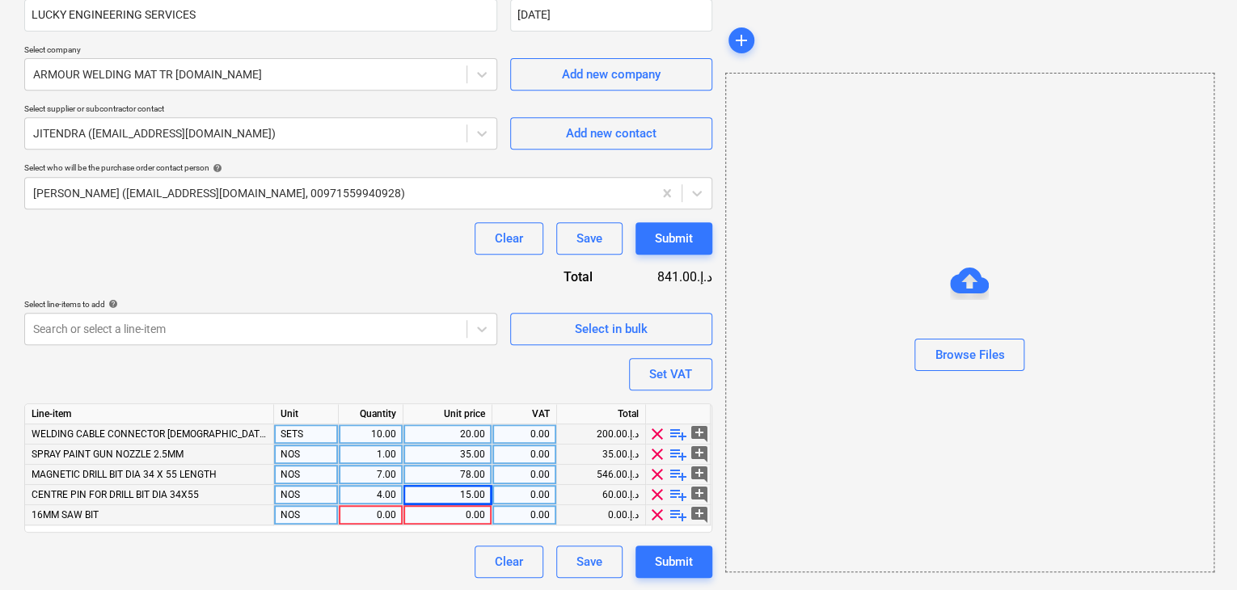
click at [387, 518] on div "0.00" at bounding box center [370, 515] width 51 height 20
click at [453, 512] on div "0.00" at bounding box center [447, 515] width 75 height 20
click at [829, 353] on div "Browse Files" at bounding box center [970, 322] width 488 height 123
click at [677, 364] on div "Set VAT" at bounding box center [670, 374] width 43 height 21
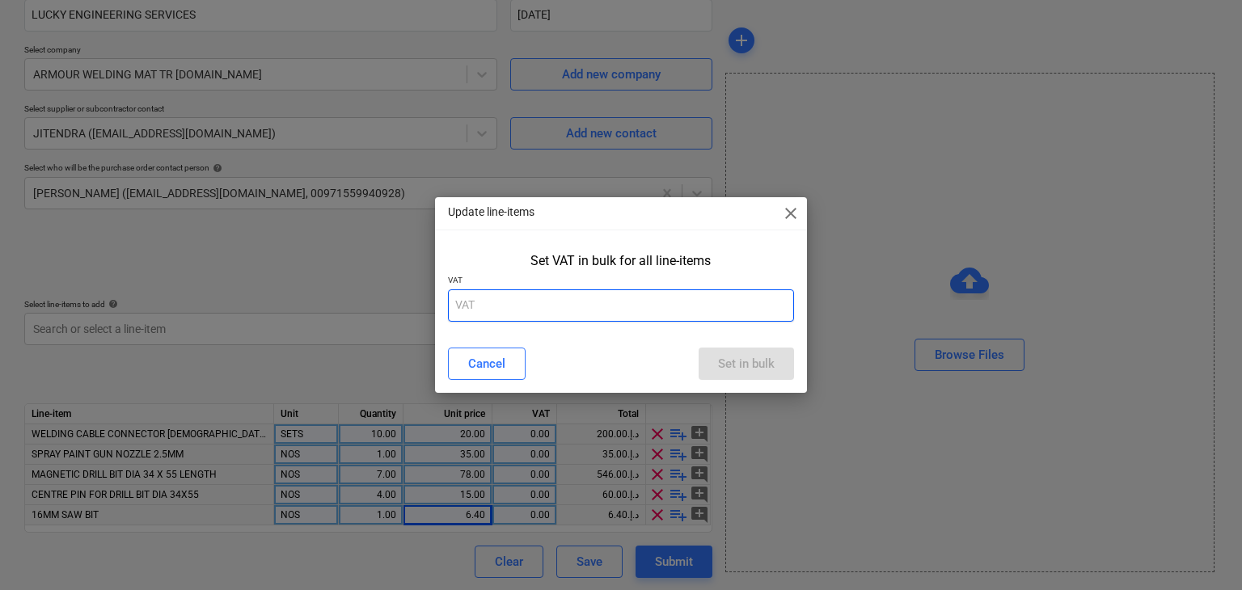
click at [469, 302] on input "text" at bounding box center [621, 305] width 347 height 32
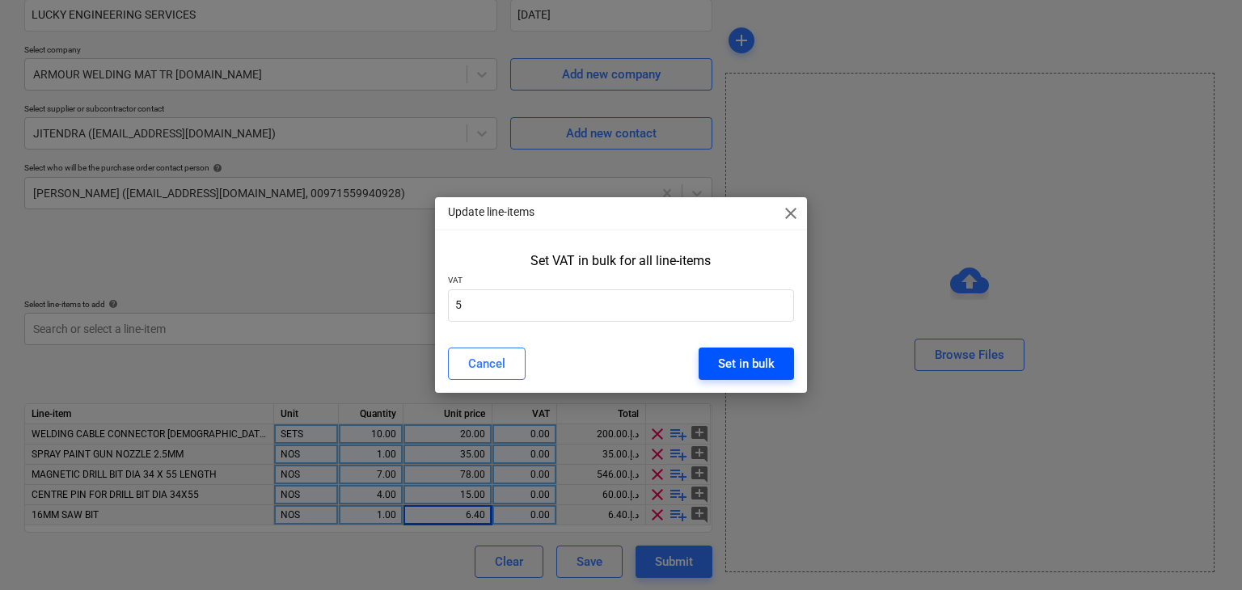
click at [758, 370] on div "Set in bulk" at bounding box center [746, 363] width 57 height 21
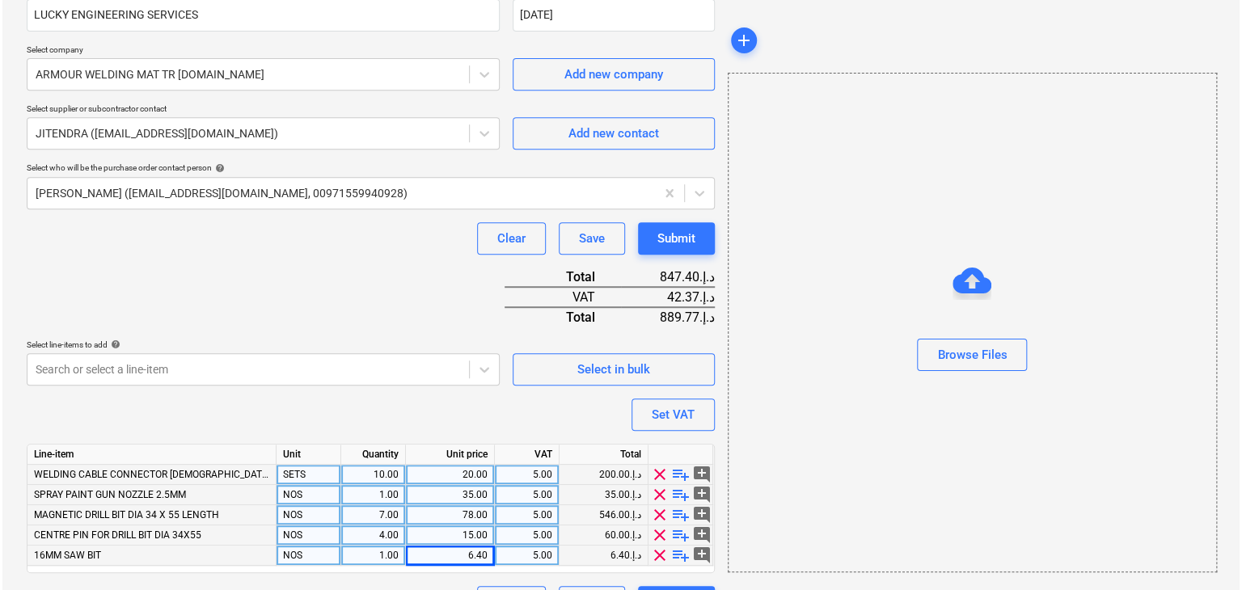
scroll to position [357, 0]
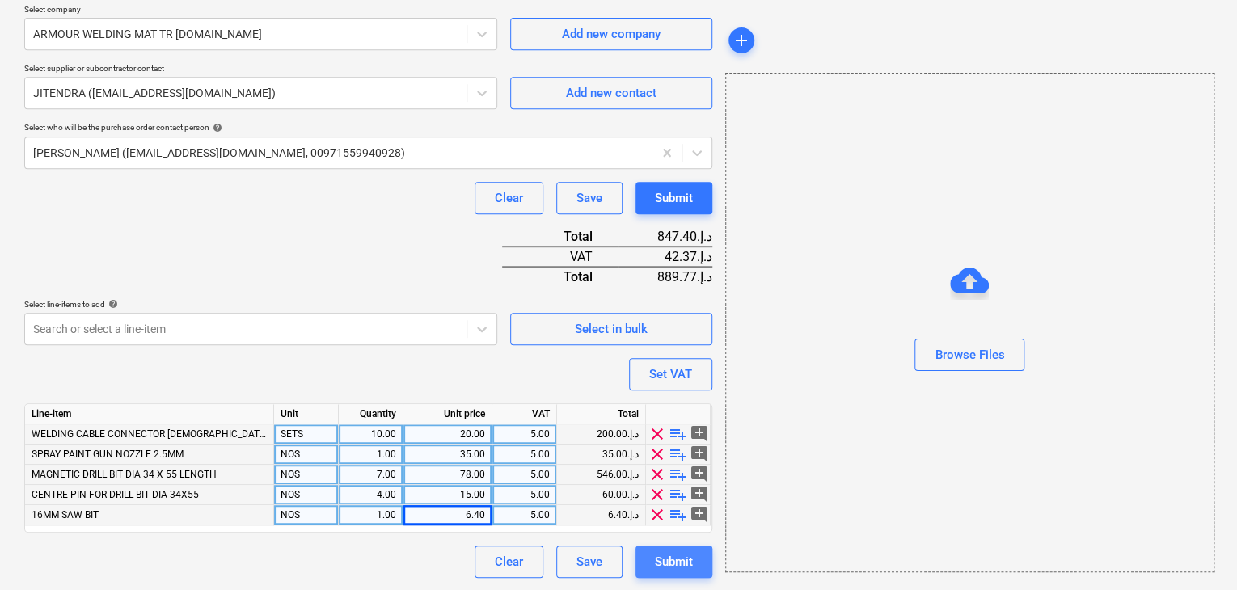
click at [655, 557] on div "Submit" at bounding box center [674, 561] width 38 height 21
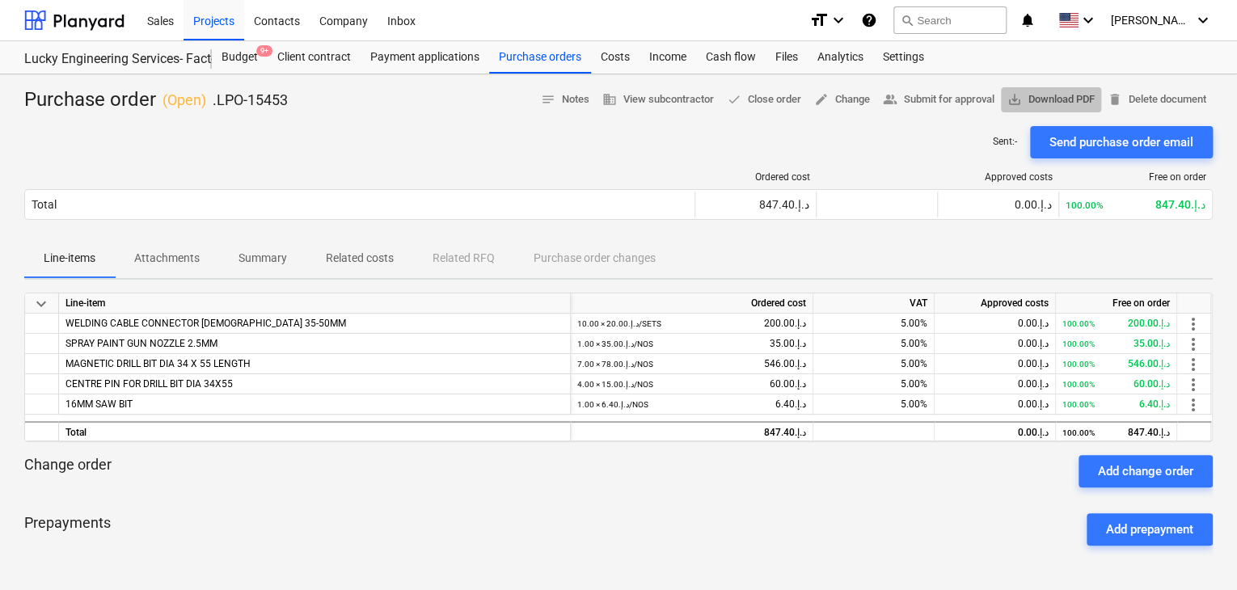
click at [1061, 92] on span "save_alt Download PDF" at bounding box center [1051, 100] width 87 height 19
click at [525, 53] on div "Purchase orders" at bounding box center [540, 57] width 102 height 32
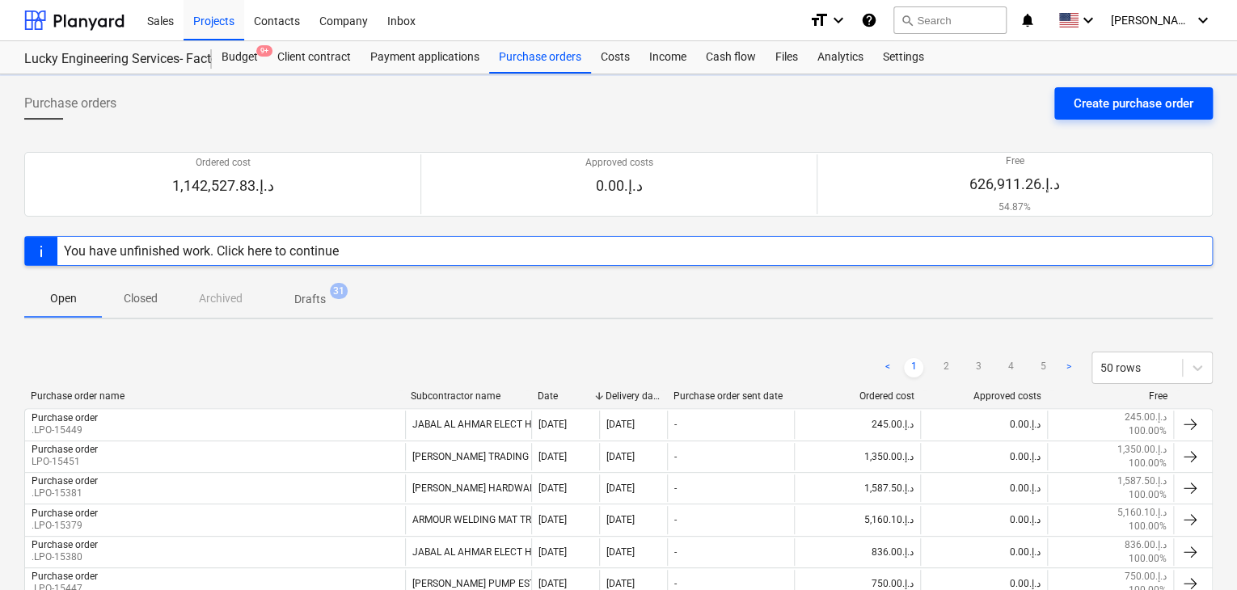
click at [1084, 107] on div "Create purchase order" at bounding box center [1134, 103] width 120 height 21
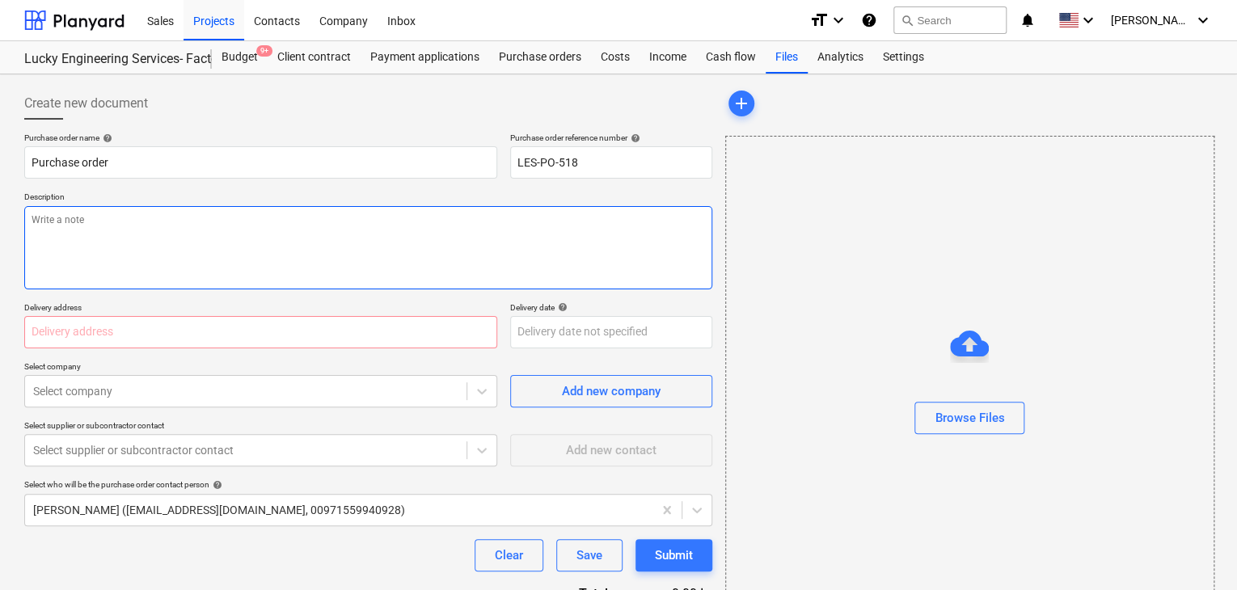
click at [498, 210] on textarea at bounding box center [368, 247] width 688 height 83
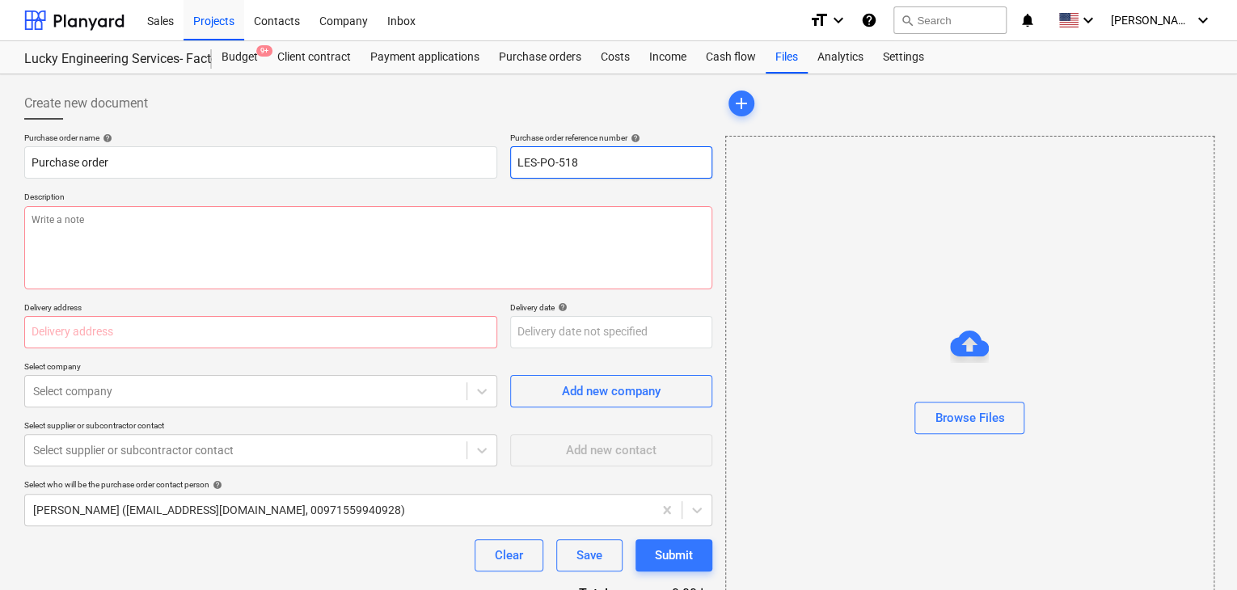
drag, startPoint x: 582, startPoint y: 163, endPoint x: 512, endPoint y: 163, distance: 70.4
click at [512, 163] on input "LES-PO-518" at bounding box center [611, 162] width 202 height 32
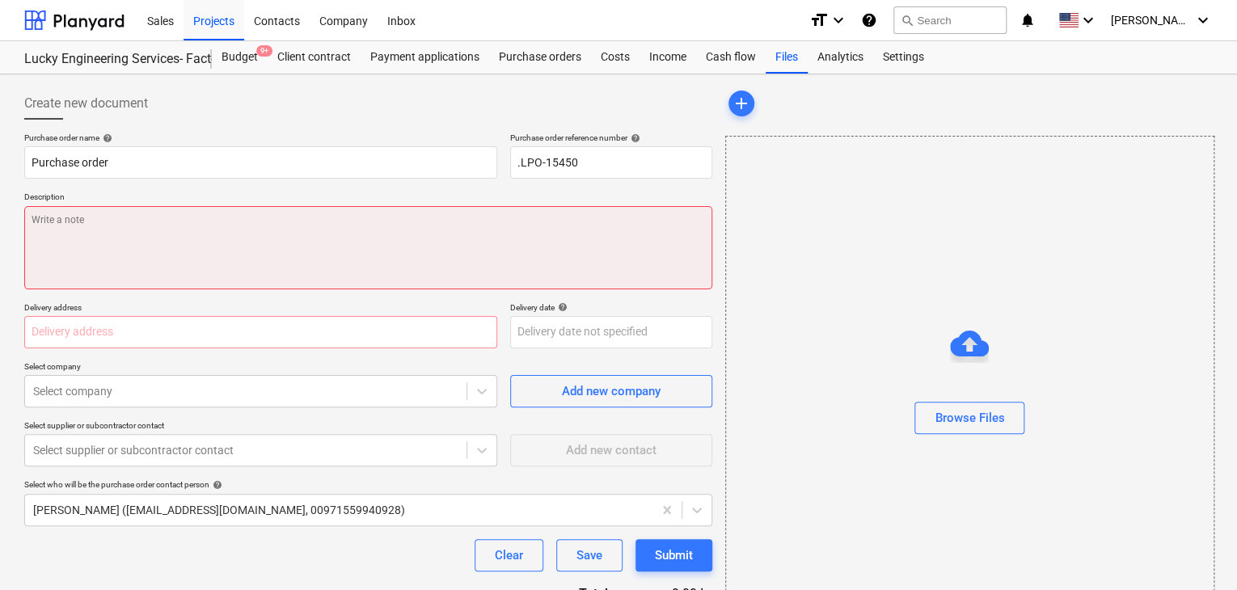
click at [340, 243] on textarea at bounding box center [368, 247] width 688 height 83
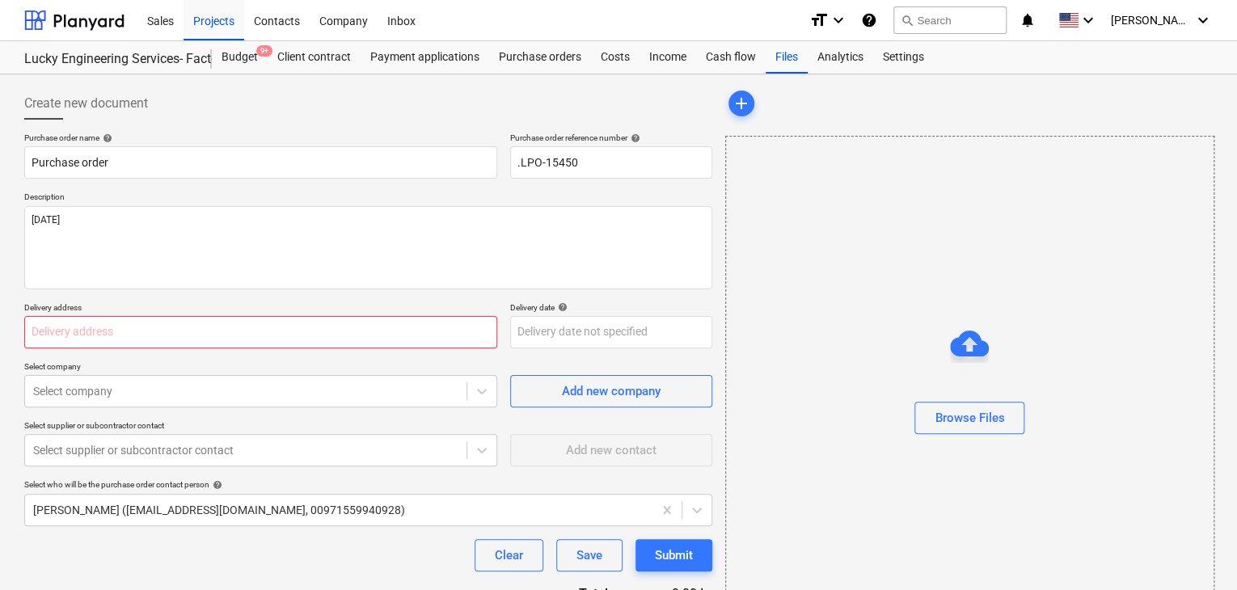
click at [186, 329] on input "text" at bounding box center [260, 332] width 473 height 32
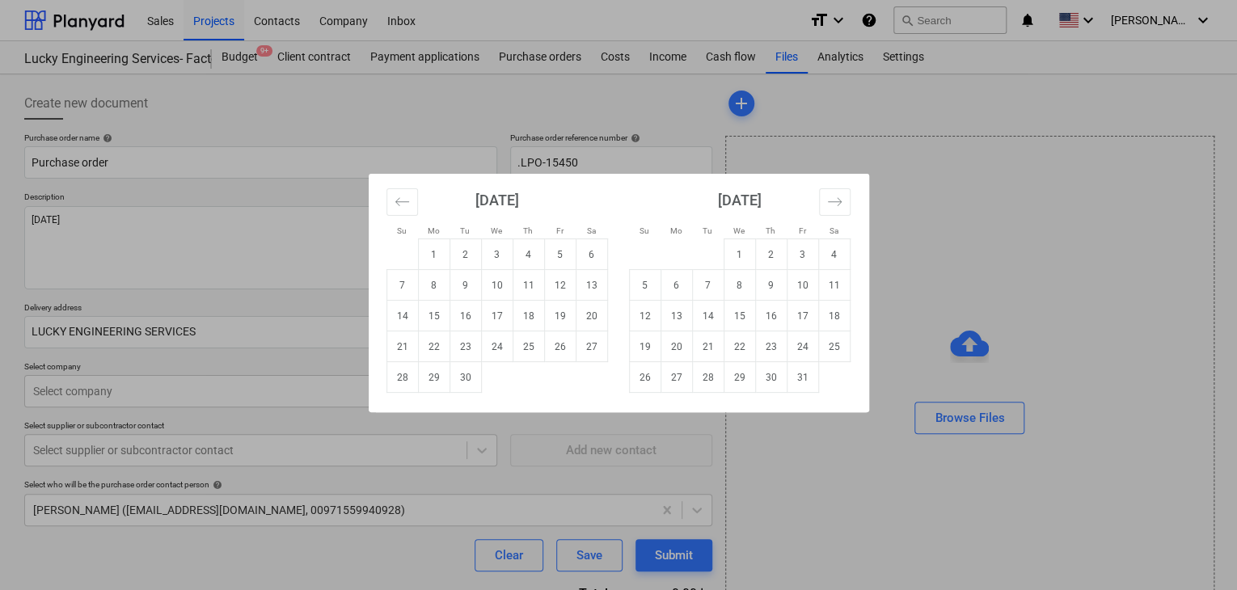
click at [543, 333] on body "Sales Projects Contacts Company Inbox format_size keyboard_arrow_down help sear…" at bounding box center [618, 295] width 1237 height 590
drag, startPoint x: 398, startPoint y: 379, endPoint x: 93, endPoint y: 376, distance: 304.9
click at [395, 377] on td "28" at bounding box center [403, 377] width 32 height 31
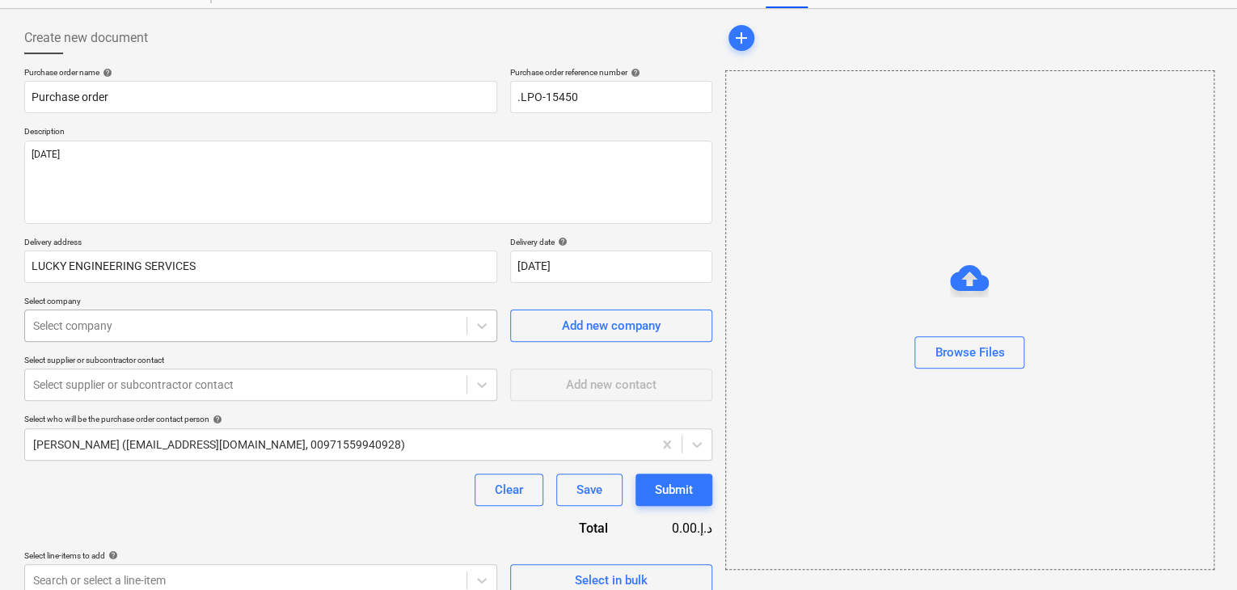
click at [49, 382] on body "Sales Projects Contacts Company Inbox format_size keyboard_arrow_down help sear…" at bounding box center [618, 230] width 1237 height 590
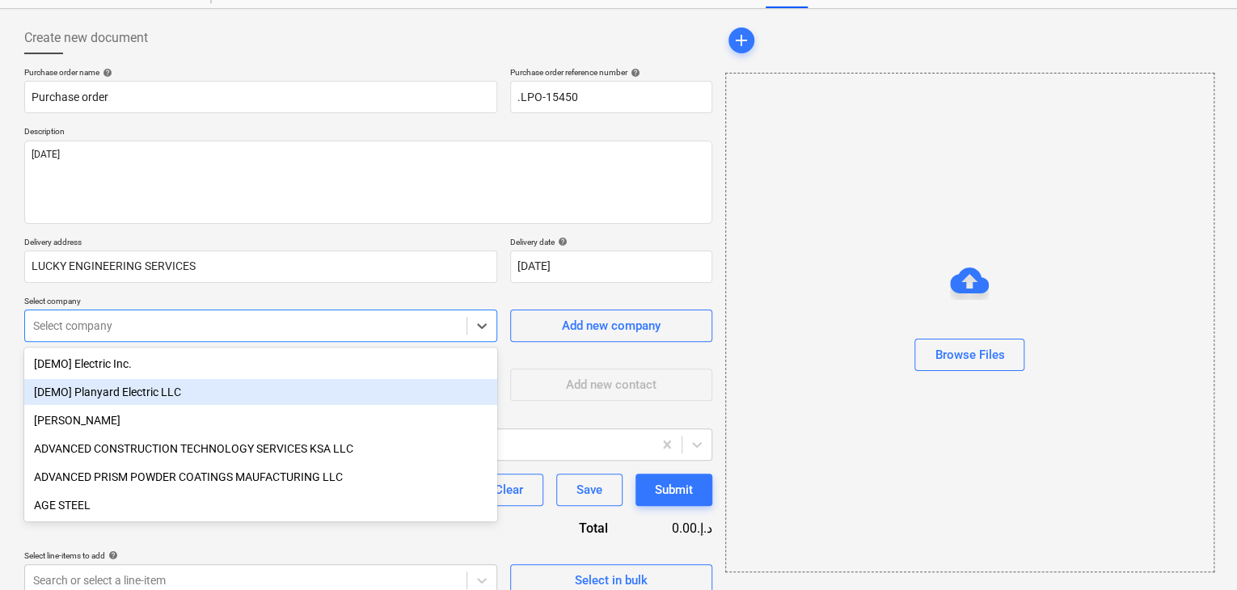
scroll to position [75, 0]
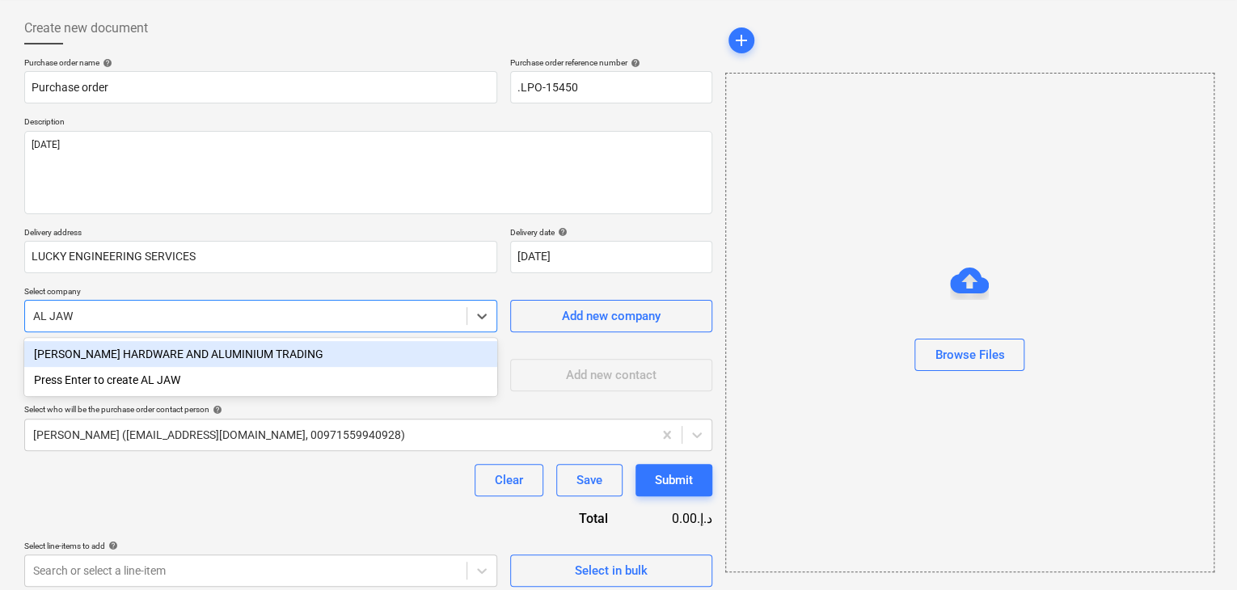
click at [61, 357] on div "[PERSON_NAME] HARDWARE AND ALUMINIUM TRADING" at bounding box center [260, 354] width 473 height 26
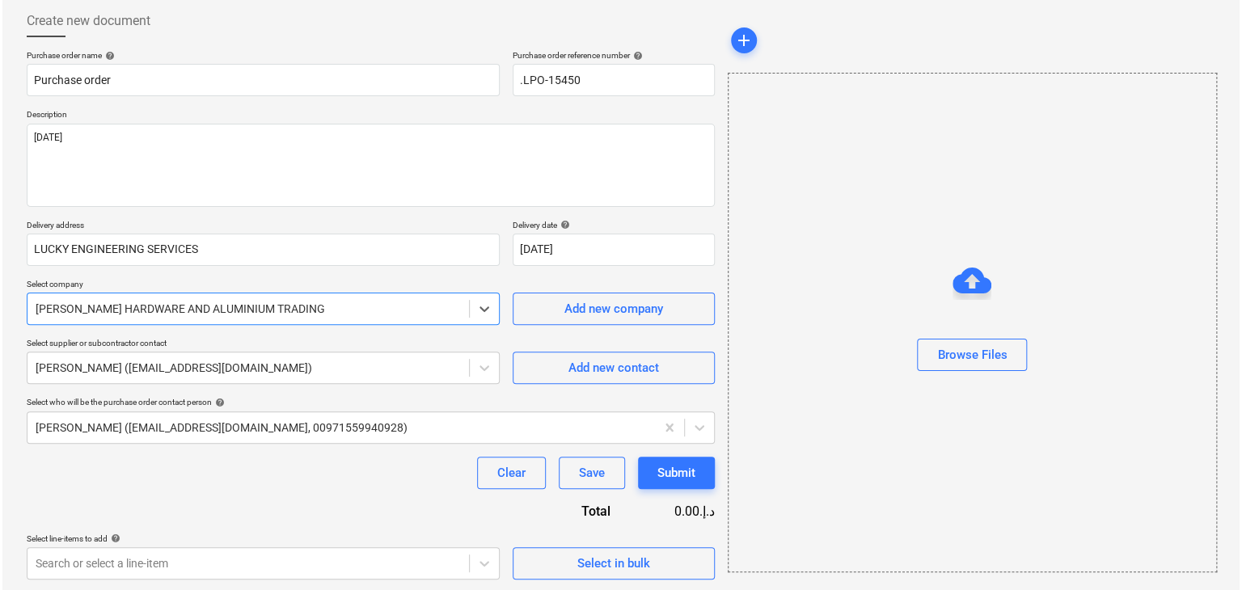
scroll to position [84, 0]
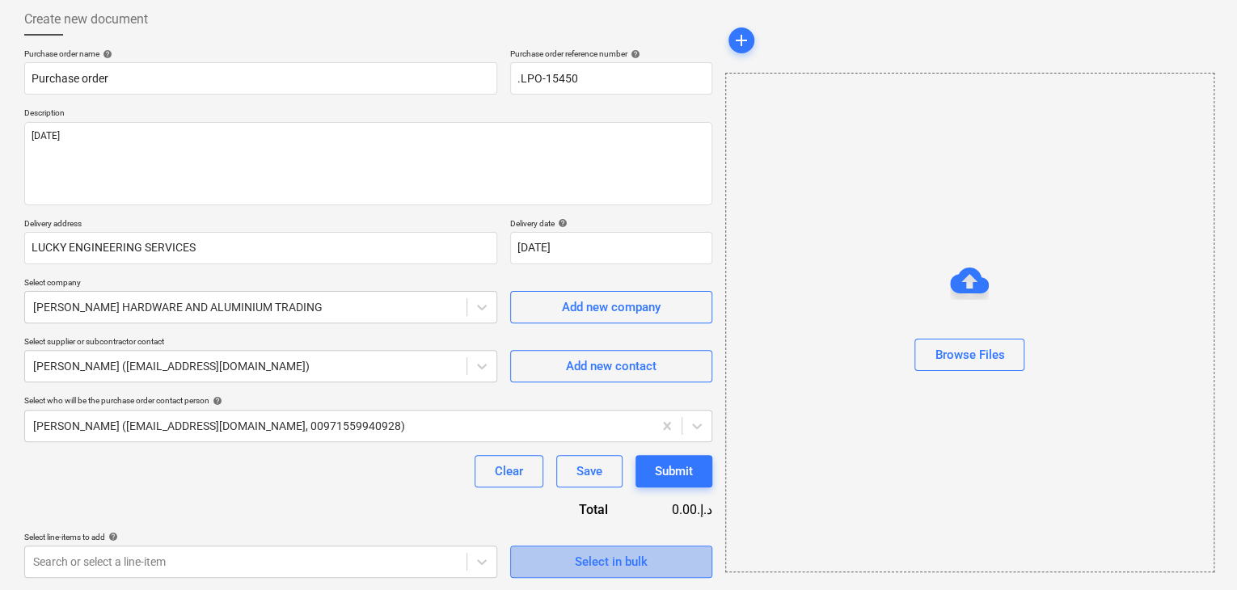
click at [640, 564] on div "Select in bulk" at bounding box center [611, 561] width 73 height 21
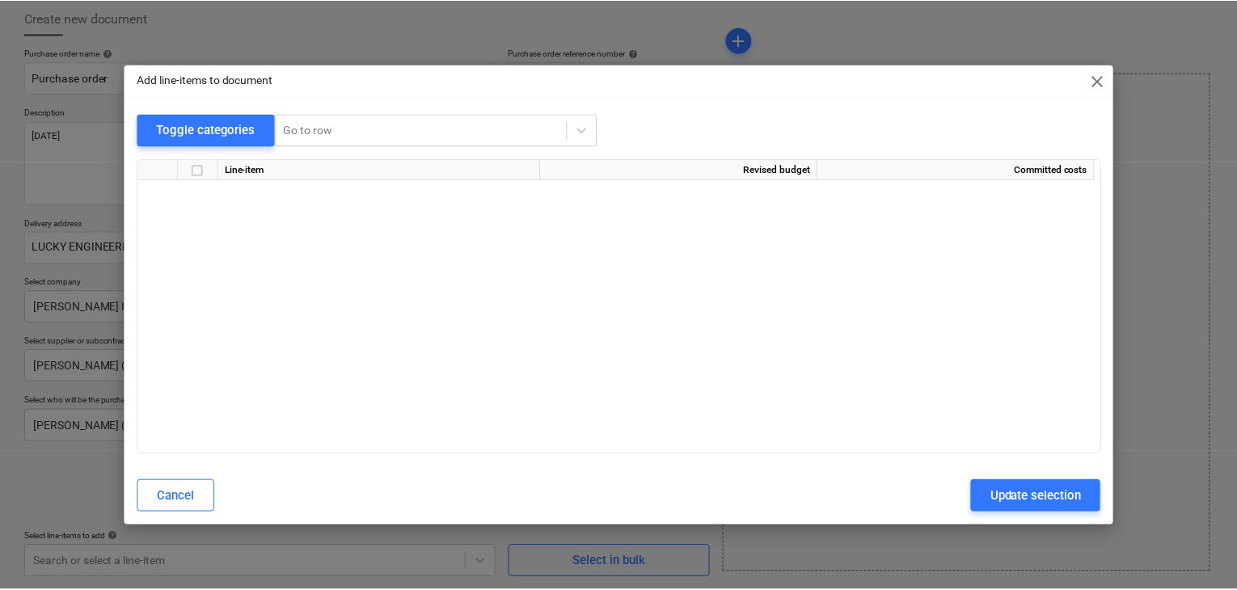
scroll to position [32739, 0]
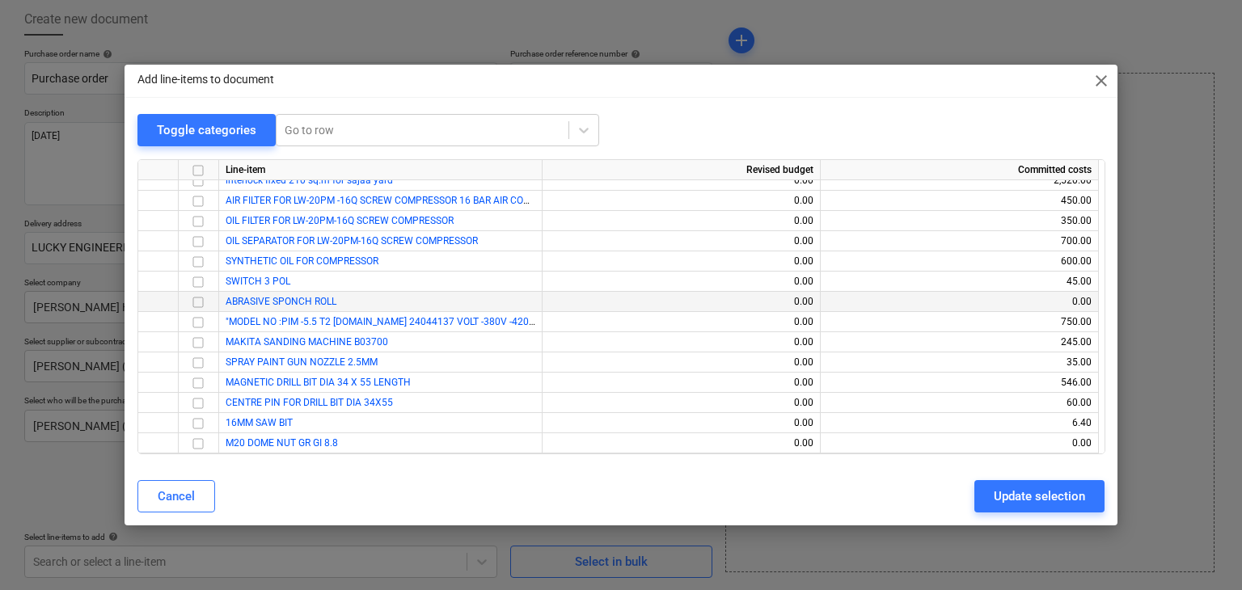
click at [200, 302] on input "checkbox" at bounding box center [197, 302] width 19 height 19
drag, startPoint x: 1032, startPoint y: 492, endPoint x: 89, endPoint y: 476, distance: 943.0
click at [1021, 488] on div "Update selection" at bounding box center [1039, 496] width 91 height 21
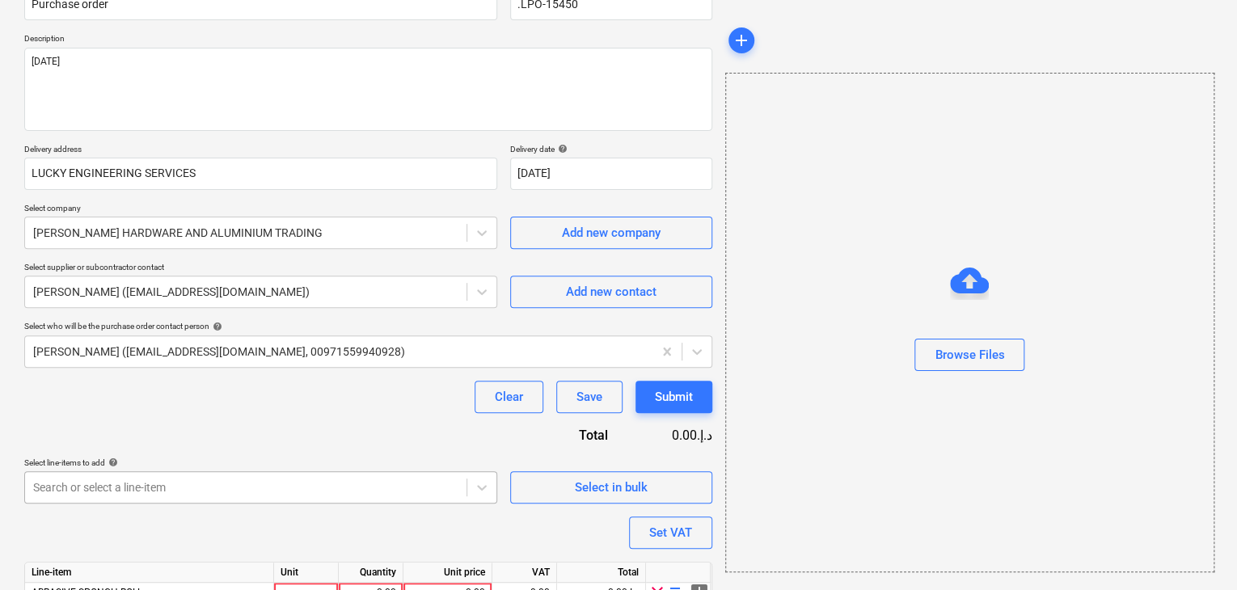
scroll to position [236, 0]
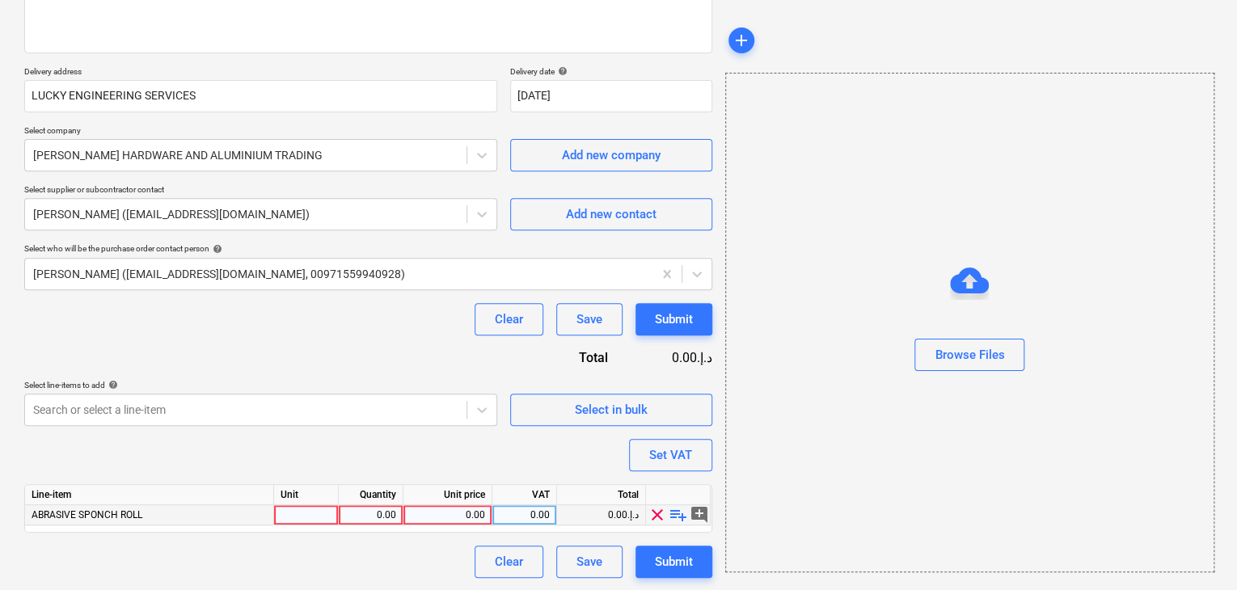
click at [281, 509] on div at bounding box center [306, 515] width 65 height 20
click at [366, 509] on div "0.00" at bounding box center [370, 515] width 51 height 20
click at [482, 520] on div "0.00" at bounding box center [447, 515] width 75 height 20
drag, startPoint x: 826, startPoint y: 442, endPoint x: 731, endPoint y: 441, distance: 94.6
click at [825, 442] on div "Browse Files" at bounding box center [969, 323] width 489 height 500
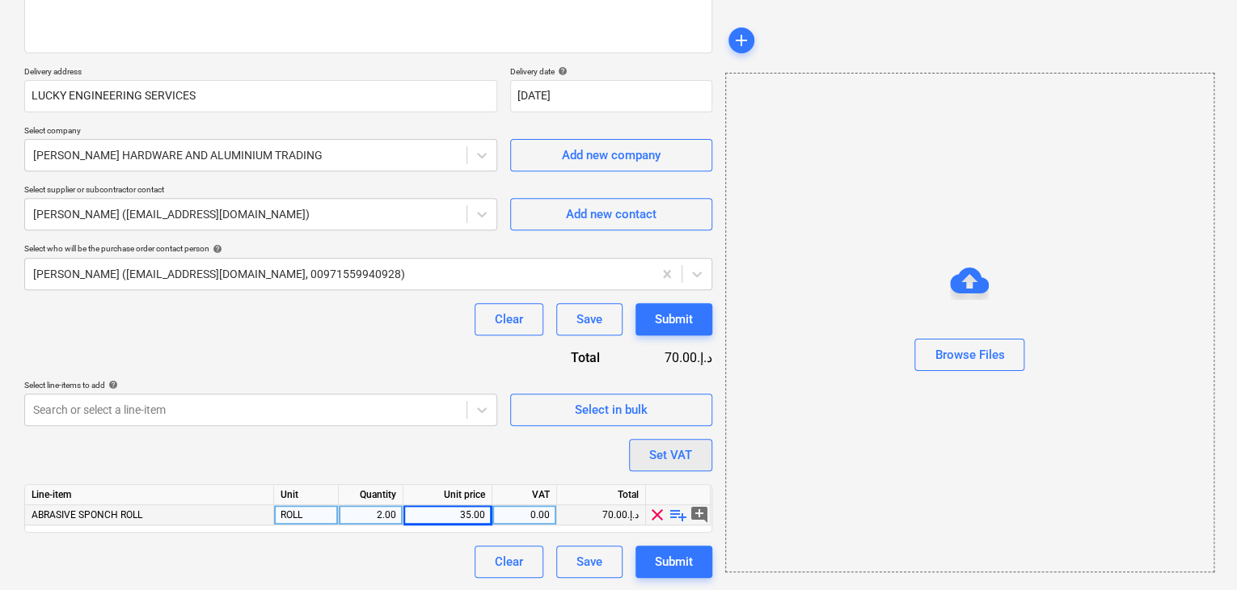
click at [686, 456] on div "Set VAT" at bounding box center [670, 455] width 43 height 21
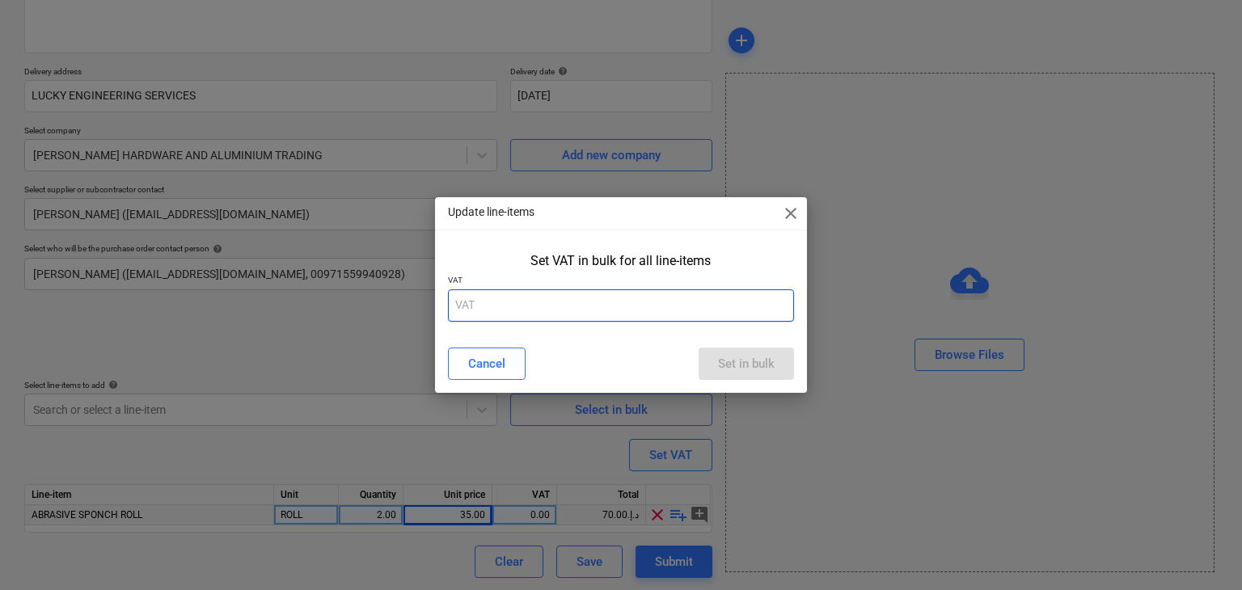
click at [540, 318] on input "text" at bounding box center [621, 305] width 347 height 32
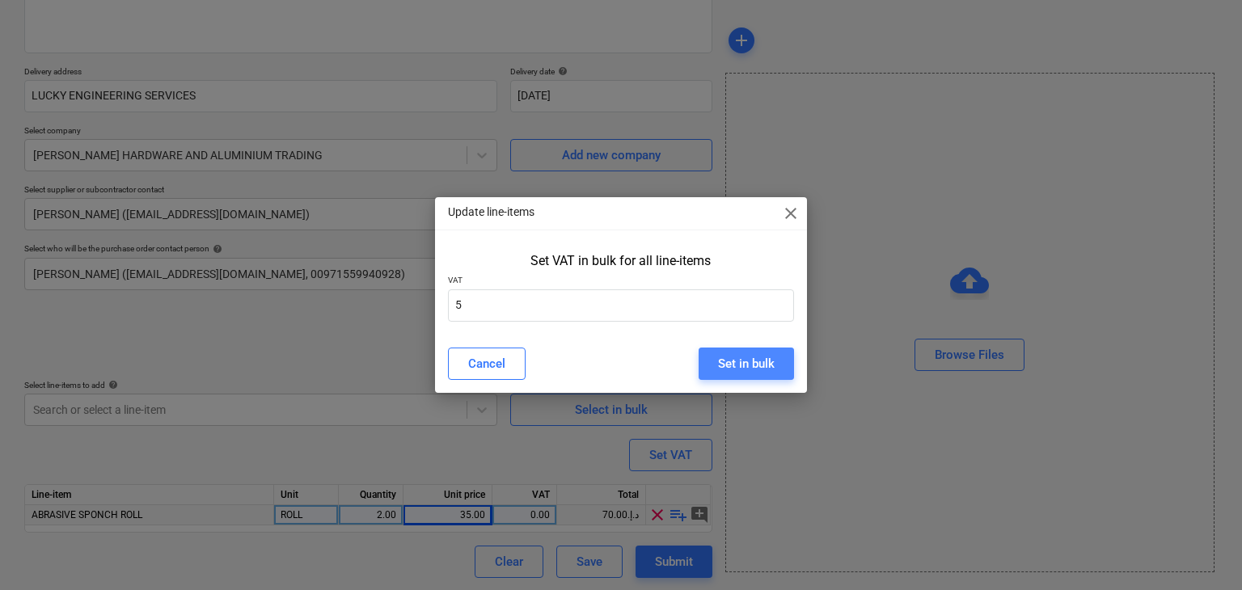
click at [734, 359] on div "Set in bulk" at bounding box center [746, 363] width 57 height 21
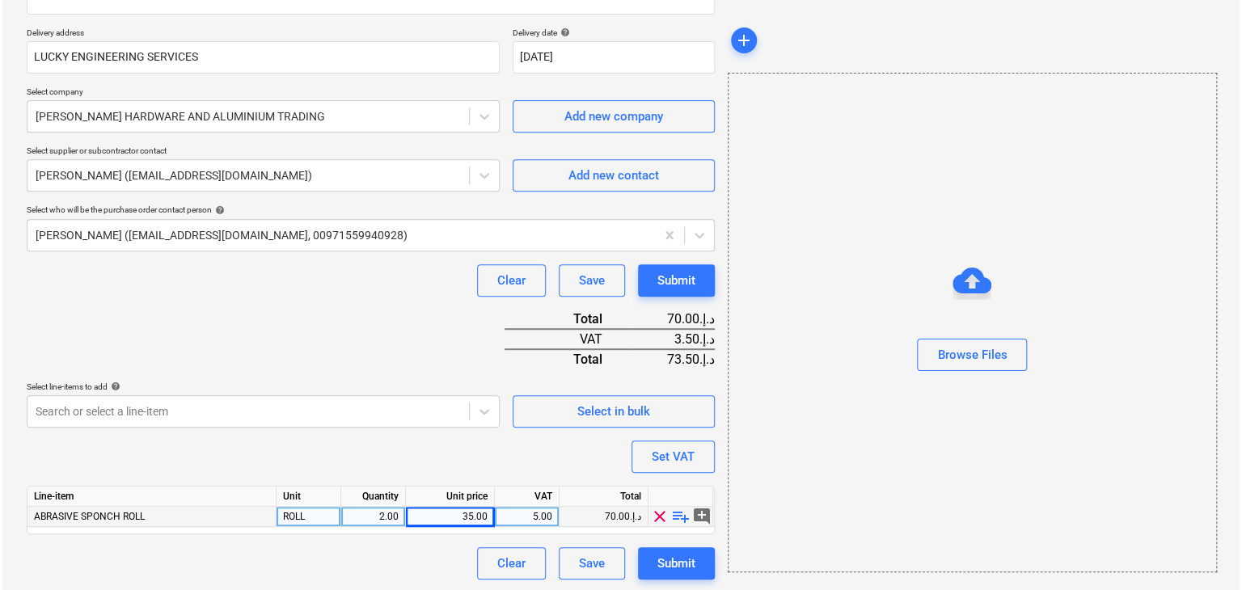
scroll to position [277, 0]
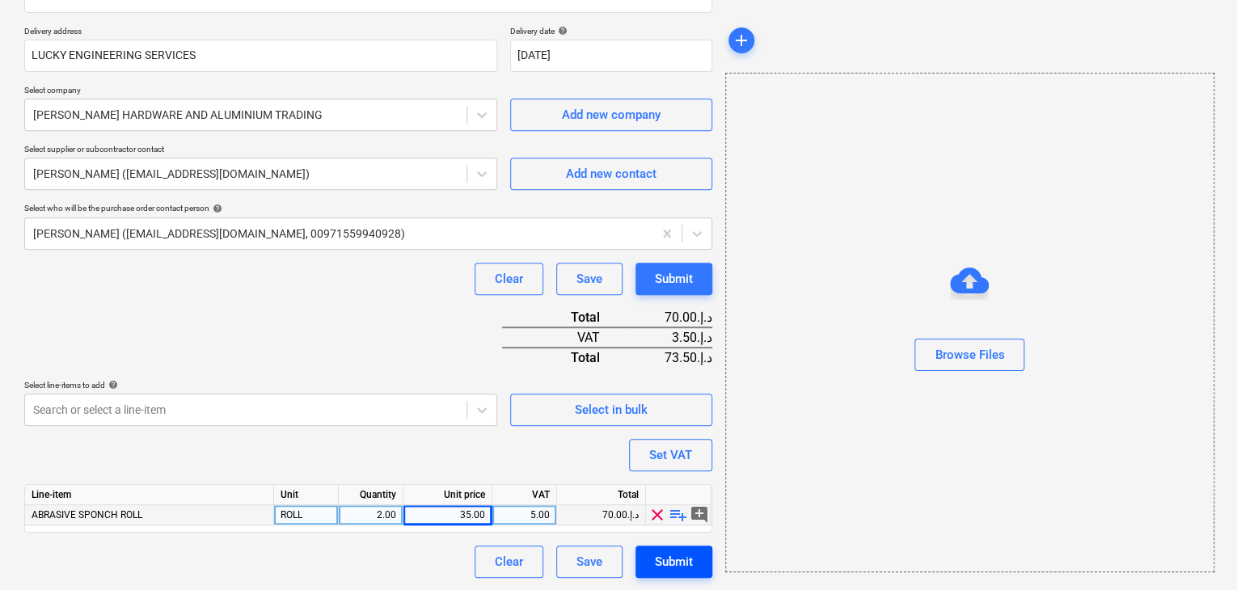
click at [665, 564] on div "Submit" at bounding box center [674, 561] width 38 height 21
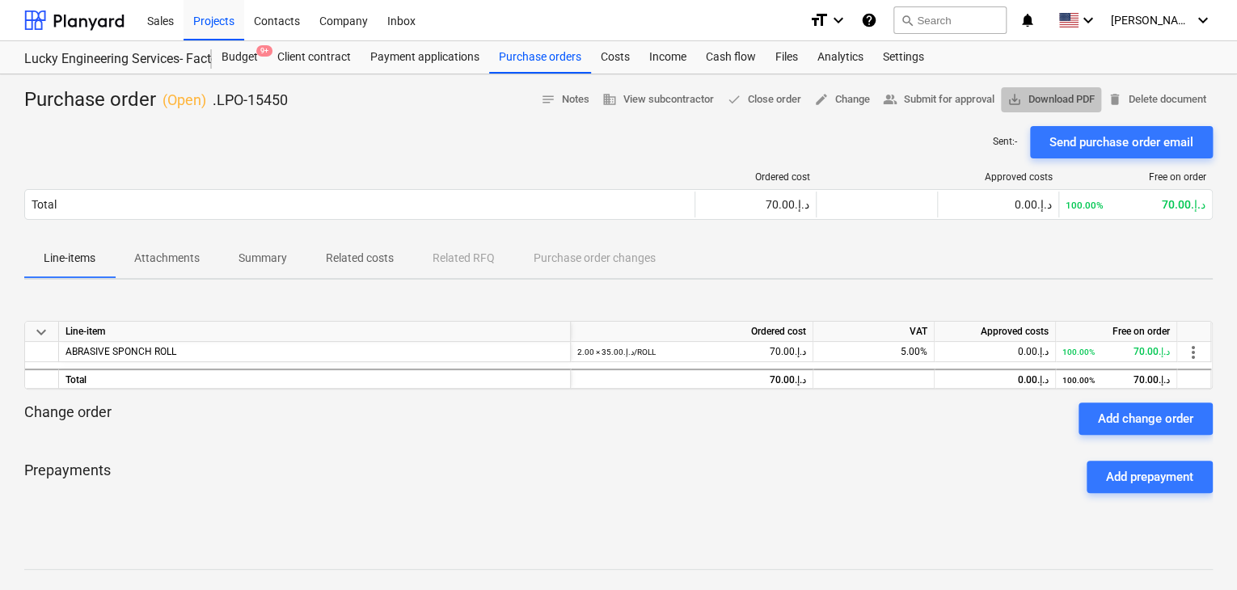
click at [1033, 97] on span "save_alt Download PDF" at bounding box center [1051, 100] width 87 height 19
click at [222, 36] on div "Projects" at bounding box center [214, 19] width 61 height 41
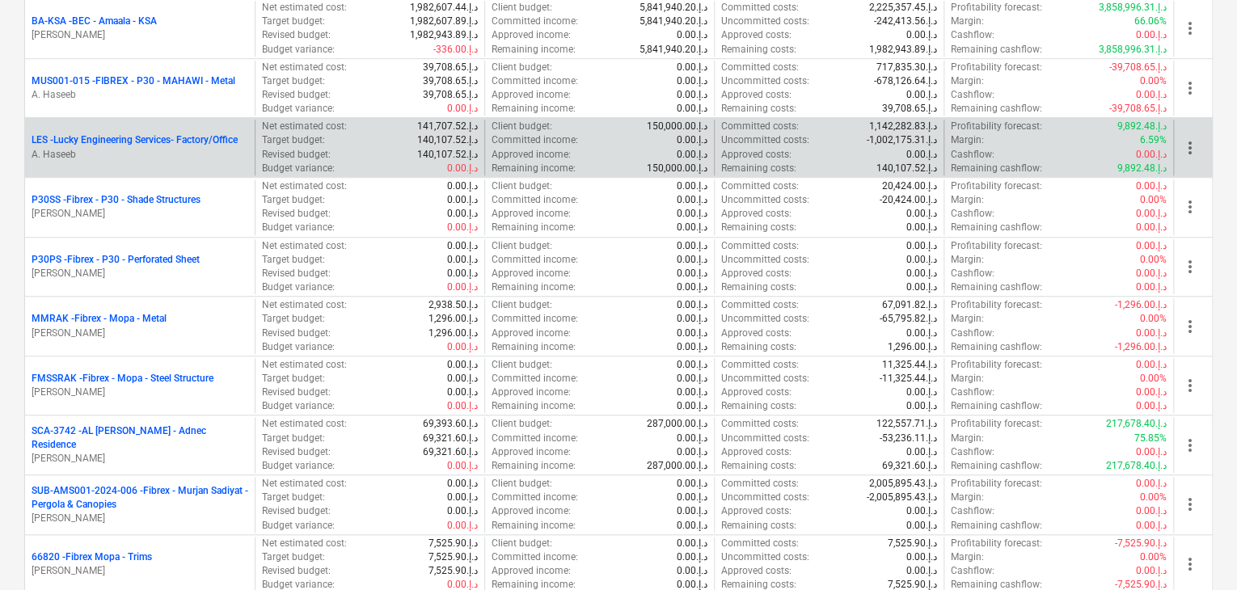
scroll to position [566, 0]
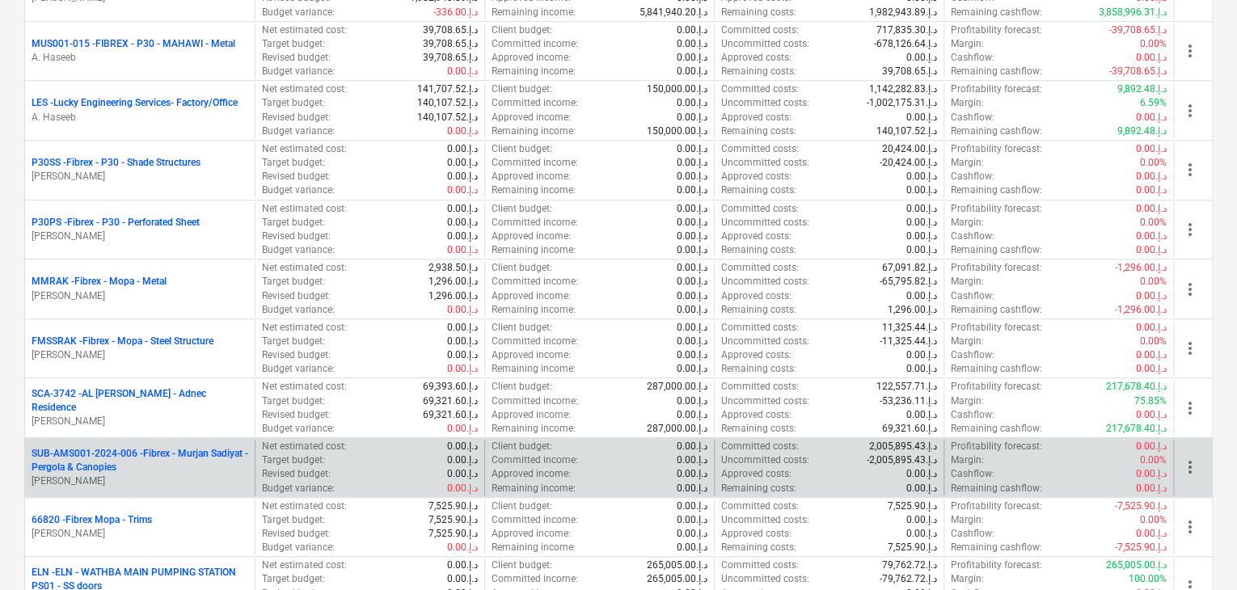
click at [98, 466] on p "SUB-AMS001-2024-006 - Fibrex - Murjan Sadiyat - Pergola & Canopies" at bounding box center [140, 460] width 217 height 27
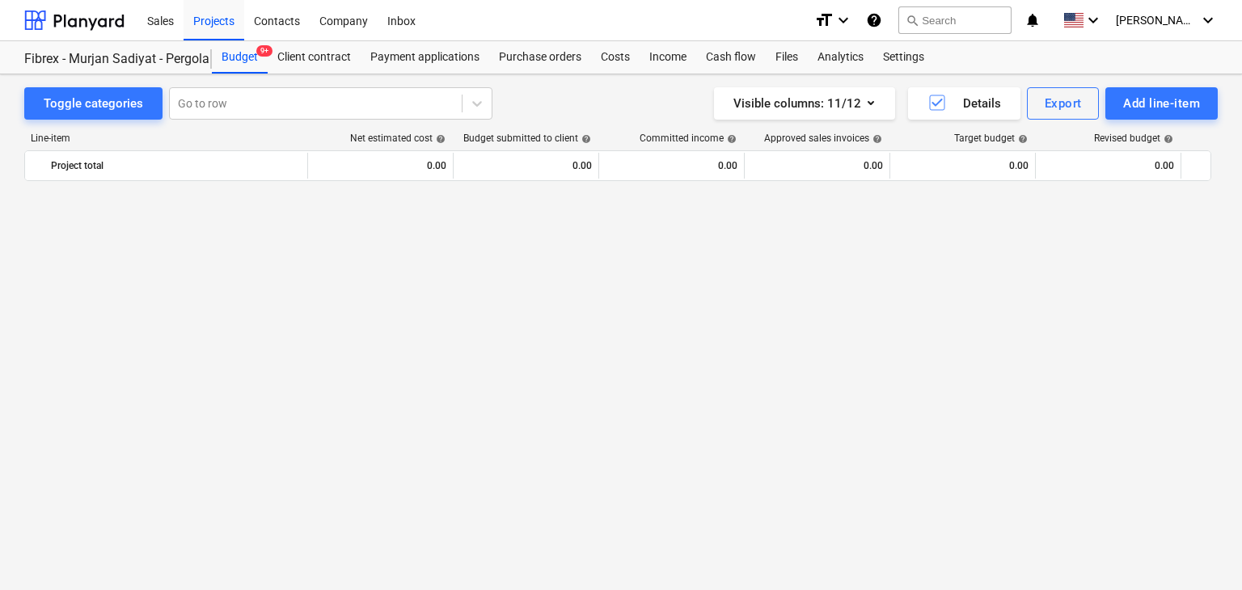
scroll to position [10702, 0]
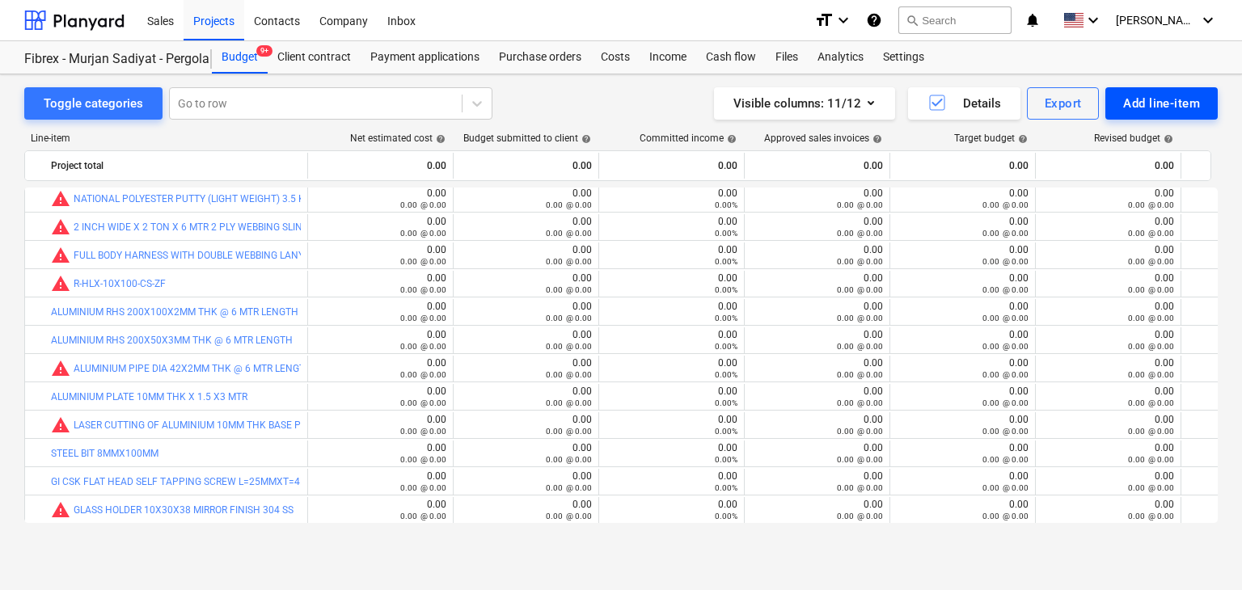
click at [1129, 94] on div "Add line-item" at bounding box center [1161, 103] width 77 height 21
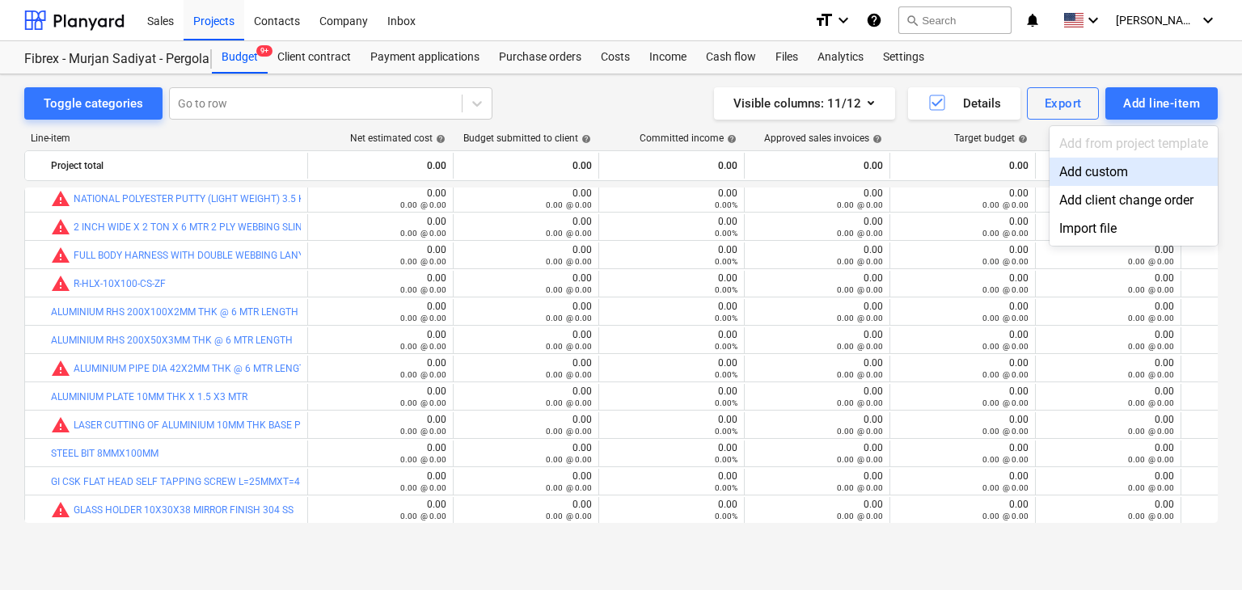
click at [1113, 165] on div "Add custom" at bounding box center [1134, 172] width 168 height 28
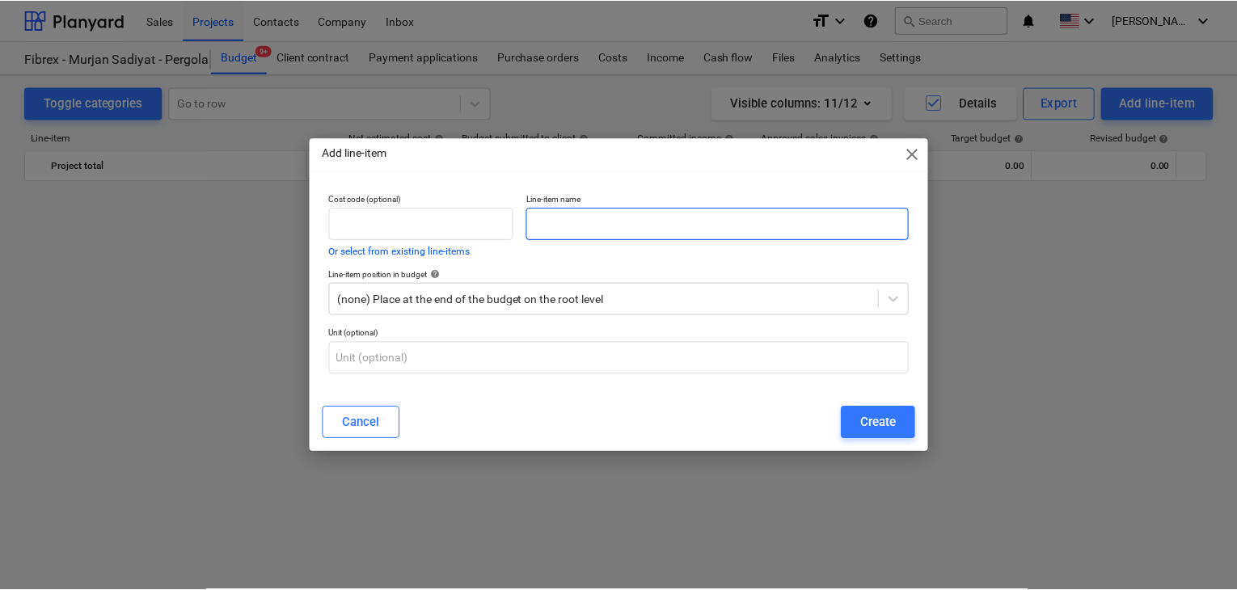
scroll to position [10702, 0]
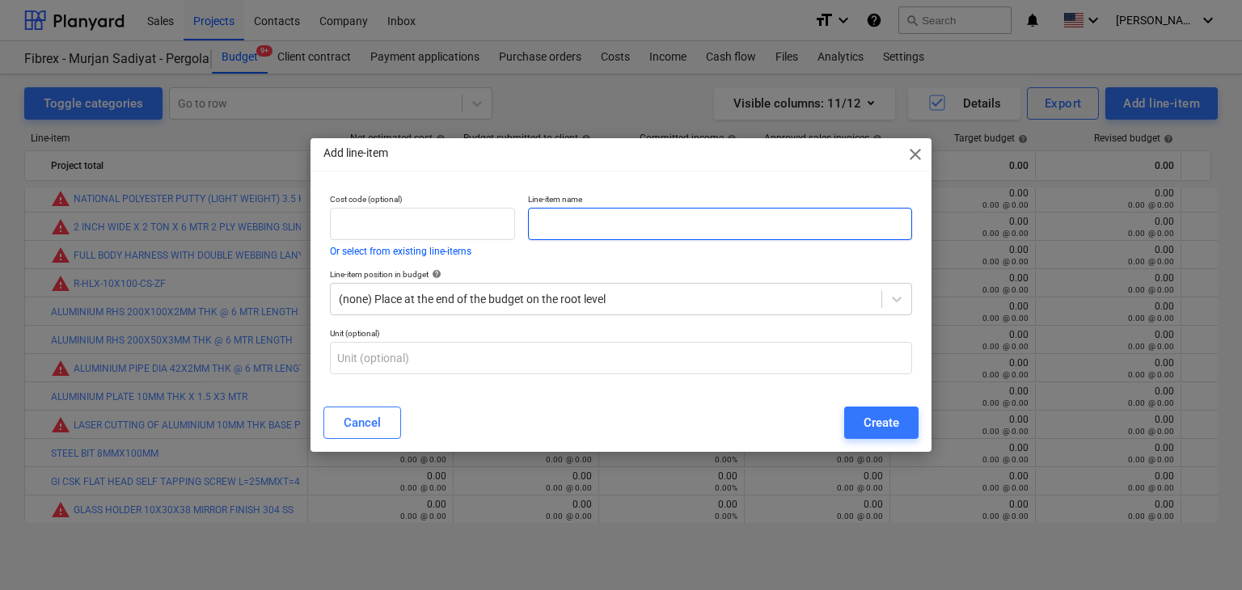
click at [606, 235] on input "text" at bounding box center [720, 224] width 384 height 32
click at [873, 442] on div "Cancel Create" at bounding box center [621, 422] width 615 height 45
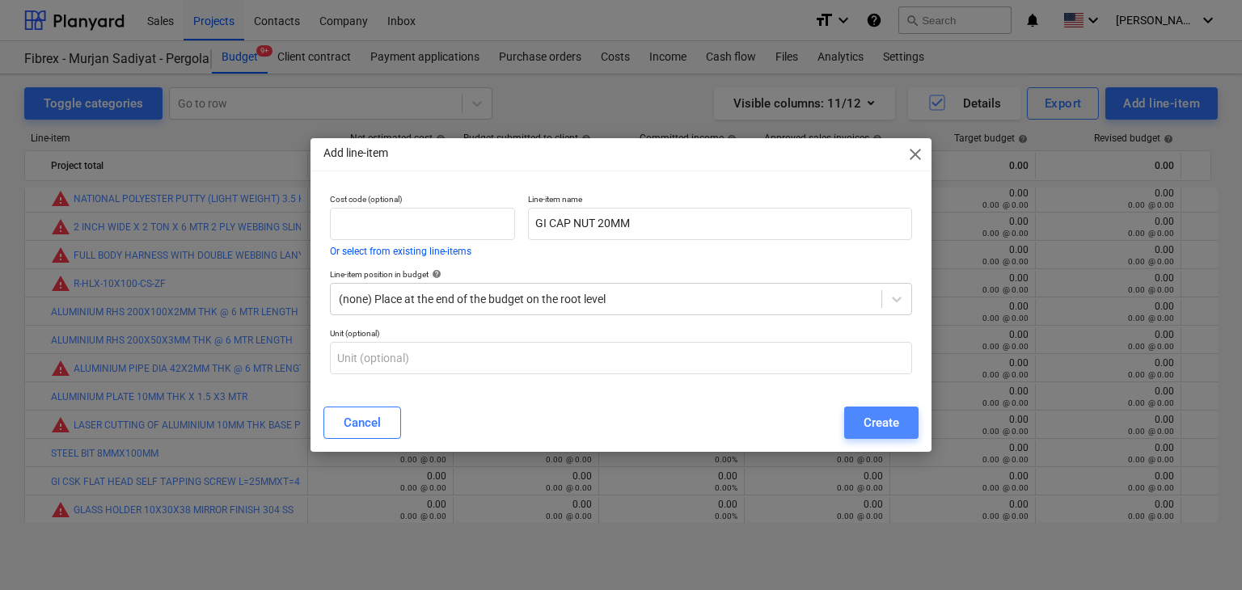
click at [877, 416] on div "Create" at bounding box center [882, 422] width 36 height 21
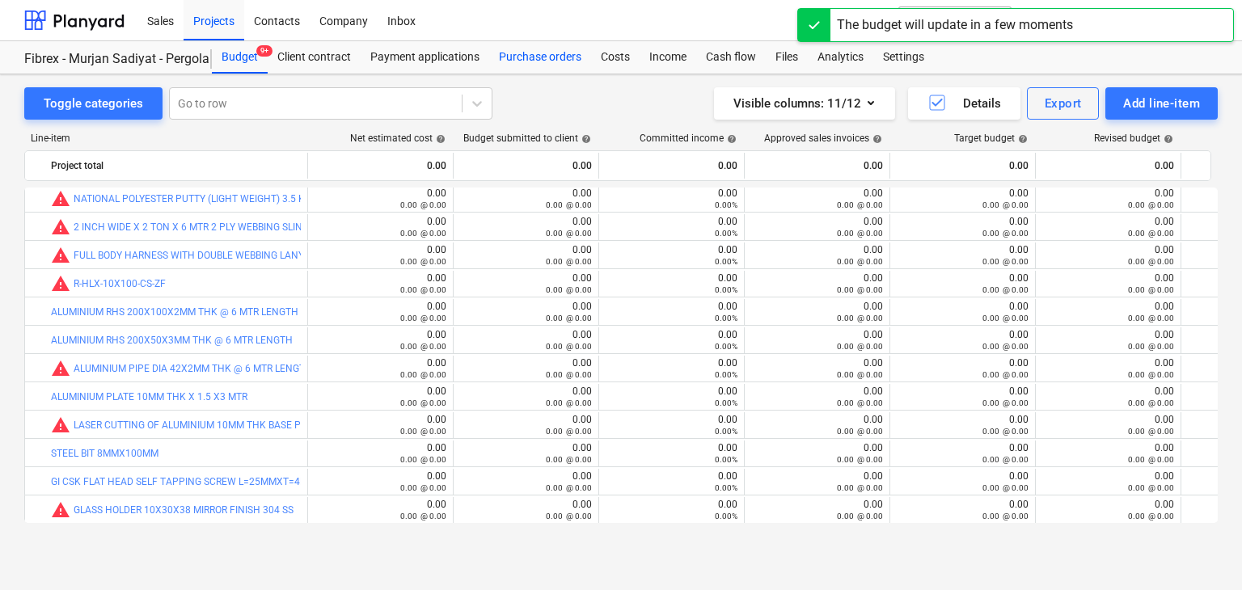
click at [533, 60] on div "Purchase orders" at bounding box center [540, 57] width 102 height 32
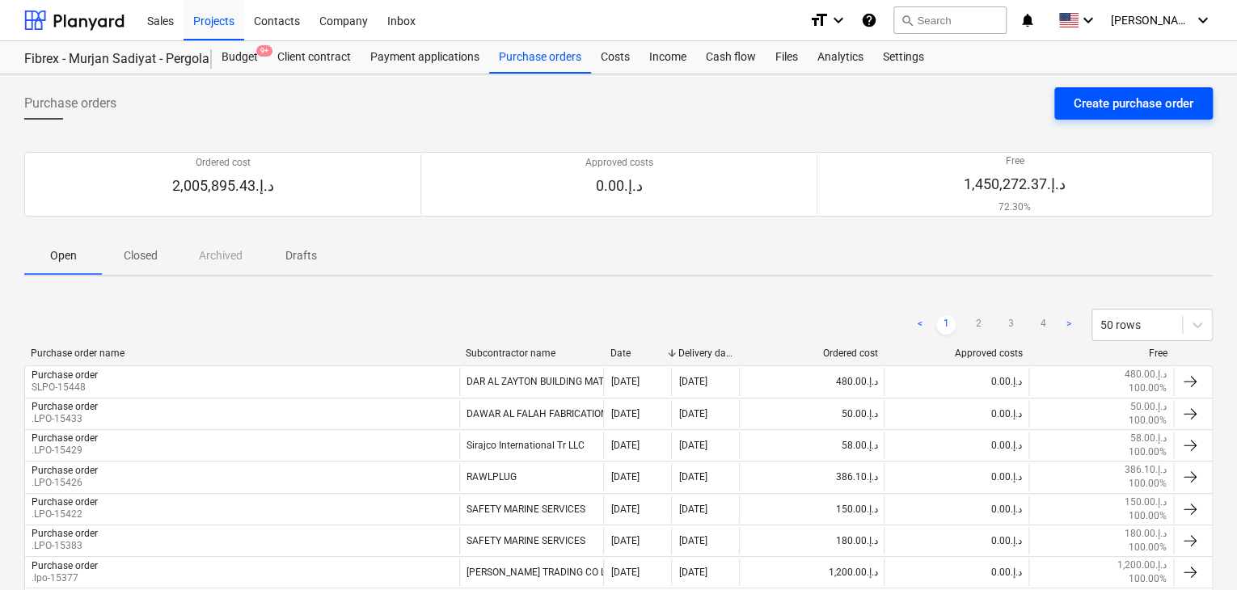
click at [1109, 98] on div "Create purchase order" at bounding box center [1134, 103] width 120 height 21
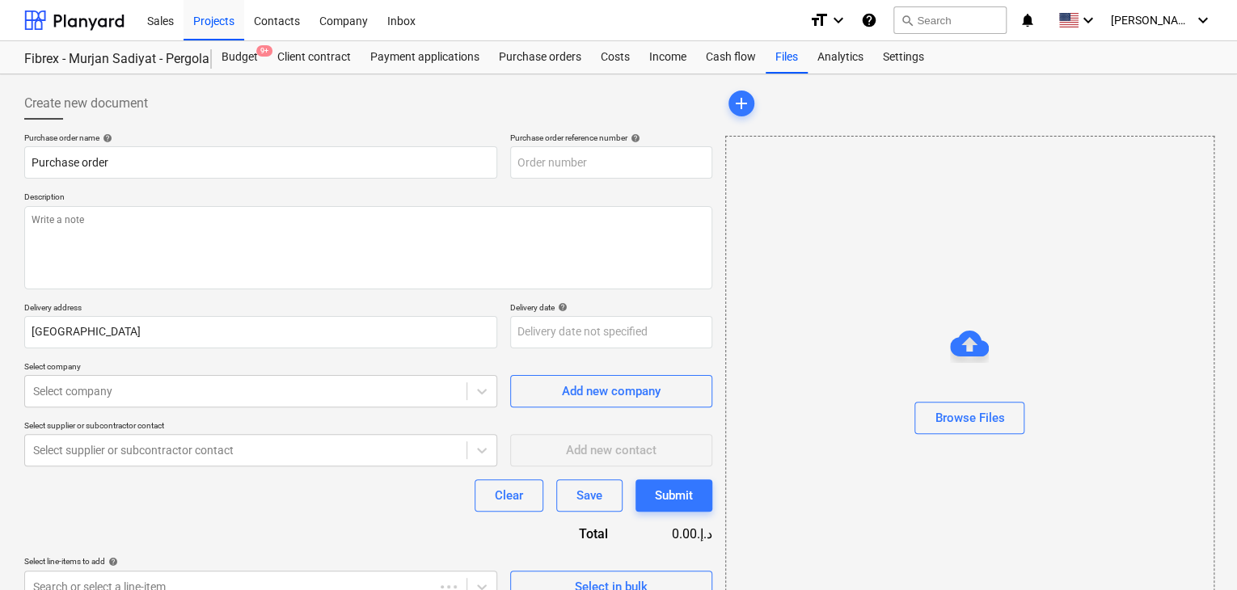
click at [458, 197] on p "Description" at bounding box center [368, 199] width 688 height 14
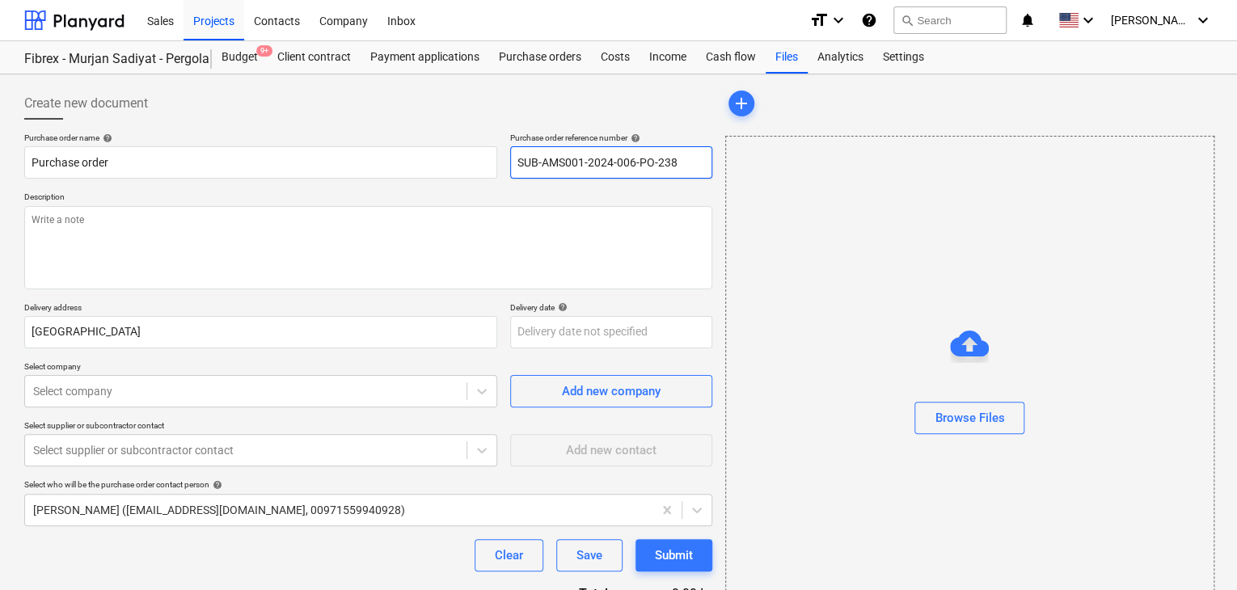
drag, startPoint x: 677, startPoint y: 158, endPoint x: 505, endPoint y: 150, distance: 172.5
click at [505, 150] on div "Purchase order name help Purchase order Purchase order reference number help SU…" at bounding box center [368, 156] width 688 height 46
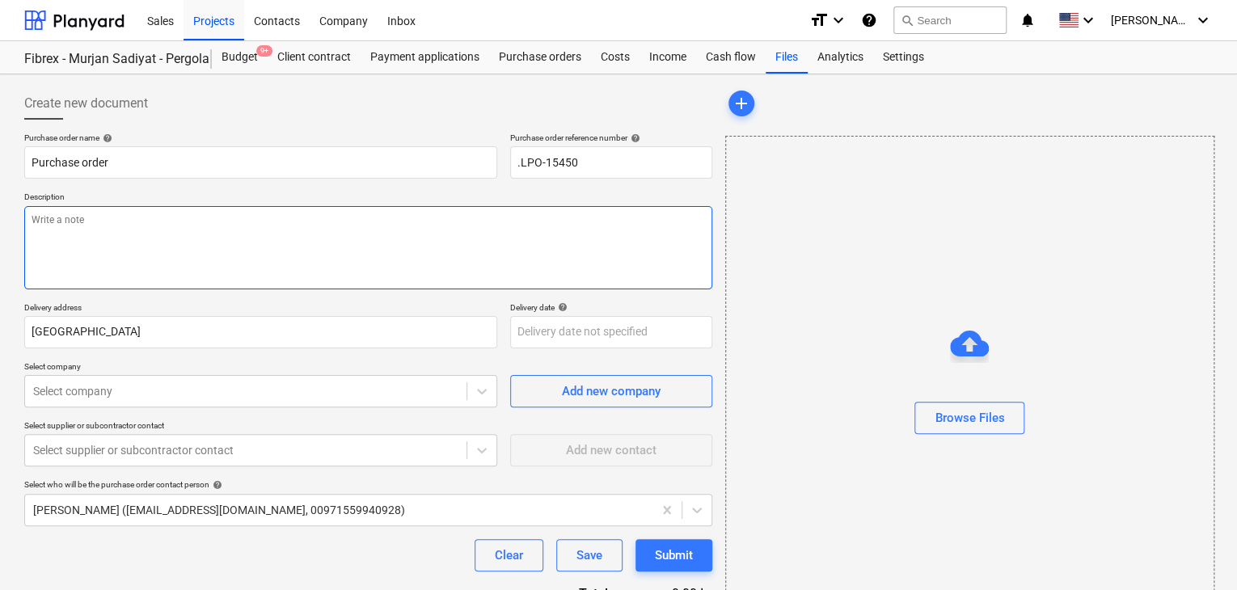
click at [236, 269] on textarea at bounding box center [368, 247] width 688 height 83
click at [144, 349] on div "Purchase order name help Purchase order Purchase order reference number help .L…" at bounding box center [368, 398] width 688 height 530
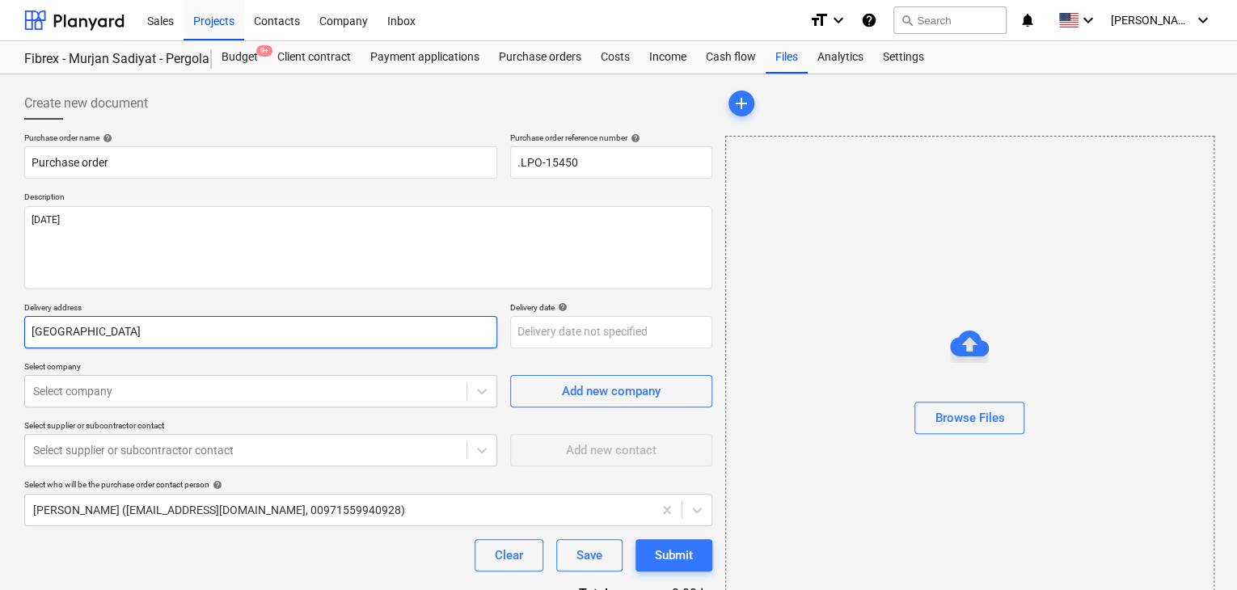
click at [129, 320] on input "[GEOGRAPHIC_DATA]" at bounding box center [260, 332] width 473 height 32
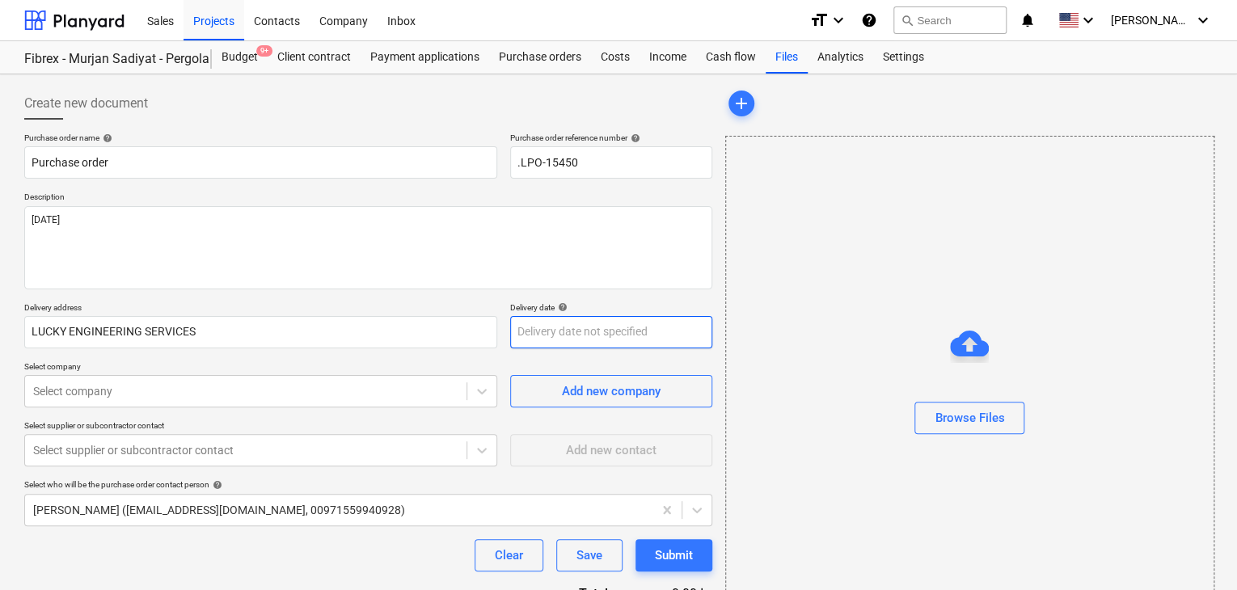
click at [522, 323] on body "Sales Projects Contacts Company Inbox format_size keyboard_arrow_down help sear…" at bounding box center [618, 295] width 1237 height 590
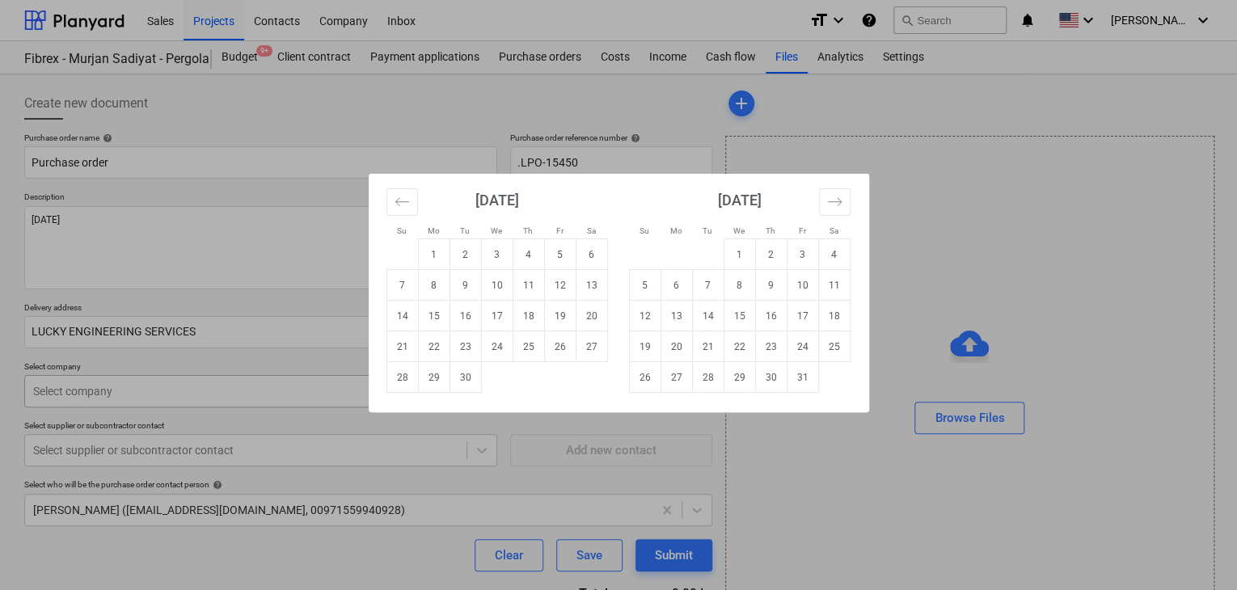
drag, startPoint x: 437, startPoint y: 379, endPoint x: 378, endPoint y: 381, distance: 58.2
click at [437, 378] on td "29" at bounding box center [434, 377] width 32 height 31
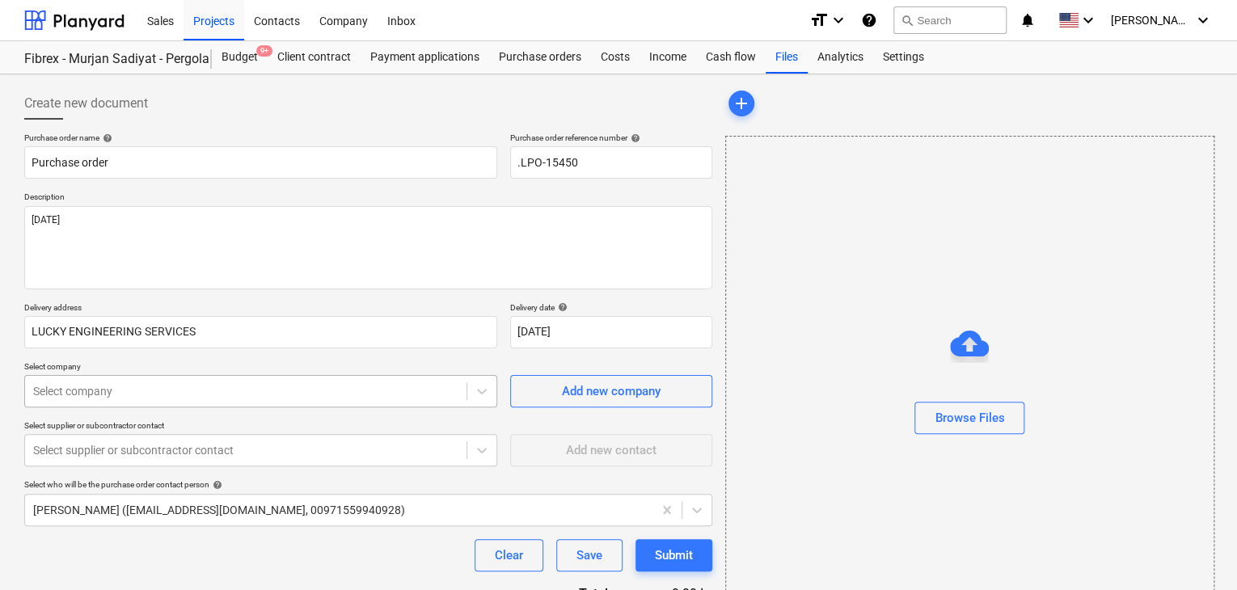
click at [138, 381] on body "Sales Projects Contacts Company Inbox format_size keyboard_arrow_down help sear…" at bounding box center [618, 295] width 1237 height 590
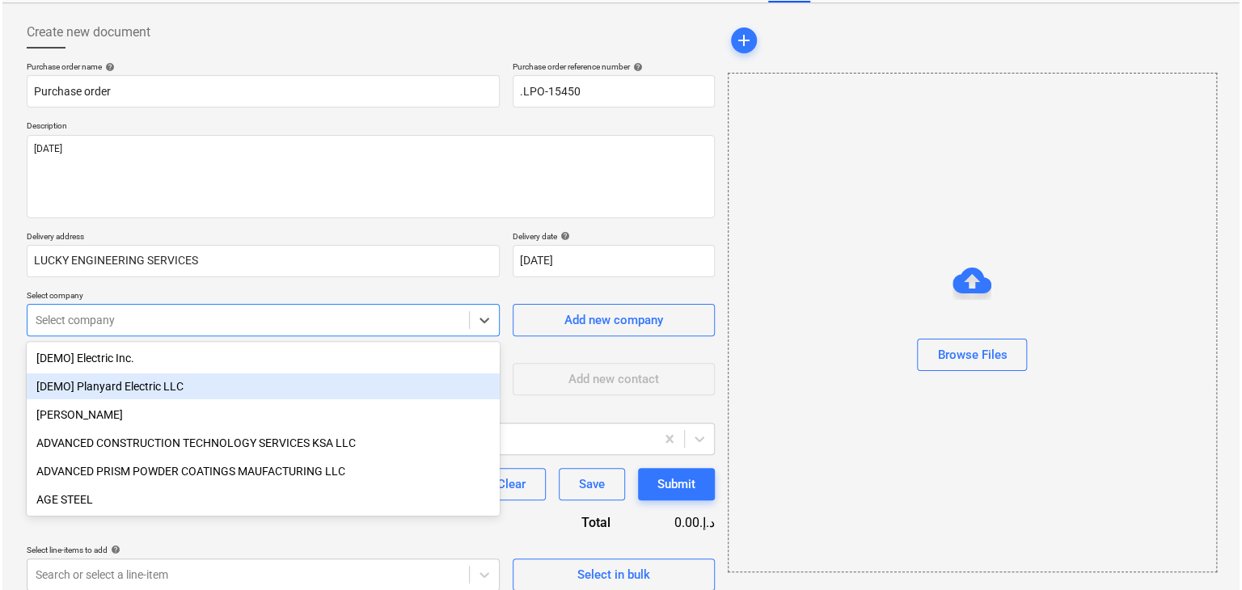
scroll to position [75, 0]
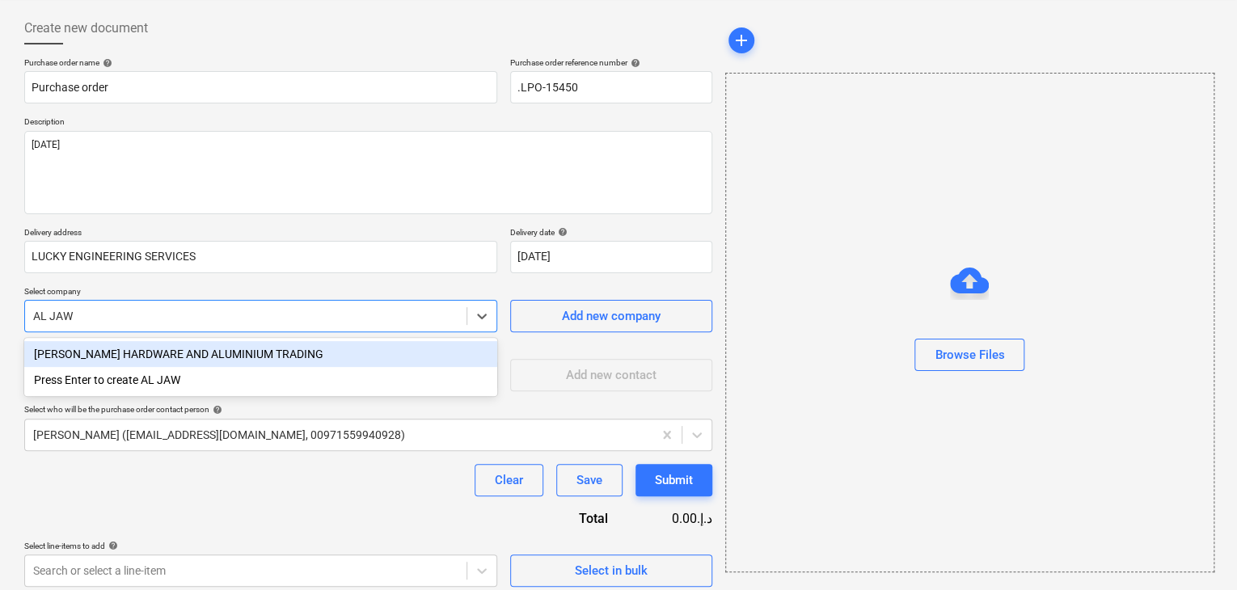
click at [164, 353] on div "[PERSON_NAME] HARDWARE AND ALUMINIUM TRADING" at bounding box center [260, 354] width 473 height 26
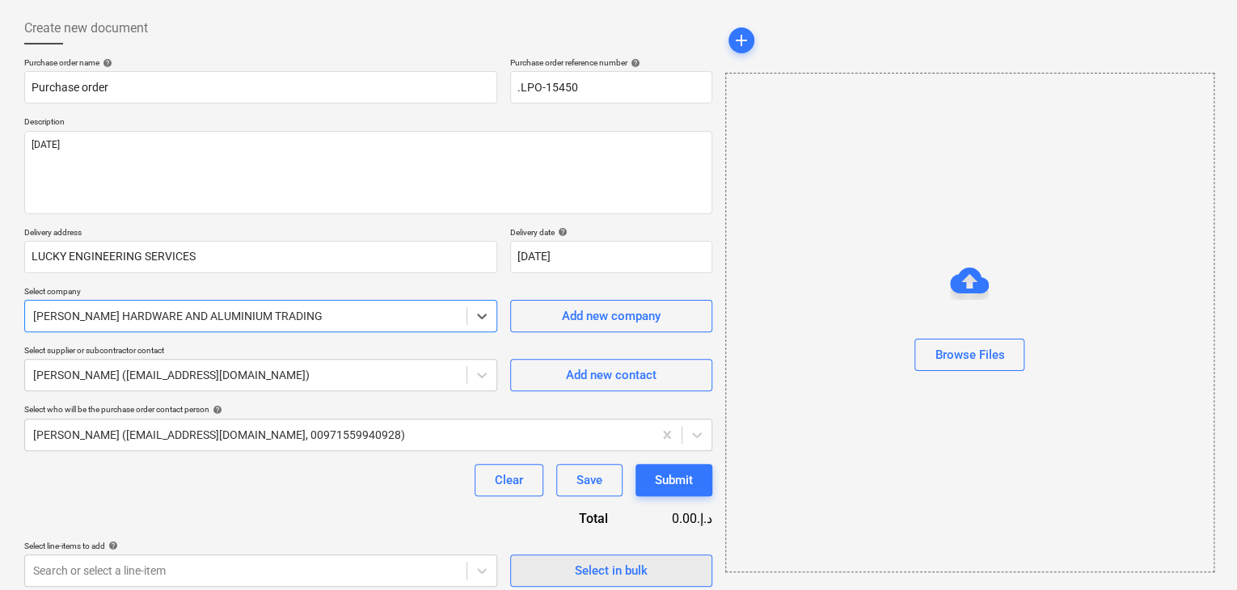
click at [547, 573] on span "Select in bulk" at bounding box center [611, 570] width 162 height 21
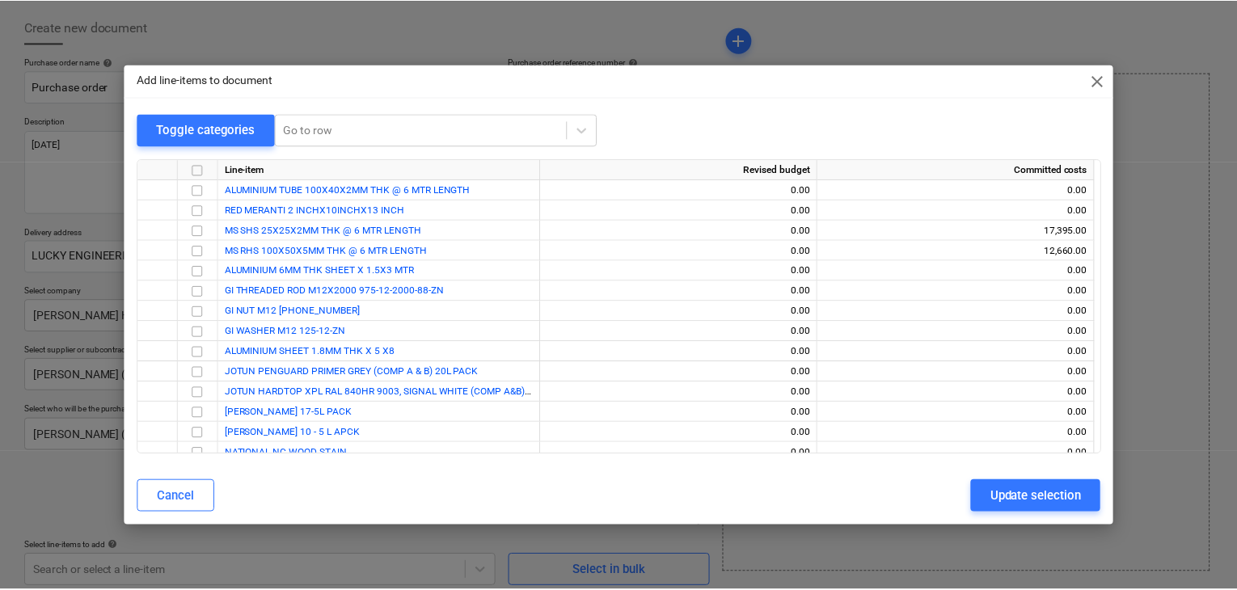
scroll to position [7630, 0]
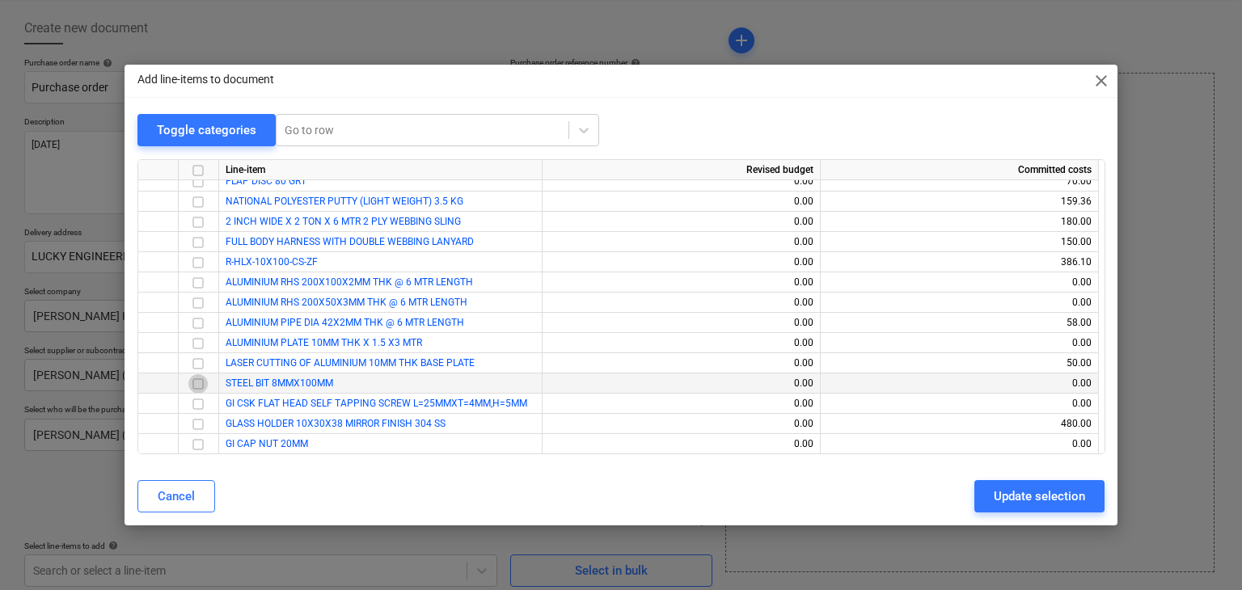
click at [193, 381] on input "checkbox" at bounding box center [197, 383] width 19 height 19
click at [200, 406] on input "checkbox" at bounding box center [197, 404] width 19 height 19
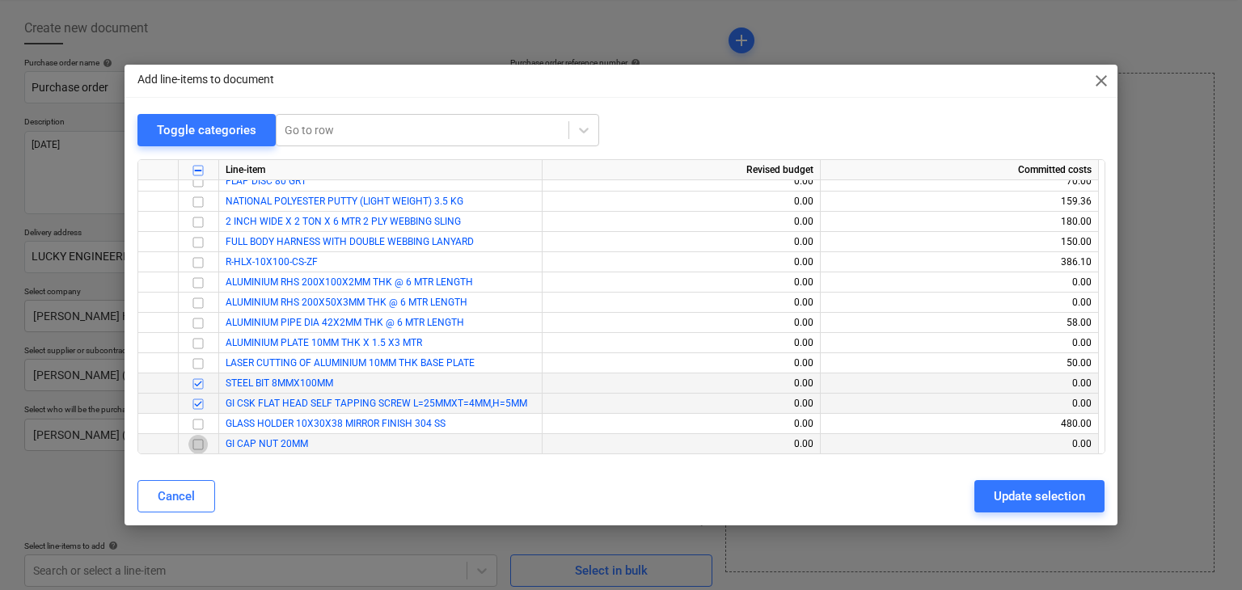
click at [199, 440] on input "checkbox" at bounding box center [197, 444] width 19 height 19
drag, startPoint x: 1031, startPoint y: 509, endPoint x: 966, endPoint y: 480, distance: 70.9
click at [1020, 501] on button "Update selection" at bounding box center [1039, 496] width 130 height 32
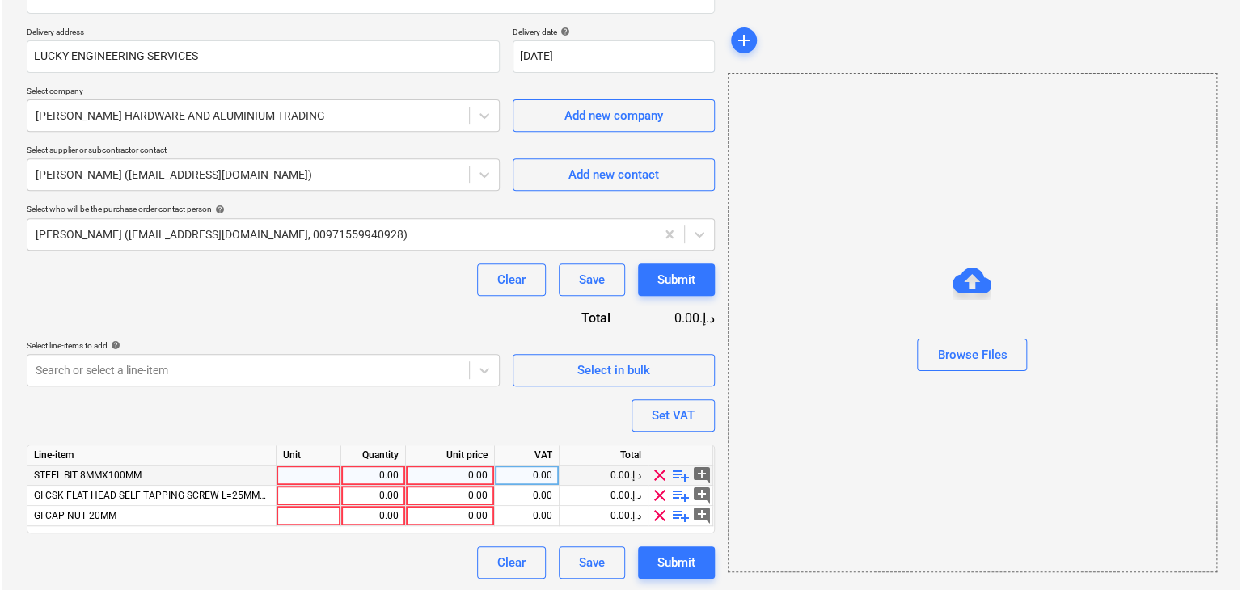
scroll to position [277, 0]
click at [289, 472] on div at bounding box center [306, 474] width 65 height 20
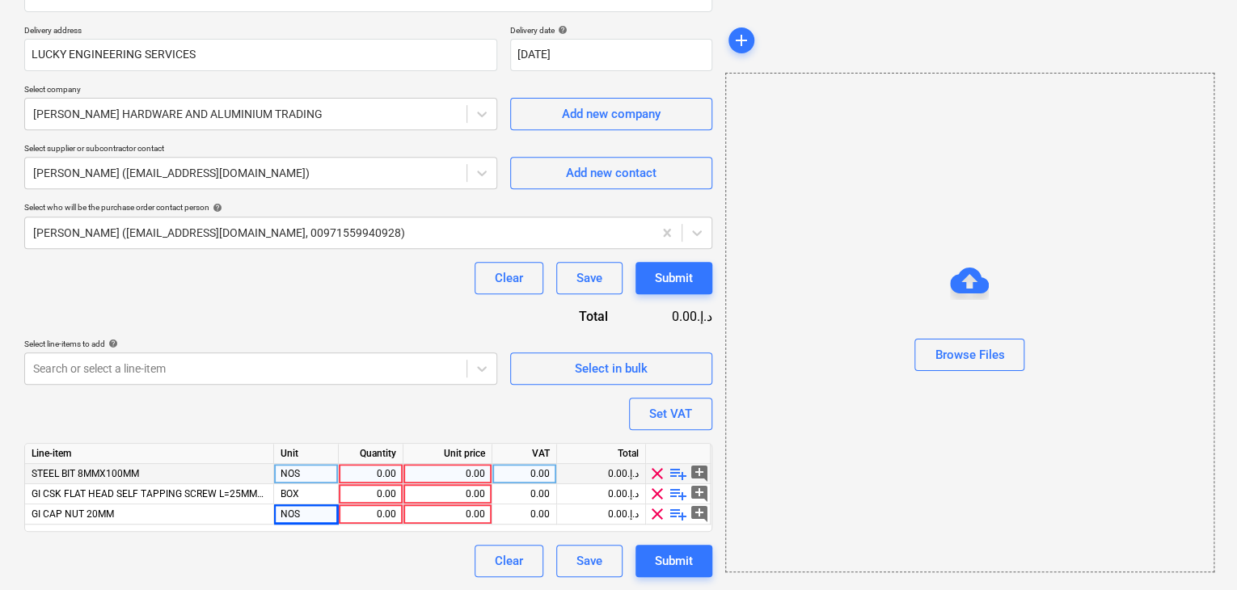
click at [374, 462] on div "Quantity" at bounding box center [371, 454] width 65 height 20
click at [374, 468] on div "0.00" at bounding box center [370, 474] width 51 height 20
click at [422, 515] on div "0.00" at bounding box center [447, 515] width 75 height 20
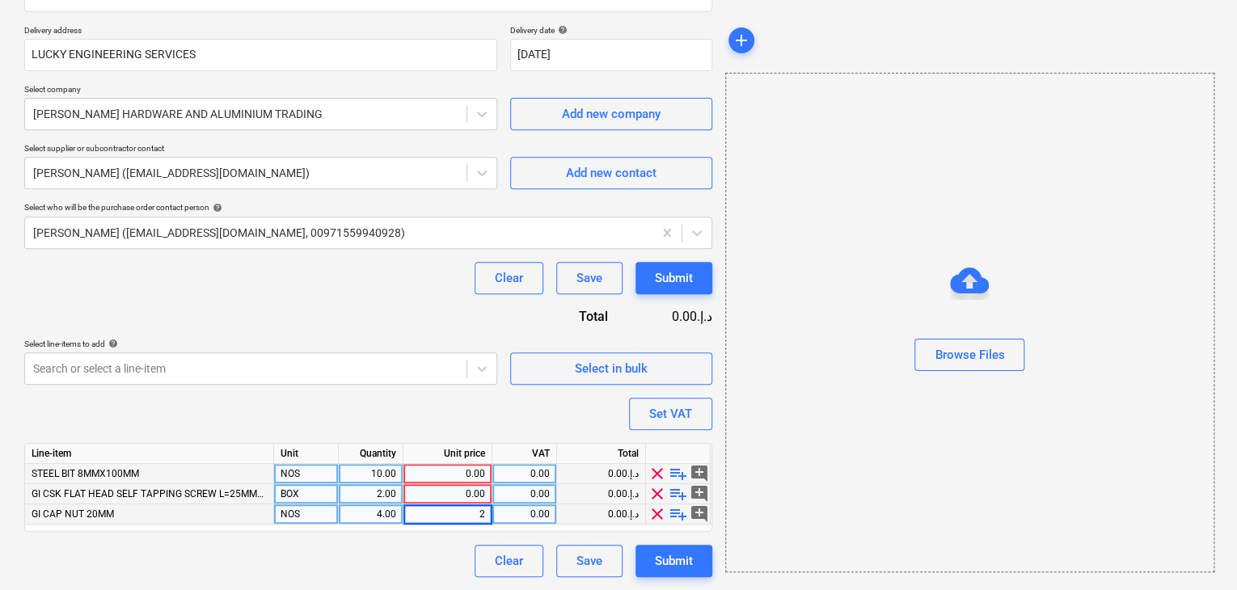
click at [437, 492] on div "0.00" at bounding box center [447, 494] width 75 height 20
click at [467, 467] on div "0.00" at bounding box center [447, 474] width 75 height 20
click at [719, 428] on div "add Browse Files" at bounding box center [969, 194] width 501 height 780
click at [693, 412] on button "Set VAT" at bounding box center [670, 414] width 83 height 32
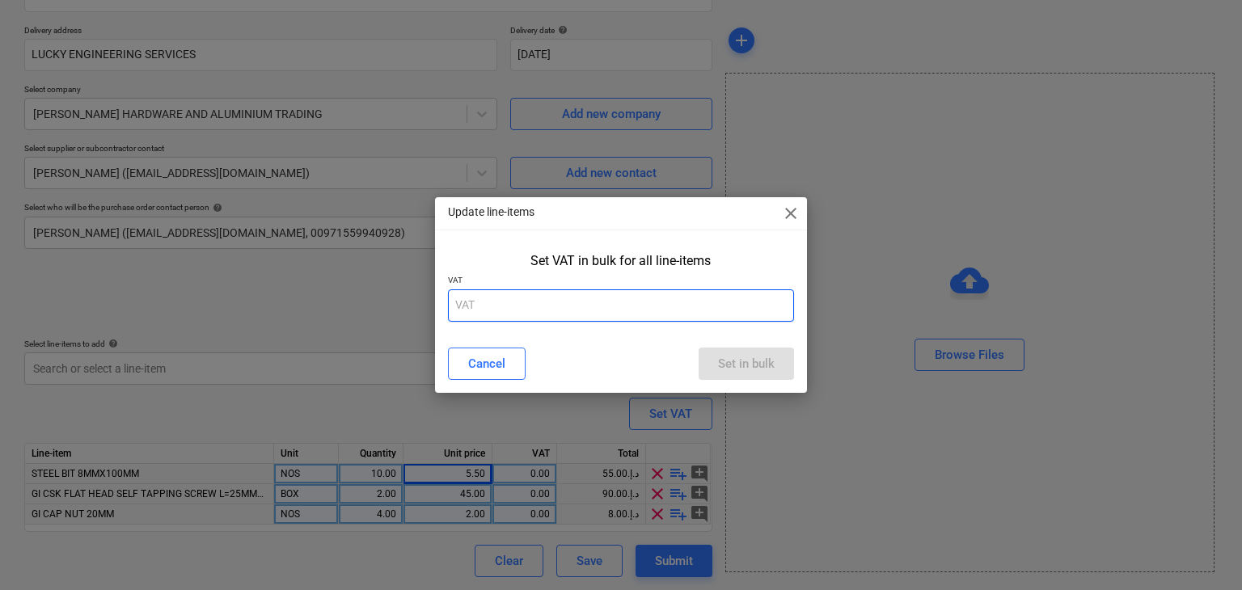
click at [549, 311] on input "text" at bounding box center [621, 305] width 347 height 32
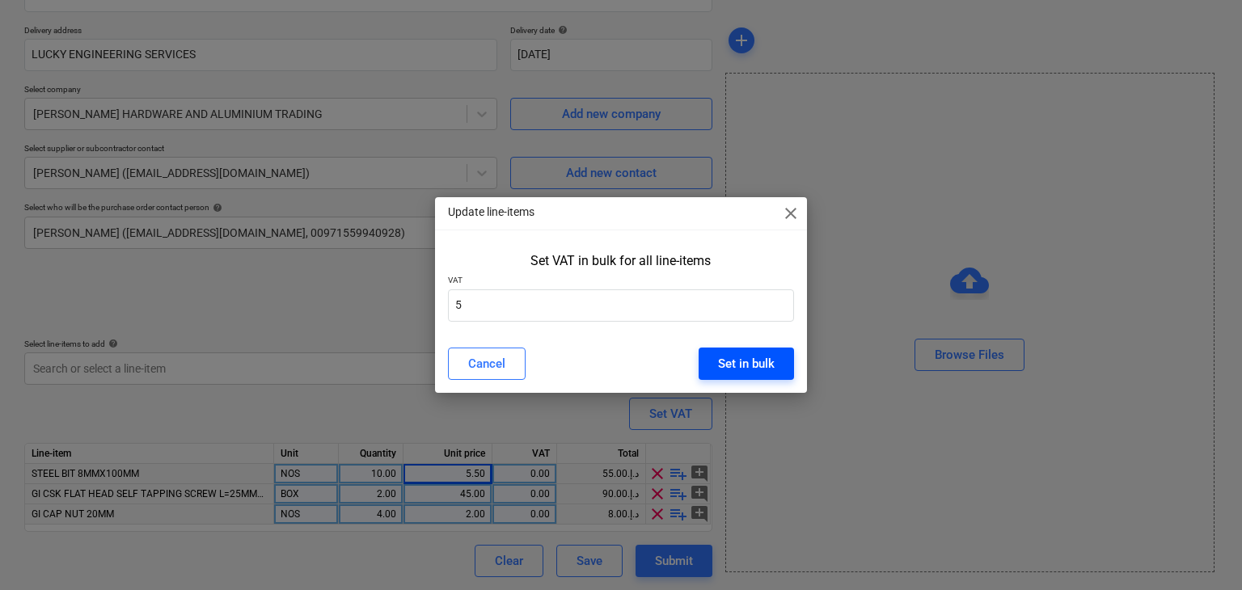
click at [721, 356] on div "Set in bulk" at bounding box center [746, 363] width 57 height 21
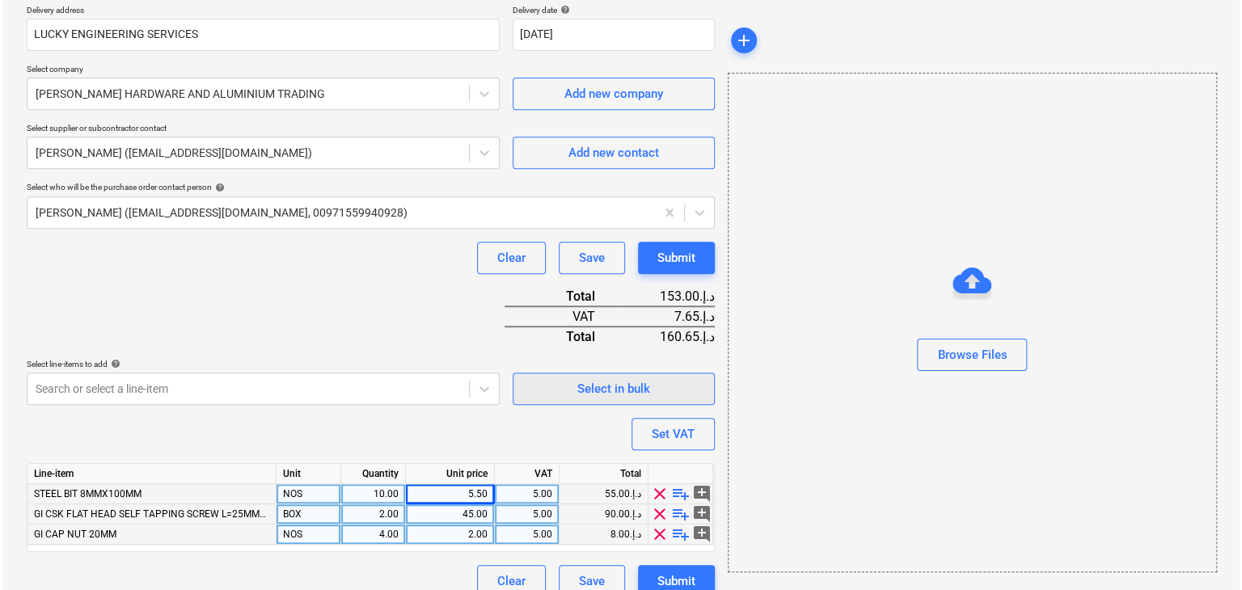
scroll to position [317, 0]
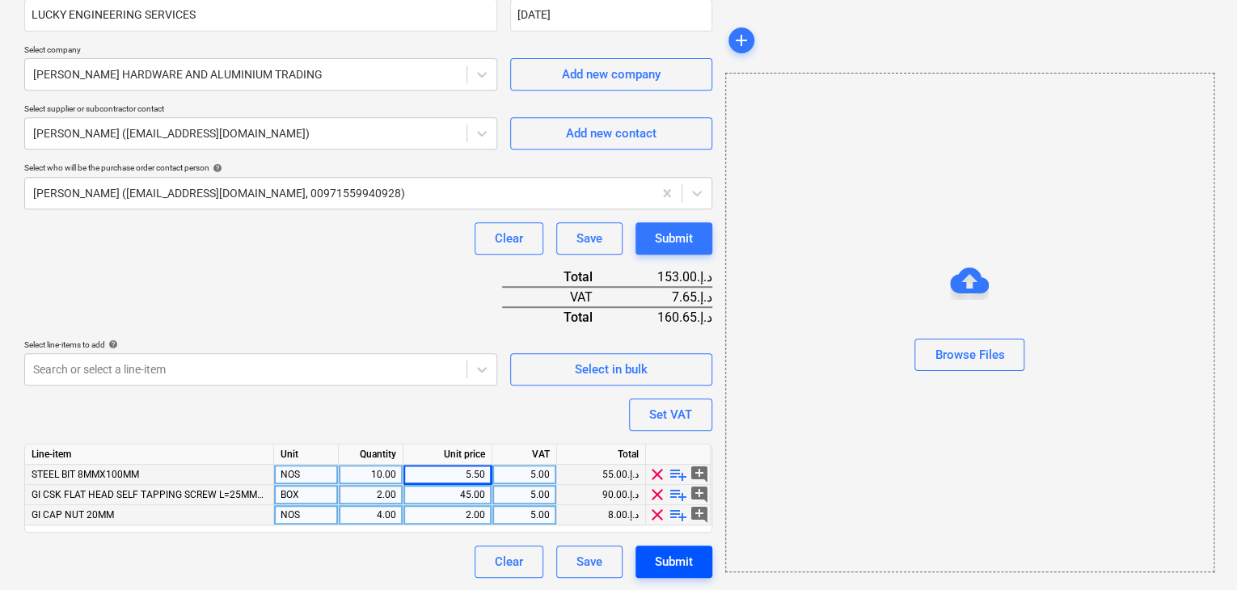
click at [692, 564] on button "Submit" at bounding box center [674, 562] width 77 height 32
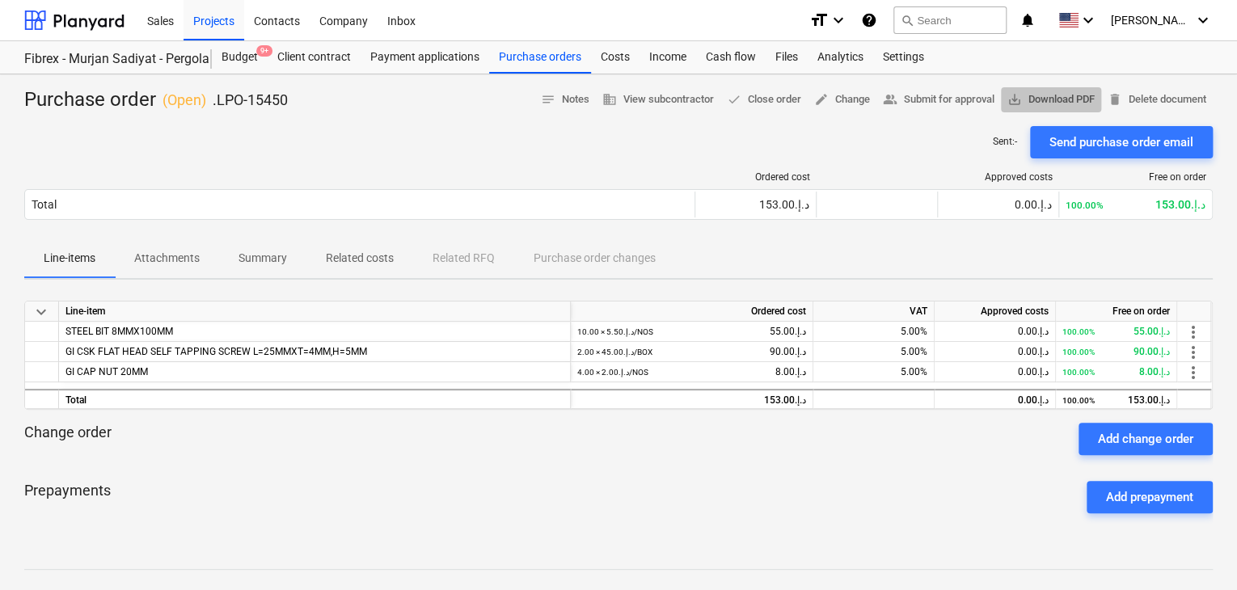
click at [1054, 88] on button "save_alt Download PDF" at bounding box center [1051, 99] width 100 height 25
click at [1048, 89] on button "save_alt Download PDF" at bounding box center [1051, 99] width 100 height 25
